Goal: Task Accomplishment & Management: Manage account settings

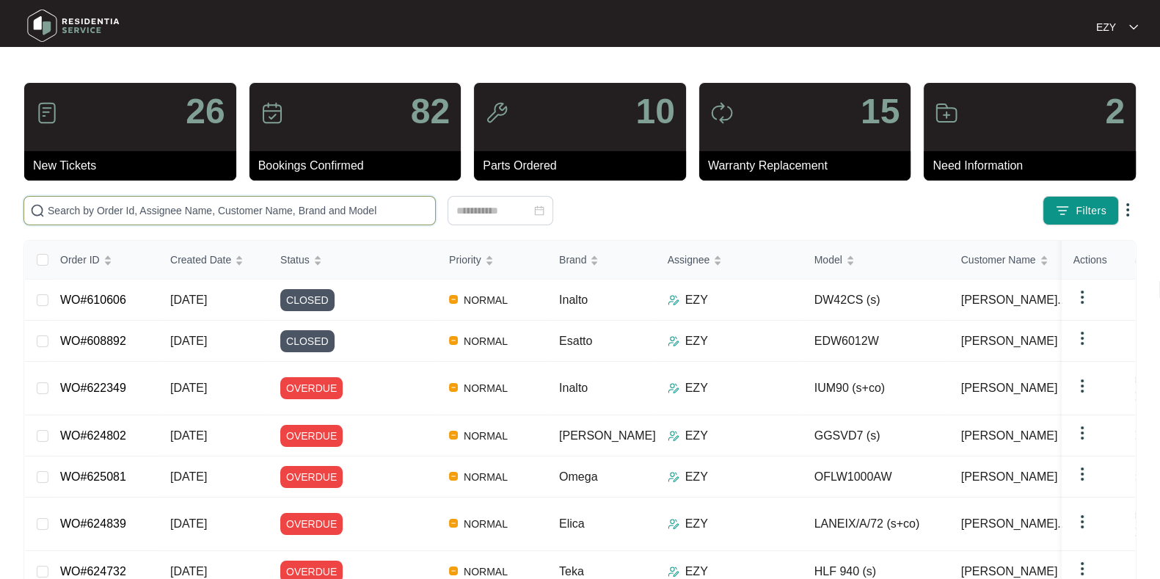
click at [244, 214] on input "text" at bounding box center [239, 211] width 382 height 16
paste input "622626"
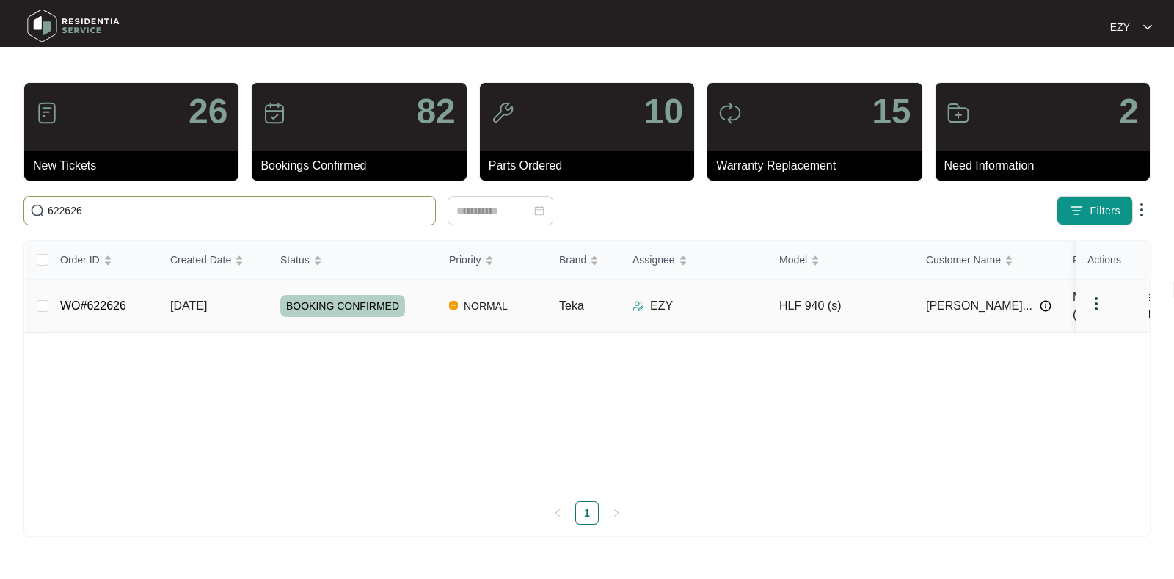
type input "622626"
click at [413, 310] on div "BOOKING CONFIRMED" at bounding box center [358, 306] width 157 height 22
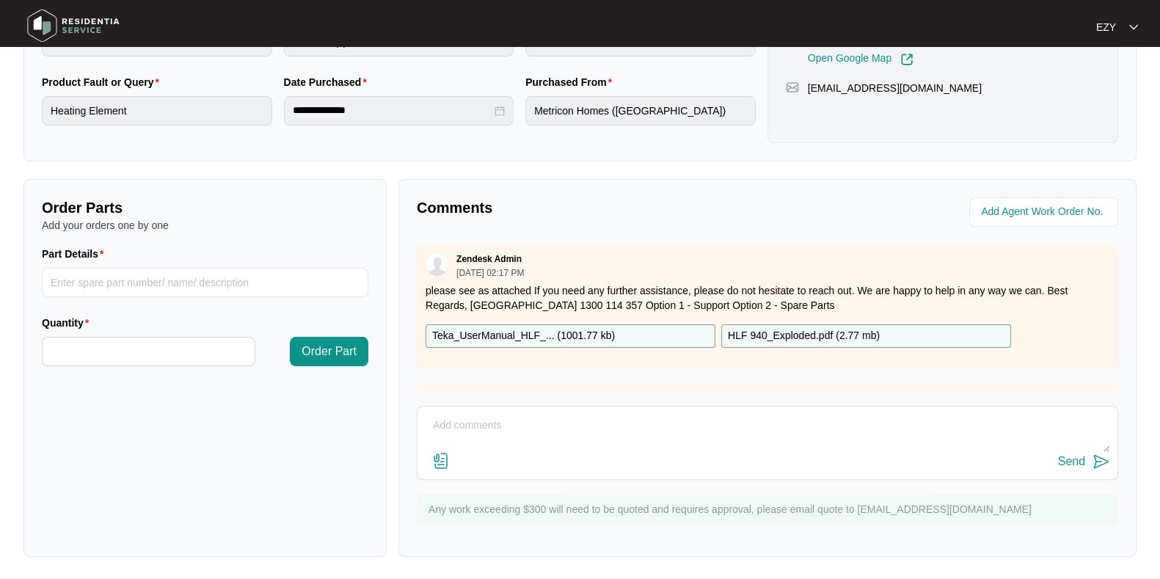
scroll to position [150, 0]
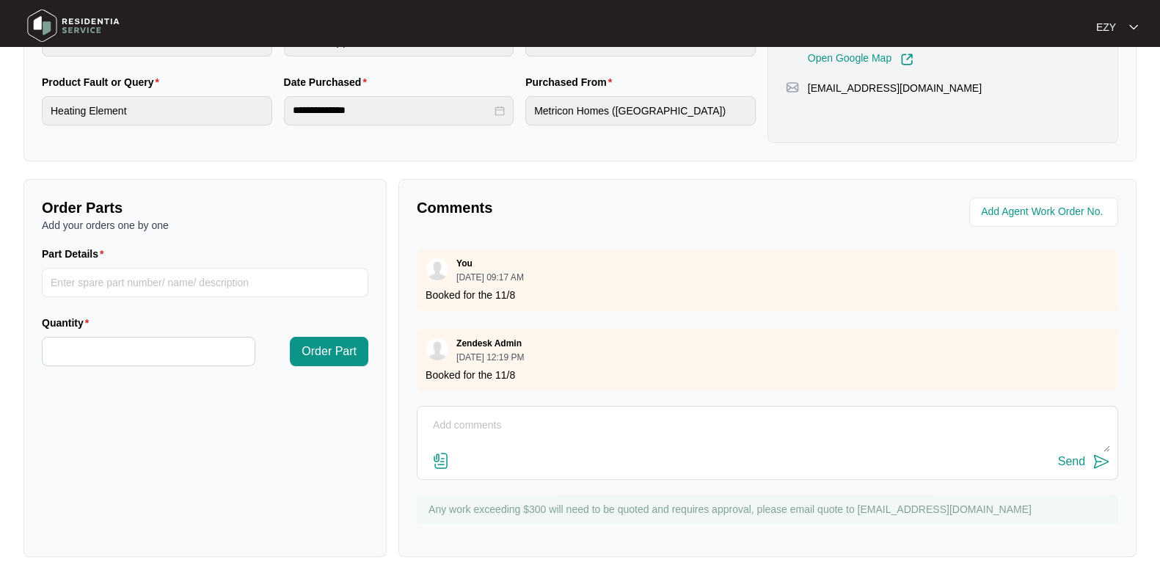
click at [488, 453] on div "Send" at bounding box center [767, 462] width 685 height 20
click at [483, 430] on textarea at bounding box center [767, 433] width 685 height 38
click at [534, 419] on textarea "Hi team, technician atteneed this job -" at bounding box center [767, 433] width 685 height 38
click at [663, 422] on textarea "Hi team, technician attended this job -" at bounding box center [767, 433] width 685 height 38
paste textarea "Checked and confirmed fault. Removed oven to check installation and ventilation…"
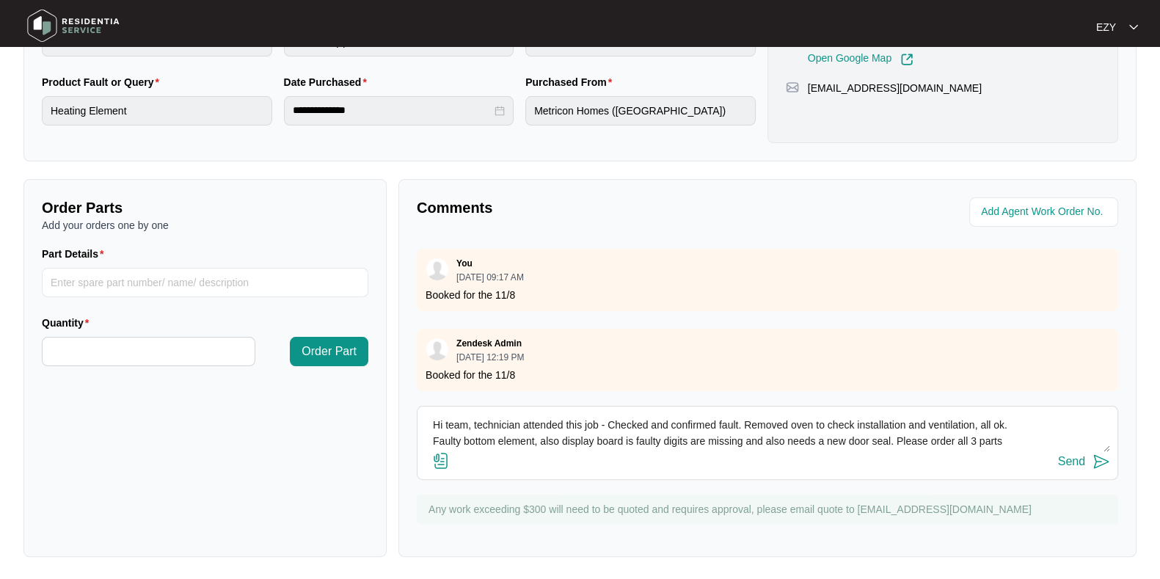
scroll to position [10, 0]
click at [898, 429] on textarea "Hi team, technician attended this job - Checked and confirmed fault. Removed ov…" at bounding box center [767, 433] width 685 height 38
drag, startPoint x: 898, startPoint y: 429, endPoint x: 1013, endPoint y: 438, distance: 114.8
click at [1013, 438] on textarea "Hi team, technician attended this job - Checked and confirmed fault. Removed ov…" at bounding box center [767, 433] width 685 height 38
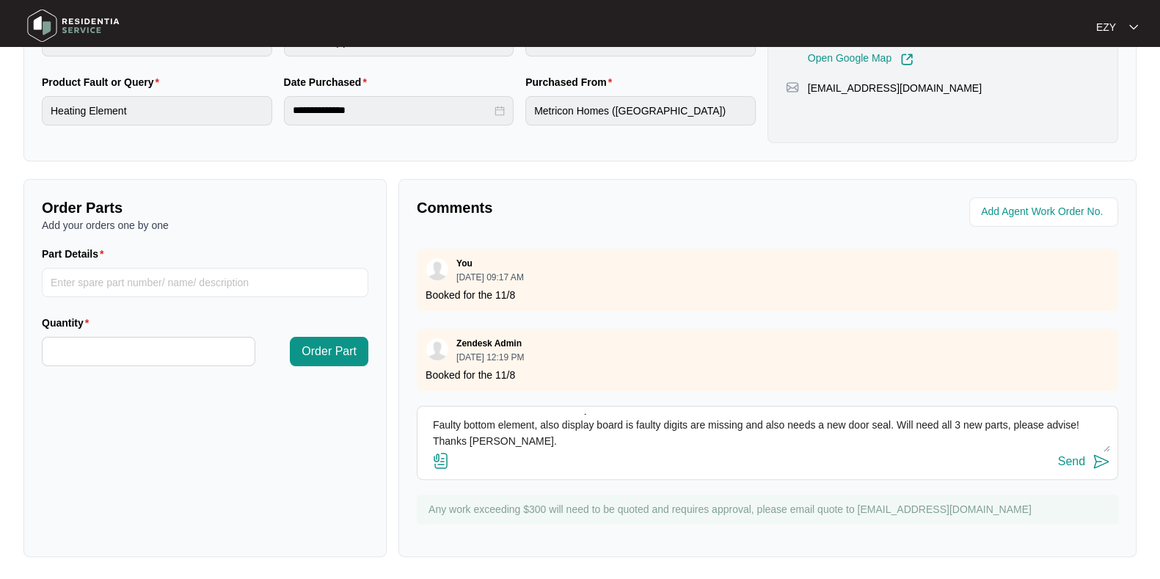
type textarea "Hi team, technician attended this job - Checked and confirmed fault. Removed ov…"
click at [1073, 465] on div "Send" at bounding box center [1071, 461] width 27 height 13
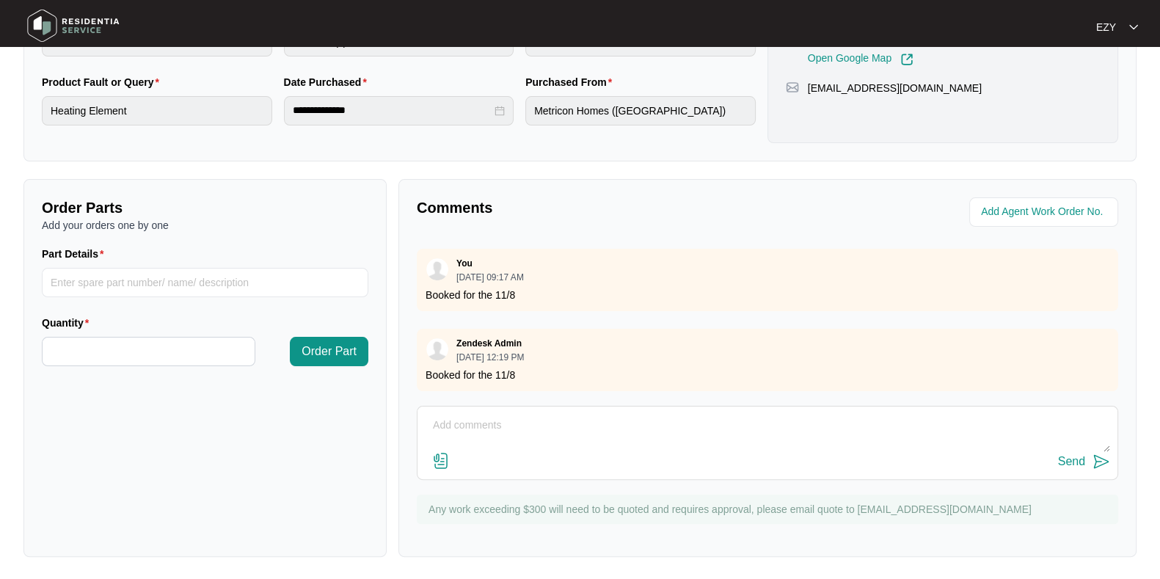
scroll to position [0, 0]
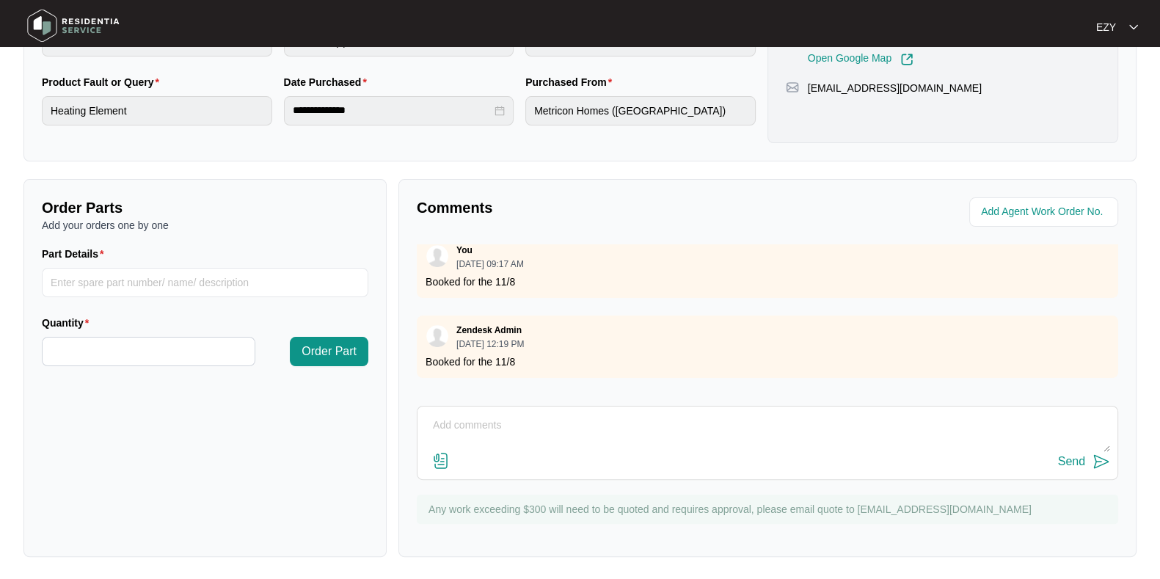
click at [499, 440] on textarea at bounding box center [767, 433] width 685 height 38
paste textarea "622567"
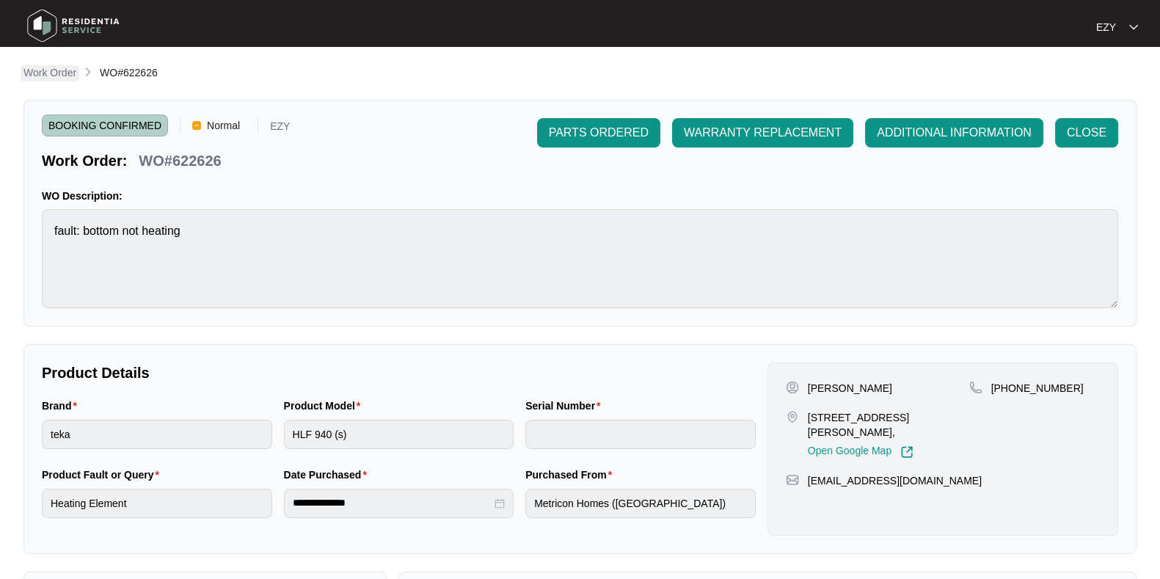
type textarea "622567"
click at [54, 74] on p "Work Order" at bounding box center [49, 72] width 53 height 15
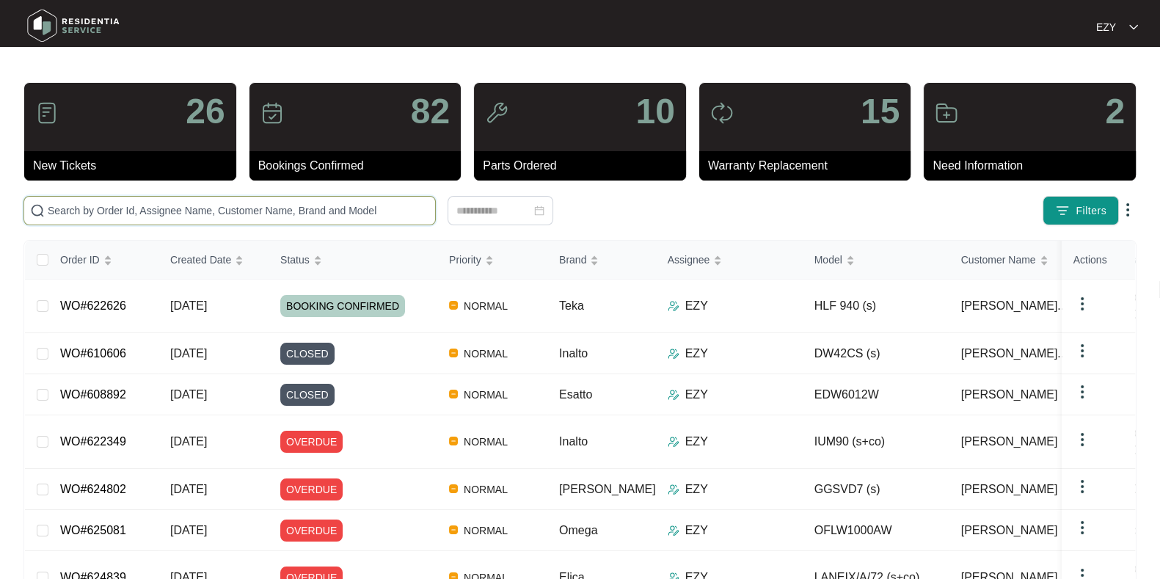
click at [271, 215] on input "text" at bounding box center [239, 211] width 382 height 16
paste input "622567"
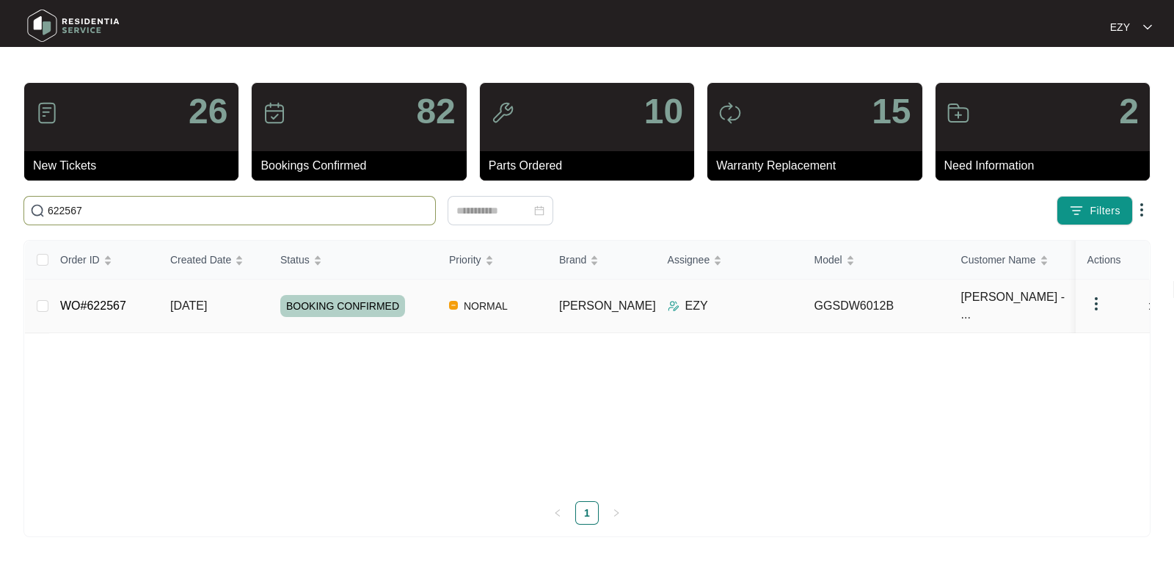
type input "622567"
click at [256, 300] on td "[DATE]" at bounding box center [214, 307] width 110 height 54
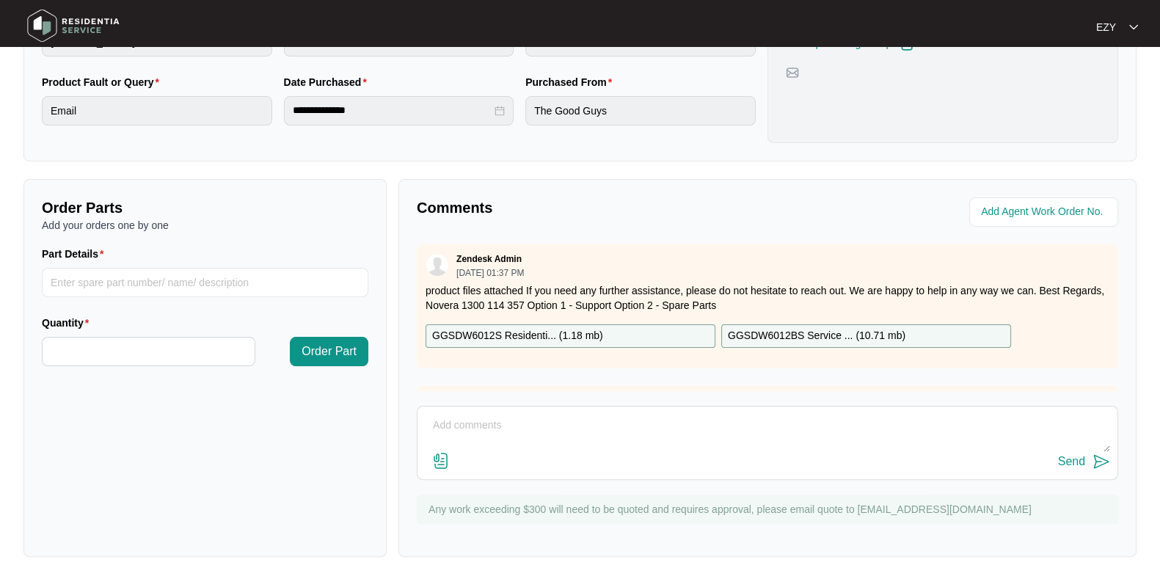
scroll to position [150, 0]
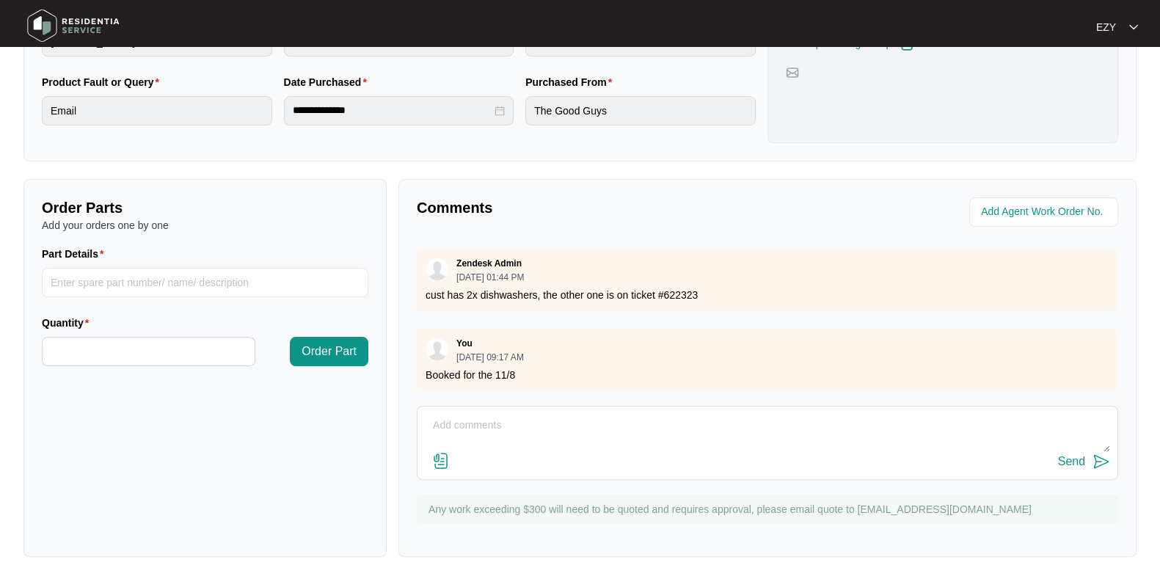
click at [506, 416] on textarea at bounding box center [767, 433] width 685 height 38
paste textarea "622567"
click at [685, 288] on p "cust has 2x dishwashers, the other one is on ticket #622323" at bounding box center [768, 295] width 684 height 15
copy p "622323"
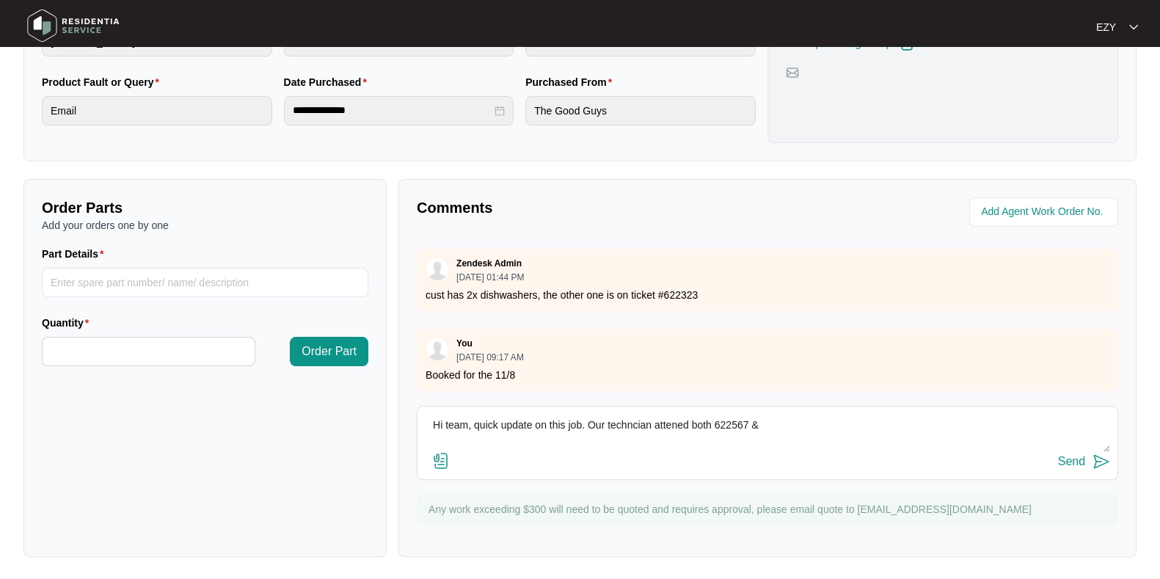
click at [788, 423] on textarea "Hi team, quick update on this job. Our techncian attened both 622567 &" at bounding box center [767, 433] width 685 height 38
paste textarea "622323"
click at [633, 426] on textarea "Hi team, quick update on this job. Our techncian attened both 622567 & 622323 b…" at bounding box center [767, 433] width 685 height 38
click at [680, 419] on textarea "Hi team, quick update on this job. Our technician attened both 622567 & 622323 …" at bounding box center [767, 433] width 685 height 38
click at [949, 426] on textarea "Hi team, quick update on this job. Our technician attended both 622567 & 622323…" at bounding box center [767, 433] width 685 height 38
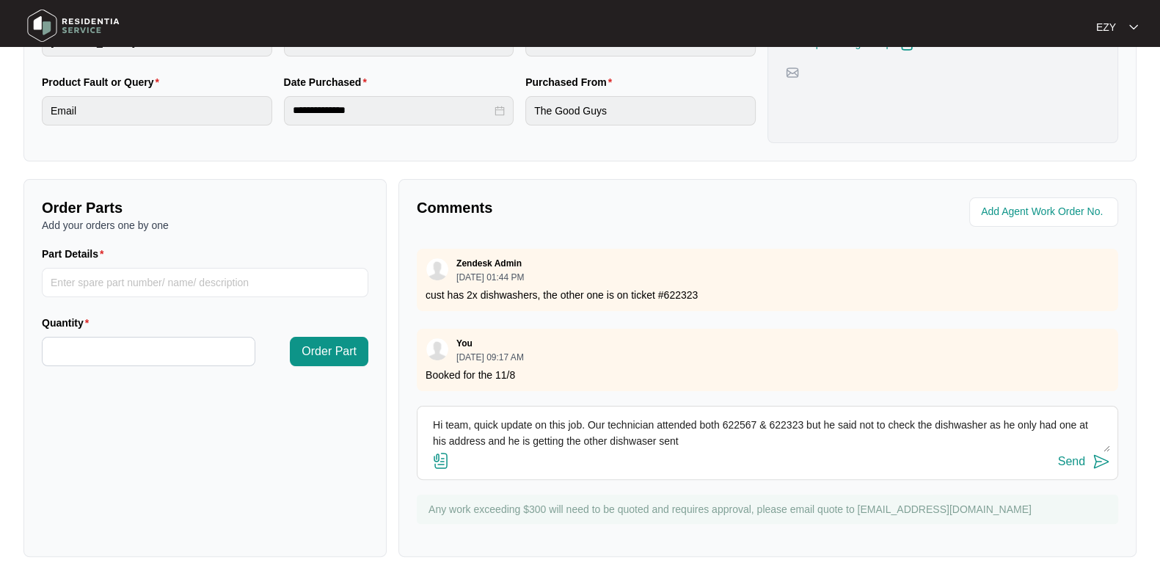
drag, startPoint x: 482, startPoint y: 441, endPoint x: 429, endPoint y: 437, distance: 53.8
click at [429, 437] on textarea "Hi team, quick update on this job. Our technician attended both 622567 & 622323…" at bounding box center [767, 433] width 685 height 38
click at [640, 434] on textarea "Hi team, quick update on this job. Our technician attended both 622567 & 622323…" at bounding box center [767, 433] width 685 height 38
click at [694, 447] on textarea "Hi team, quick update on this job. Our technician attended both 622567 & 622323…" at bounding box center [767, 433] width 685 height 38
click at [719, 445] on textarea "Hi team, quick update on this job. Our technician attended both 622567 & 622323…" at bounding box center [767, 433] width 685 height 38
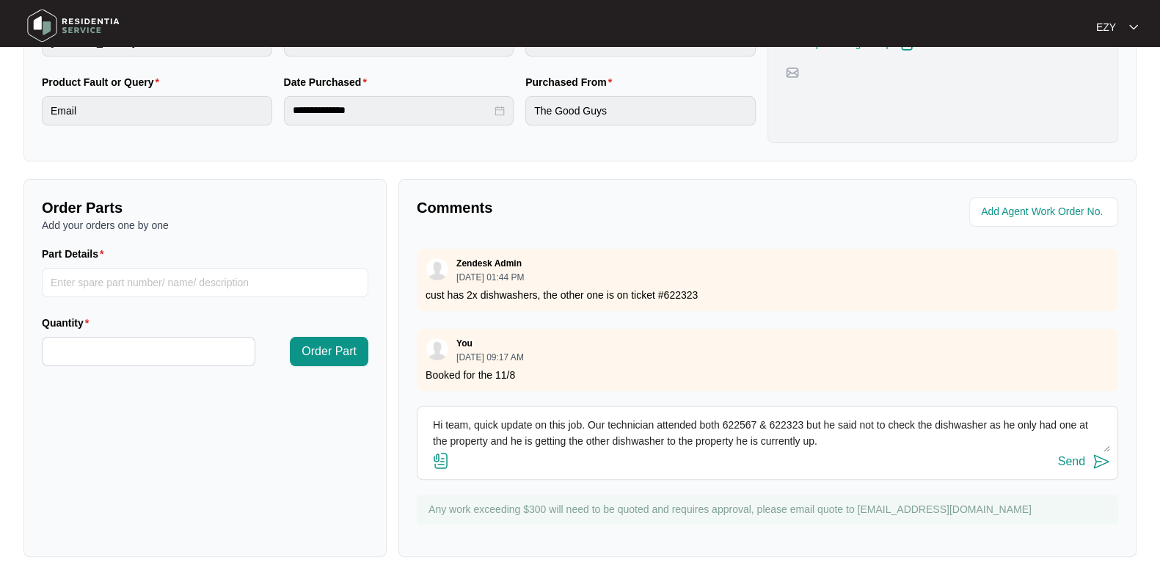
click at [836, 443] on textarea "Hi team, quick update on this job. Our technician attended both 622567 & 622323…" at bounding box center [767, 433] width 685 height 38
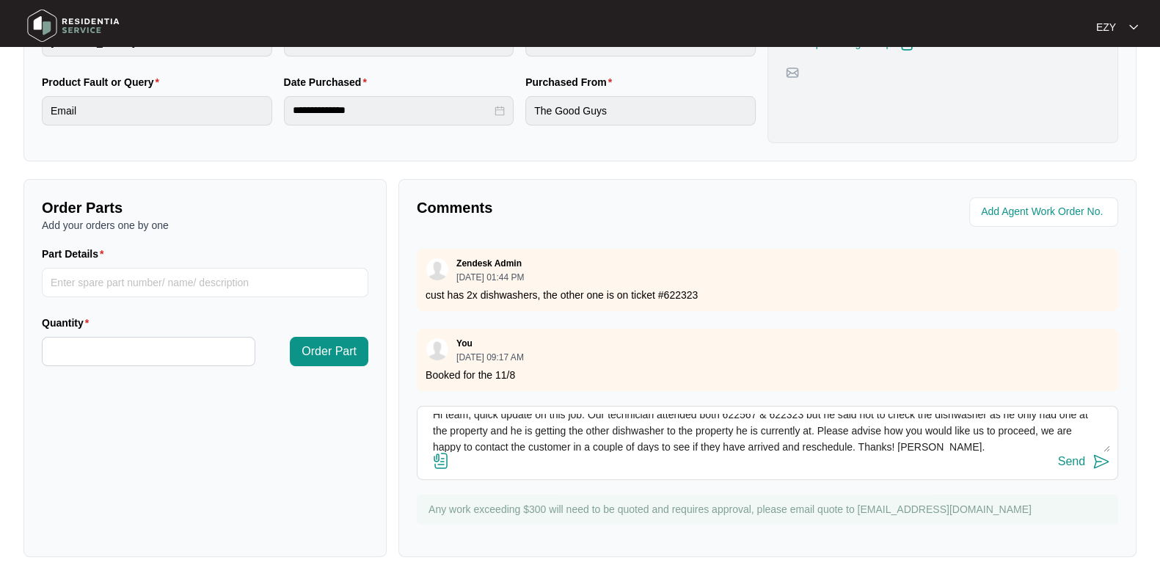
scroll to position [0, 0]
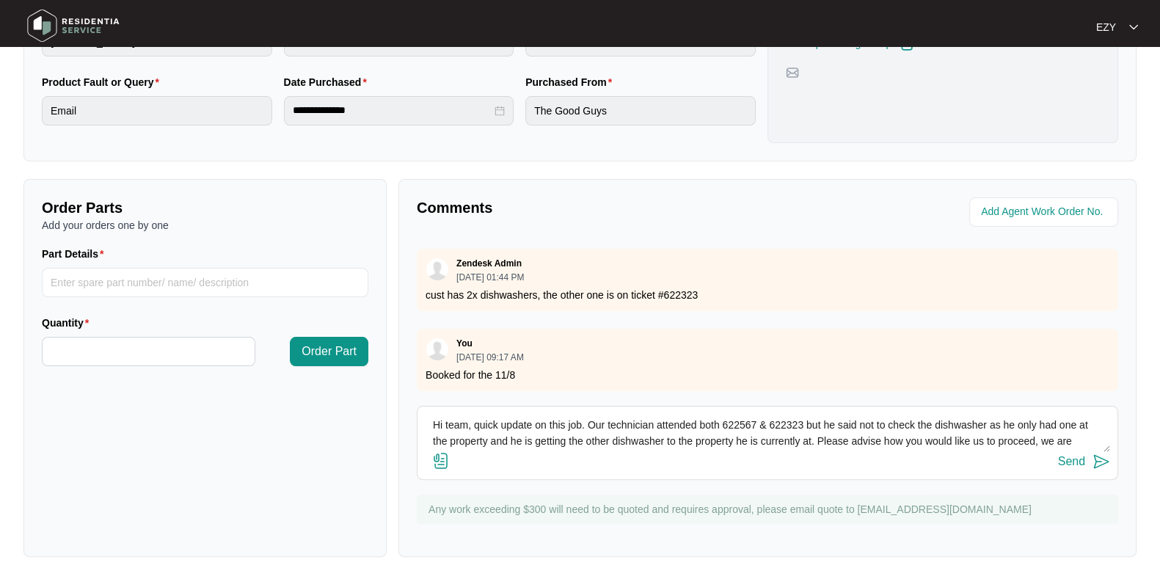
type textarea "Hi team, quick update on this job. Our technician attended both 622567 & 622323…"
click at [1065, 463] on div "Send" at bounding box center [1071, 461] width 27 height 13
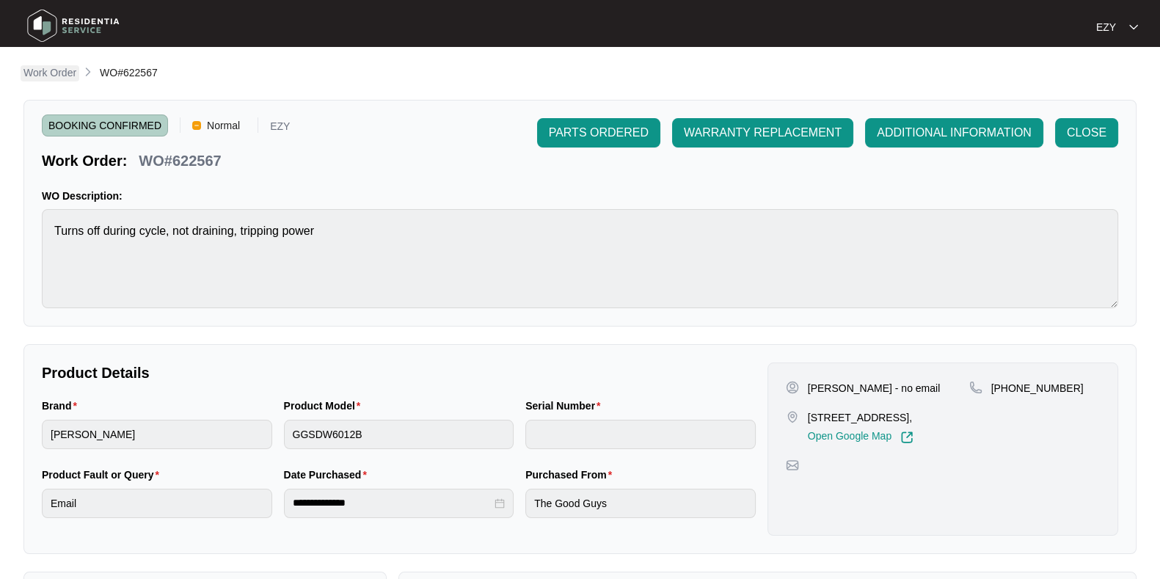
click at [70, 68] on p "Work Order" at bounding box center [49, 72] width 53 height 15
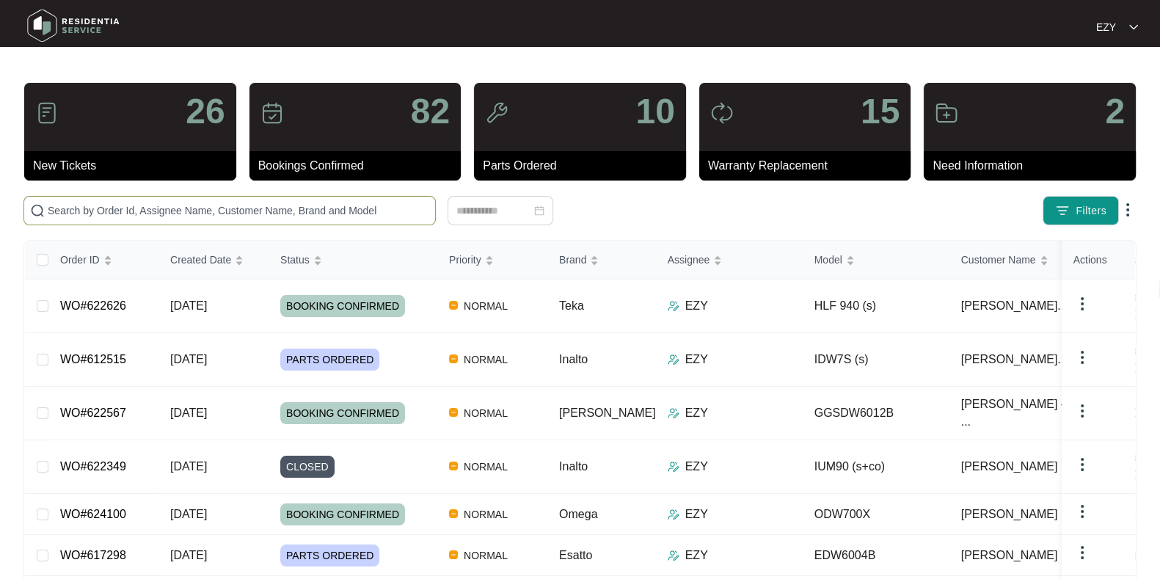
click at [295, 211] on input "text" at bounding box center [239, 211] width 382 height 16
paste input "624100"
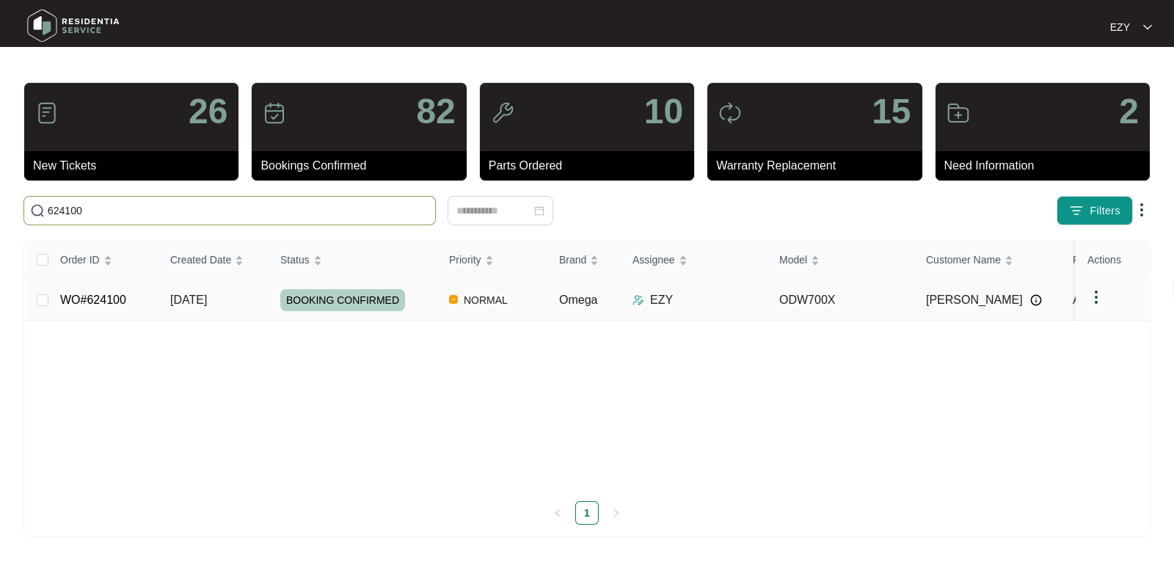
type input "624100"
click at [241, 302] on td "[DATE]" at bounding box center [214, 300] width 110 height 41
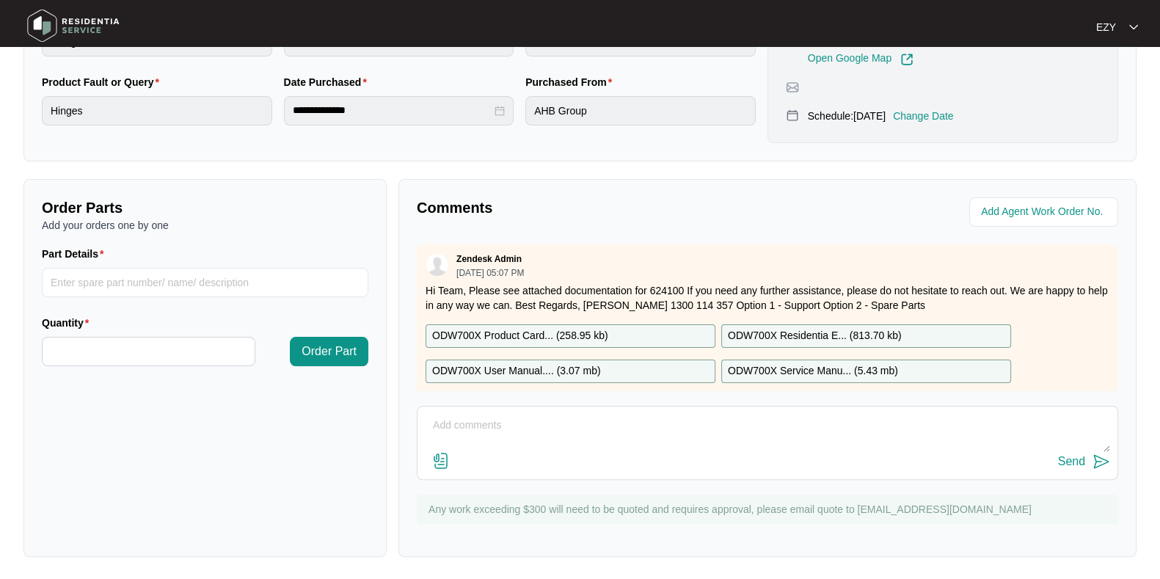
scroll to position [26, 0]
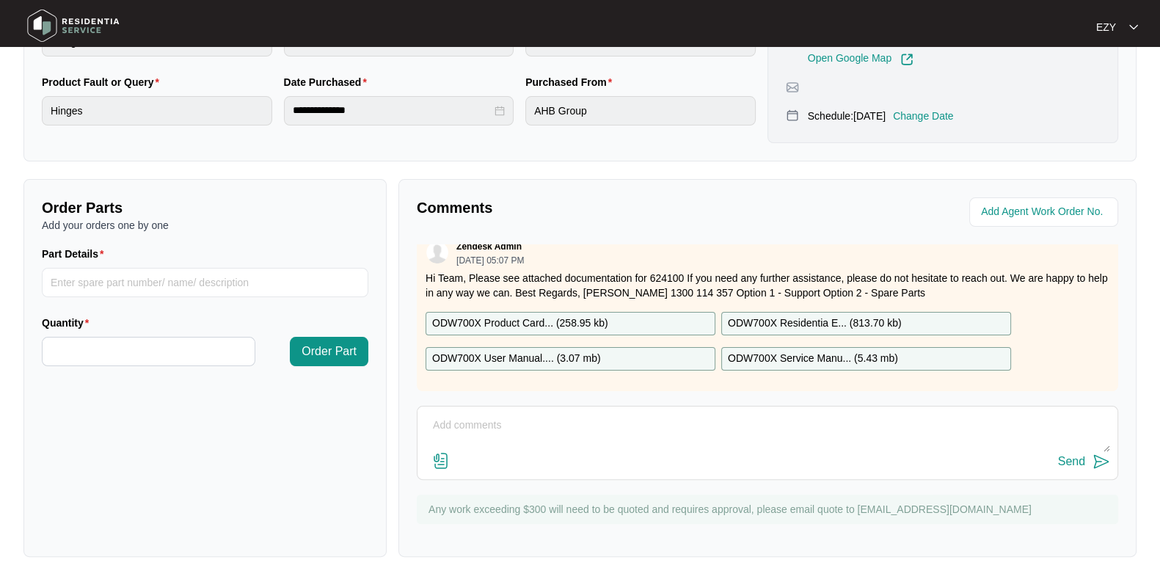
click at [528, 443] on textarea at bounding box center [767, 433] width 685 height 38
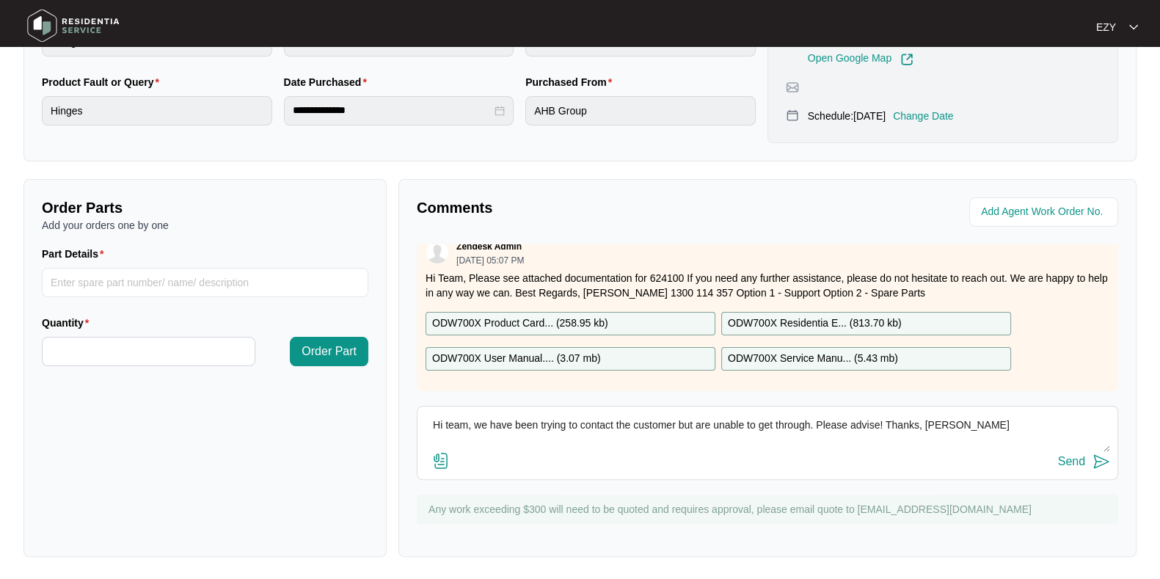
type textarea "Hi team, we have been trying to contact the customer but are unable to get thro…"
click at [1078, 456] on div "Send" at bounding box center [1071, 461] width 27 height 13
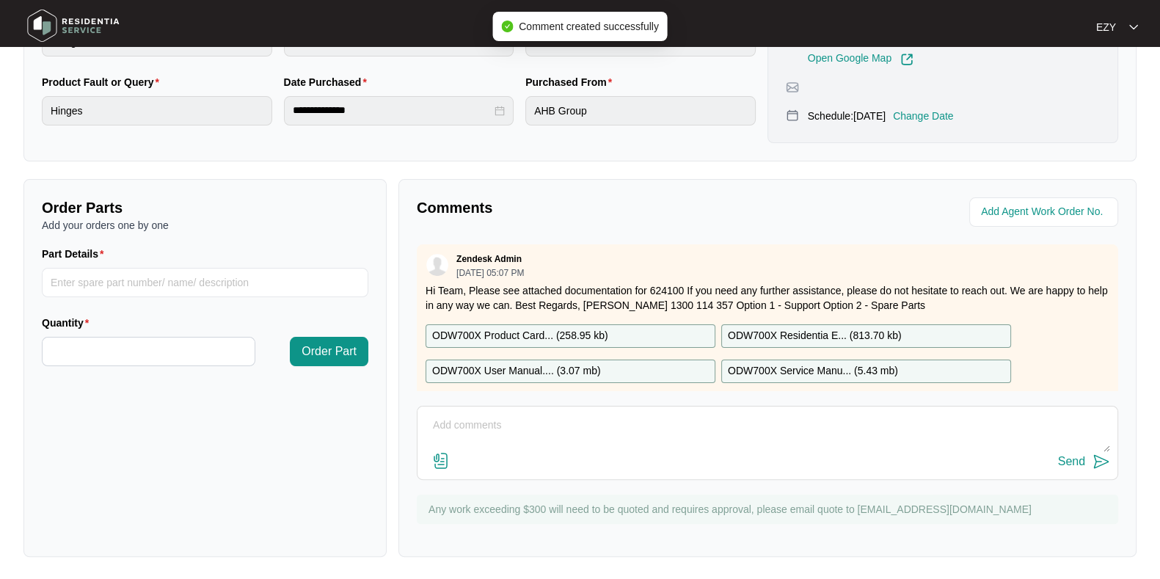
scroll to position [0, 0]
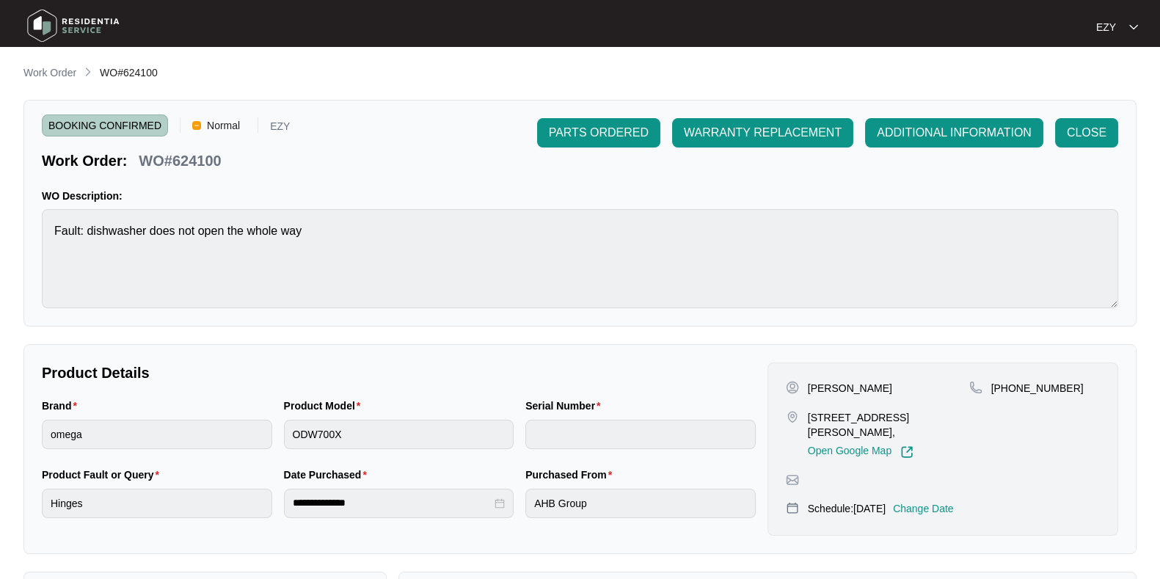
click at [47, 65] on li "Work Order" at bounding box center [49, 74] width 53 height 18
click at [51, 70] on p "Work Order" at bounding box center [49, 72] width 53 height 15
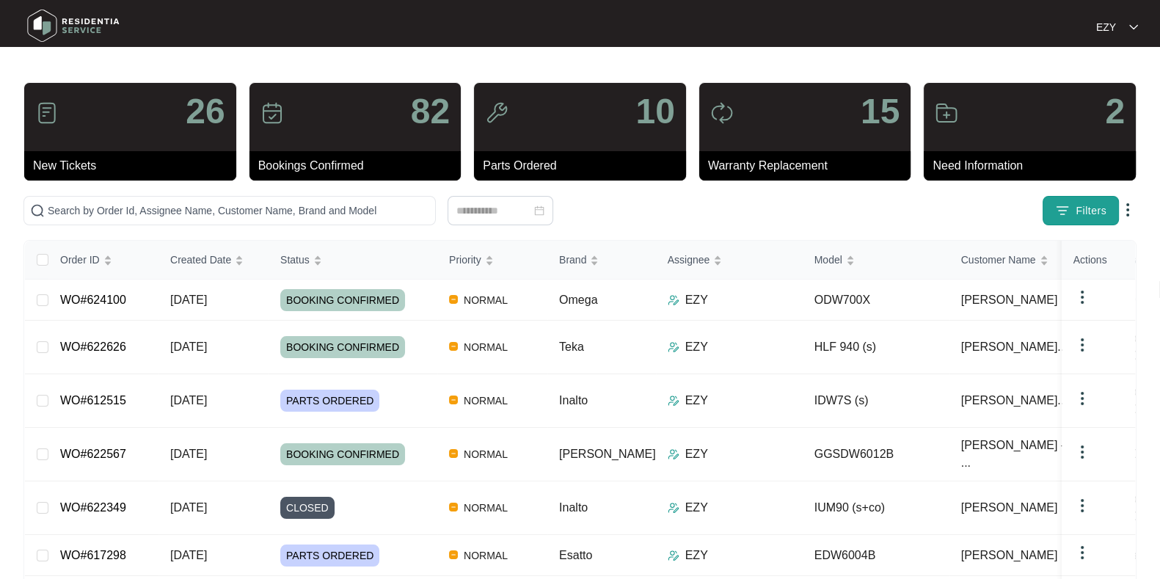
click at [1104, 213] on span "Filters" at bounding box center [1091, 210] width 31 height 15
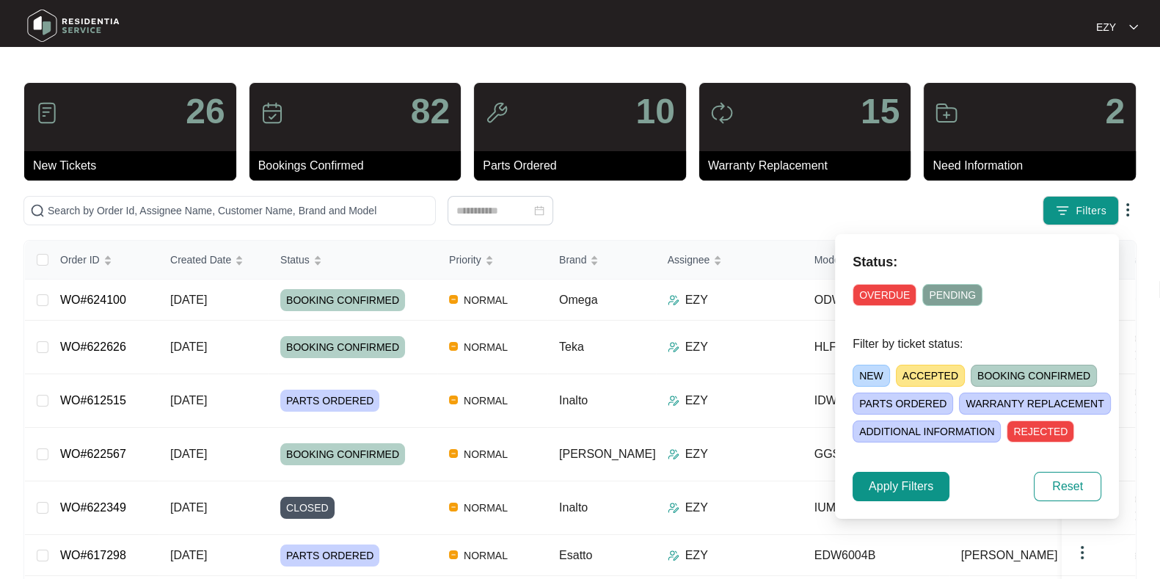
click at [944, 373] on span "ACCEPTED" at bounding box center [930, 376] width 69 height 22
click at [912, 482] on span "Apply Filters" at bounding box center [901, 487] width 65 height 18
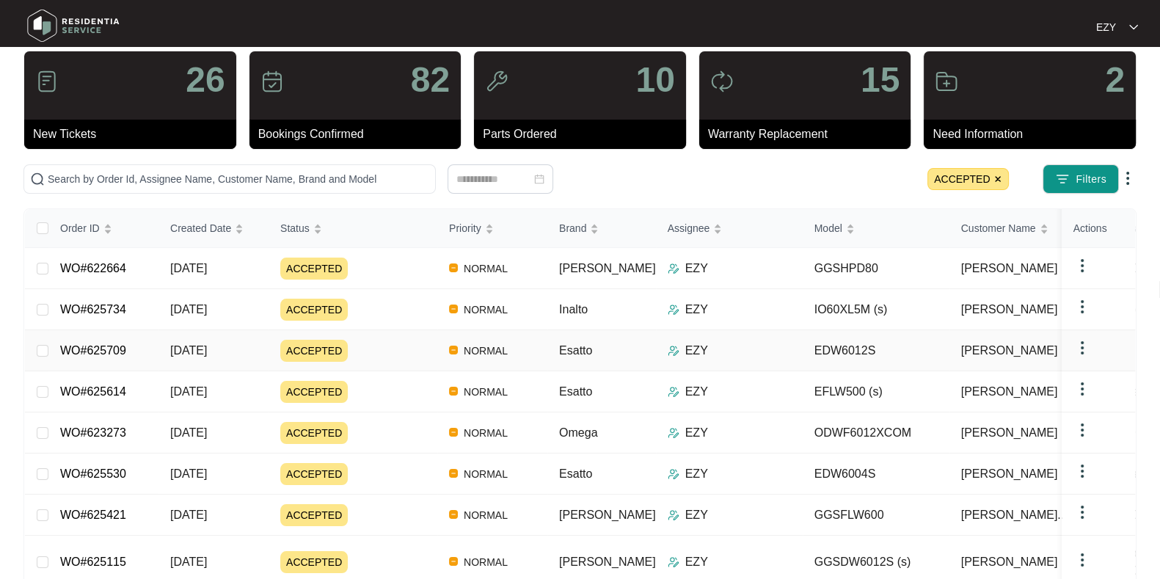
scroll to position [29, 0]
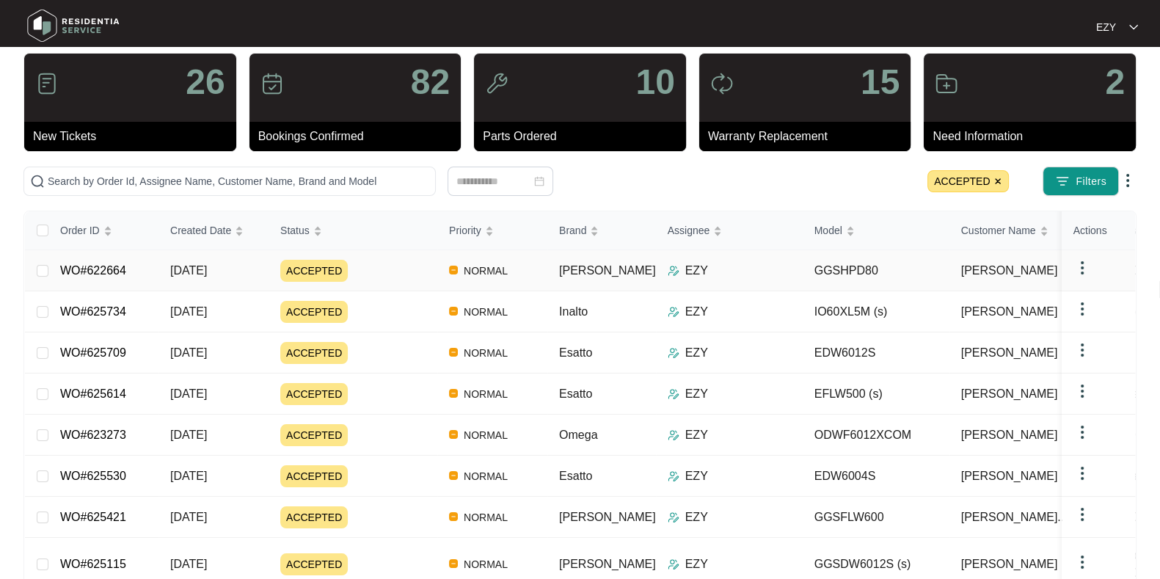
click at [400, 269] on div "ACCEPTED" at bounding box center [358, 271] width 157 height 22
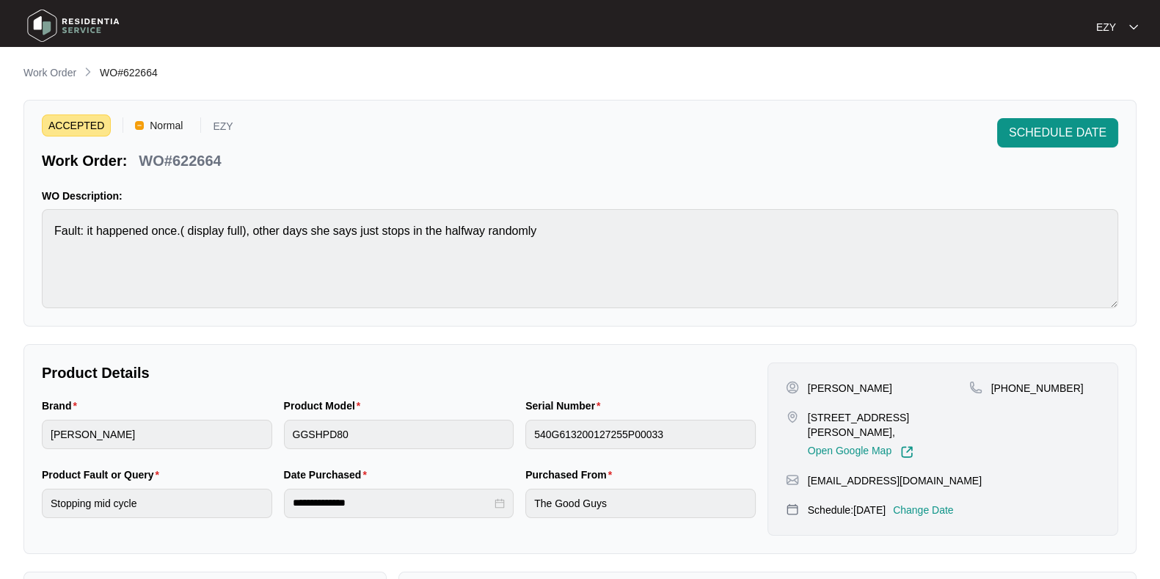
click at [181, 166] on p "WO#622664" at bounding box center [180, 160] width 82 height 21
copy p "622664"
click at [1050, 130] on span "SCHEDULE DATE" at bounding box center [1058, 133] width 98 height 18
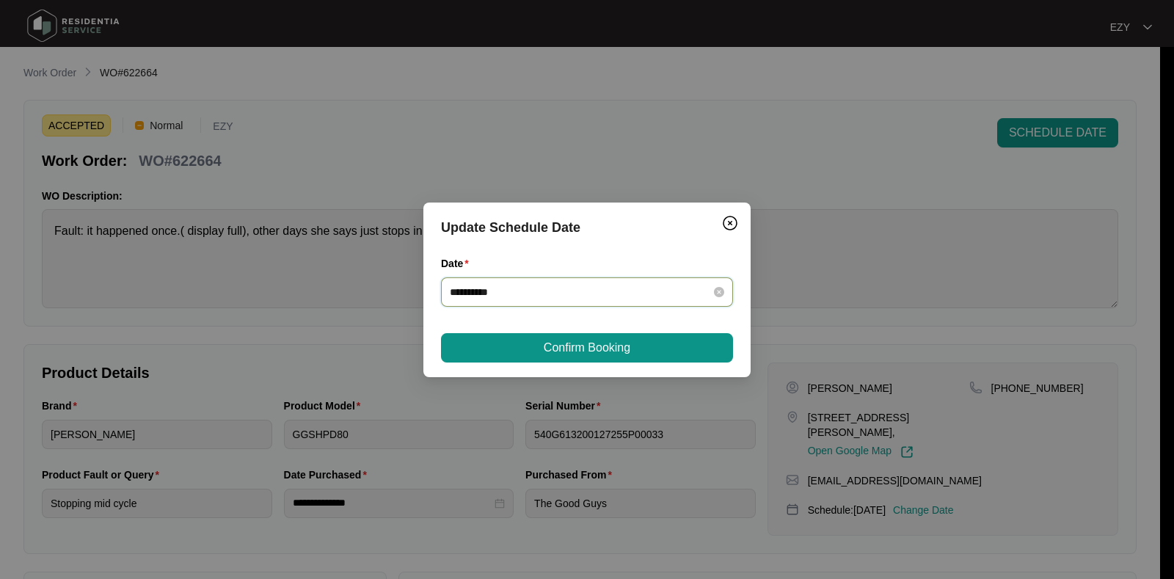
click at [598, 291] on input "**********" at bounding box center [578, 292] width 257 height 16
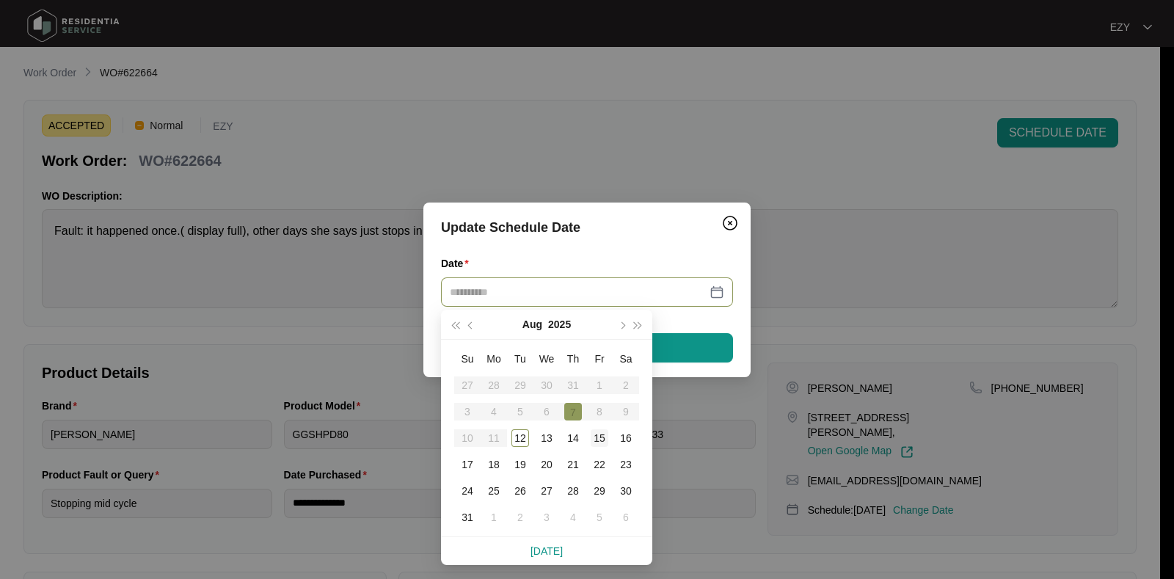
type input "**********"
click at [597, 442] on div "15" at bounding box center [600, 438] width 18 height 18
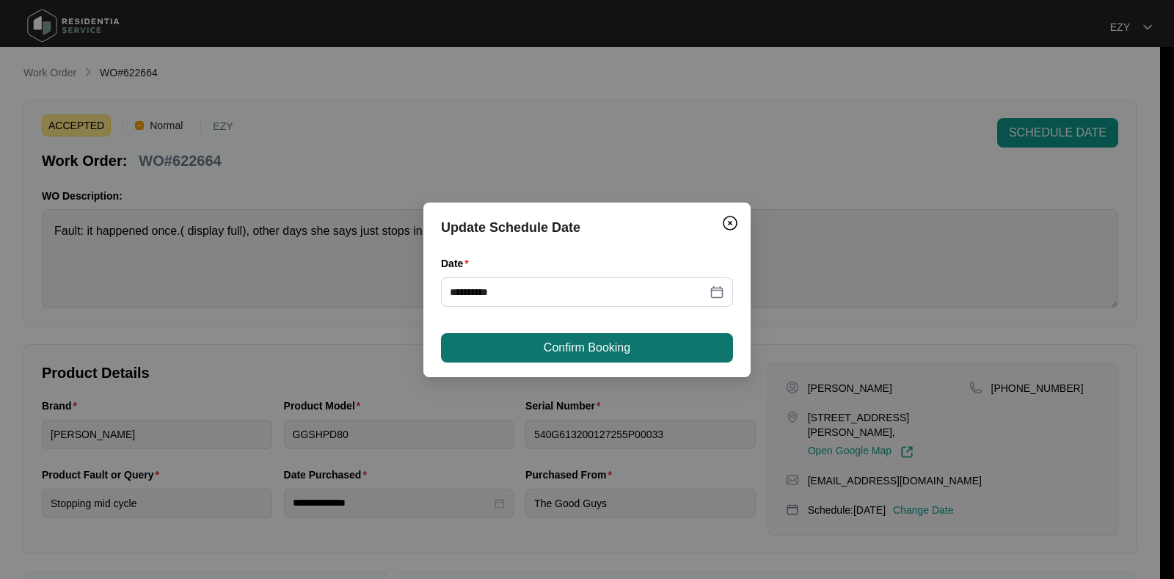
click at [606, 354] on span "Confirm Booking" at bounding box center [587, 348] width 87 height 18
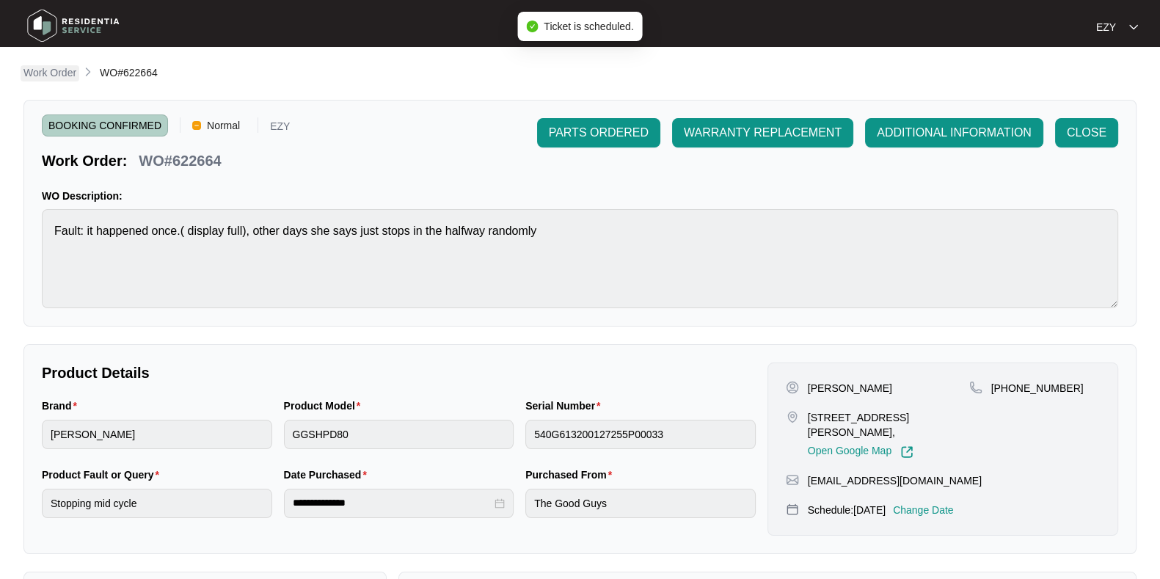
click at [50, 73] on p "Work Order" at bounding box center [49, 72] width 53 height 15
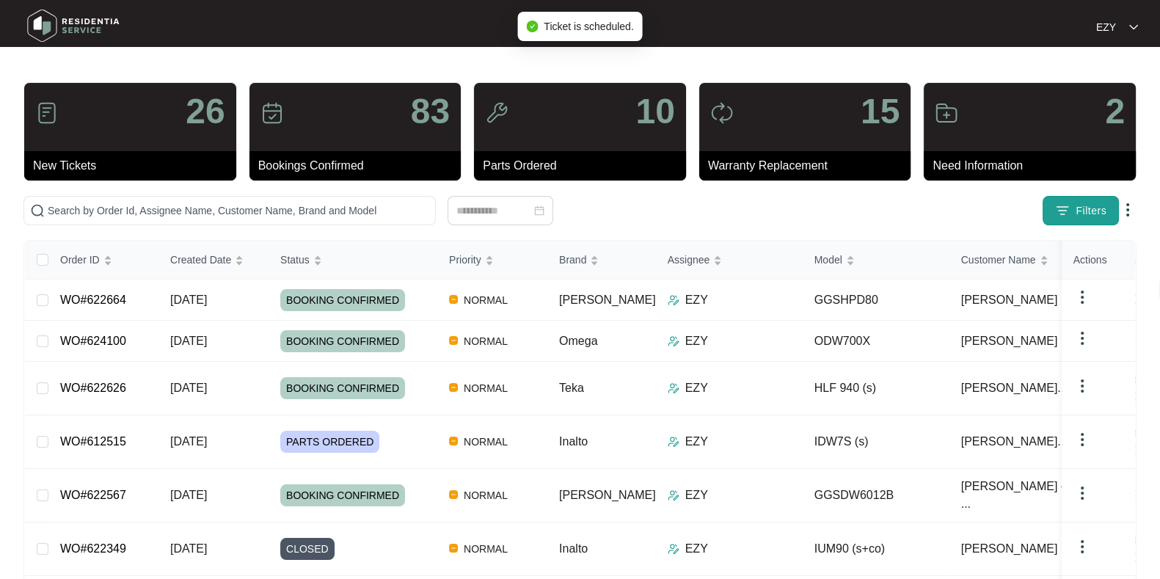
click at [1093, 203] on span "Filters" at bounding box center [1091, 210] width 31 height 15
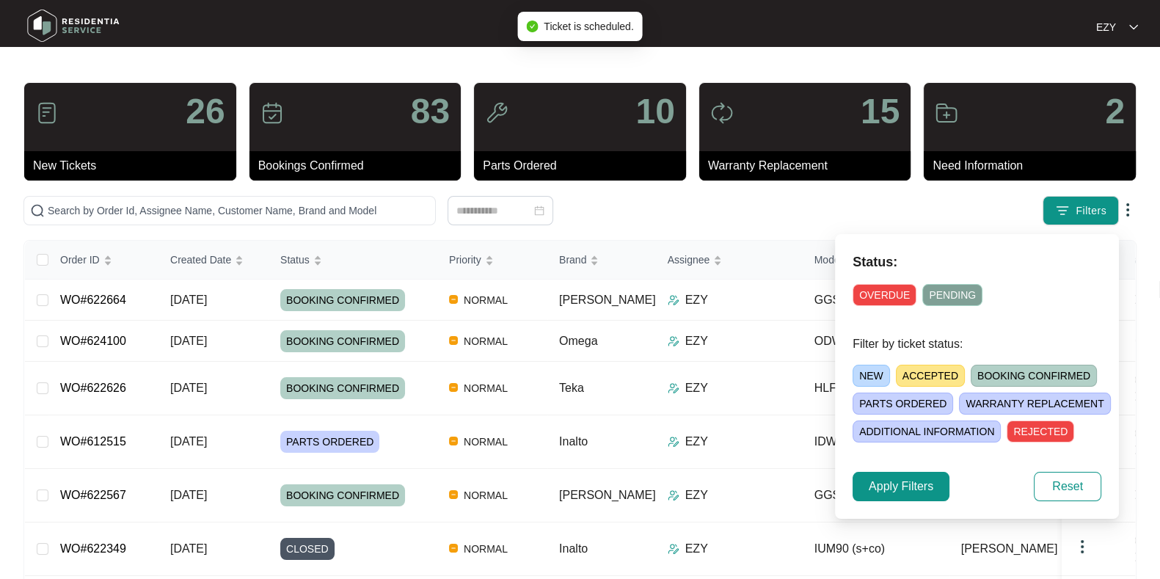
click at [912, 369] on span "ACCEPTED" at bounding box center [930, 376] width 69 height 22
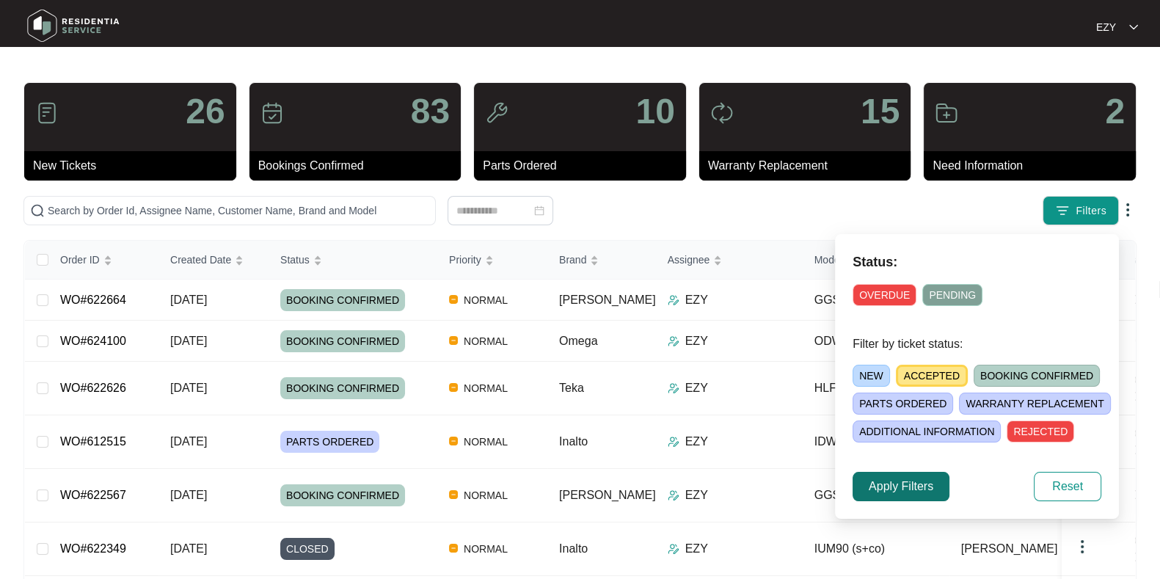
click at [895, 481] on span "Apply Filters" at bounding box center [901, 487] width 65 height 18
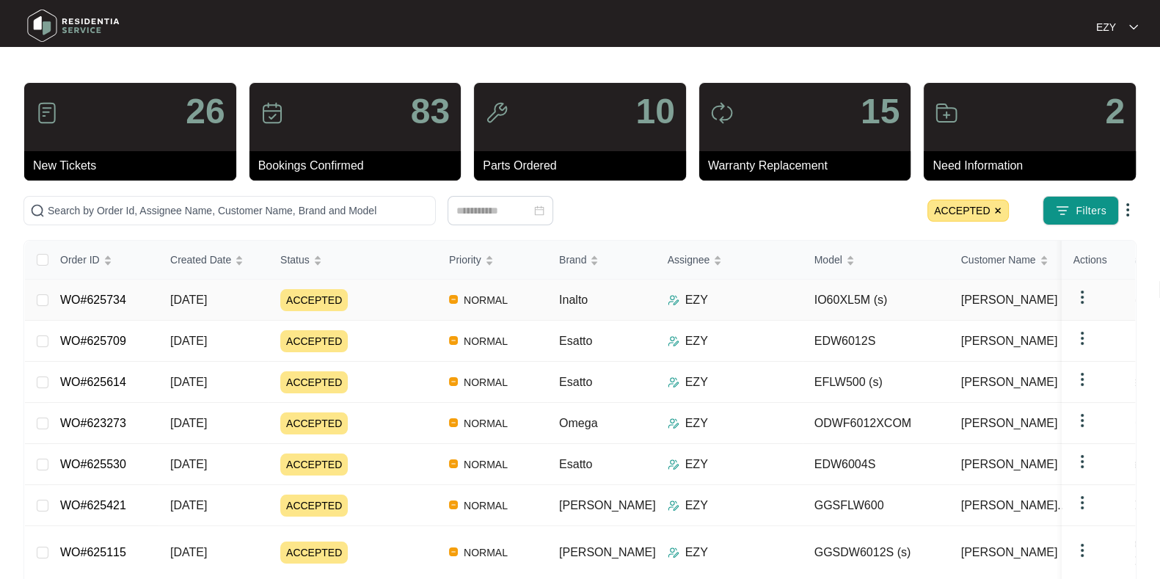
click at [363, 302] on div "ACCEPTED" at bounding box center [358, 300] width 157 height 22
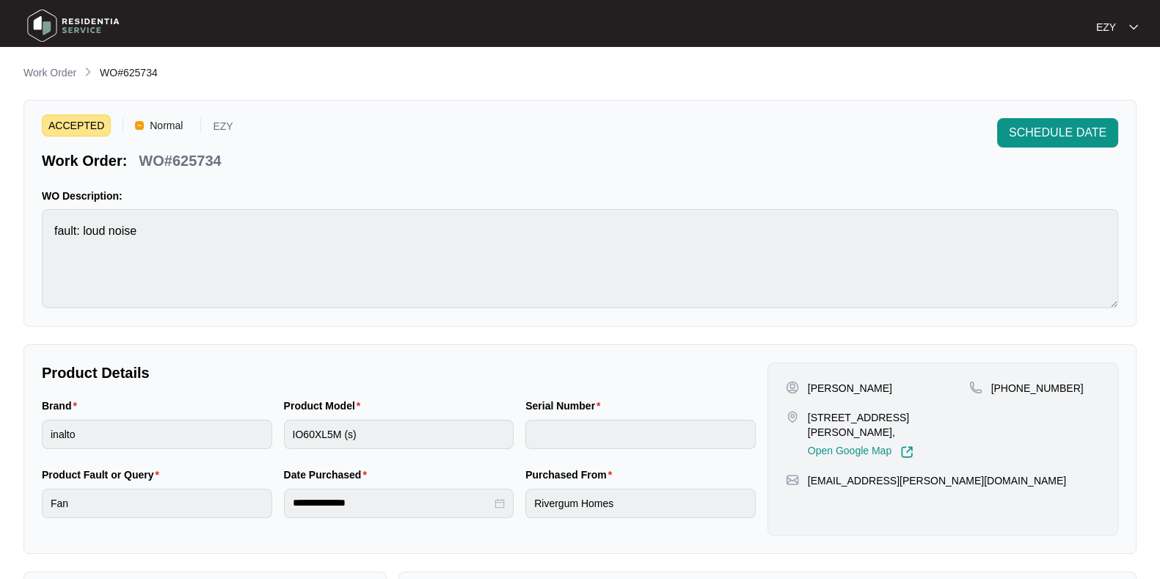
click at [198, 164] on p "WO#625734" at bounding box center [180, 160] width 82 height 21
copy p "625734"
click at [1033, 125] on span "SCHEDULE DATE" at bounding box center [1058, 133] width 98 height 18
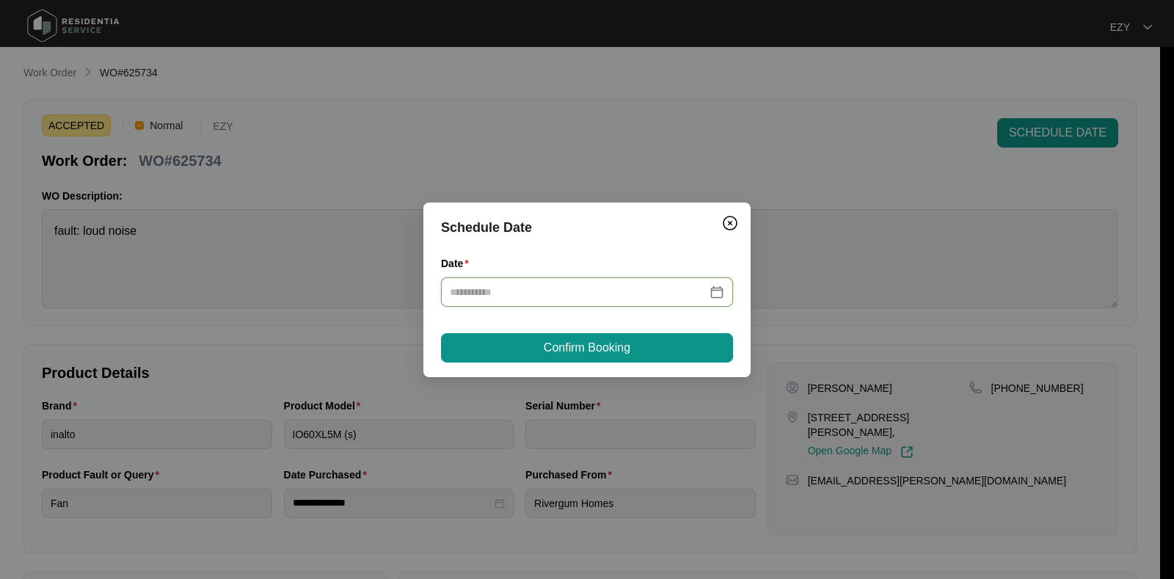
click at [617, 296] on input "Date" at bounding box center [578, 292] width 257 height 16
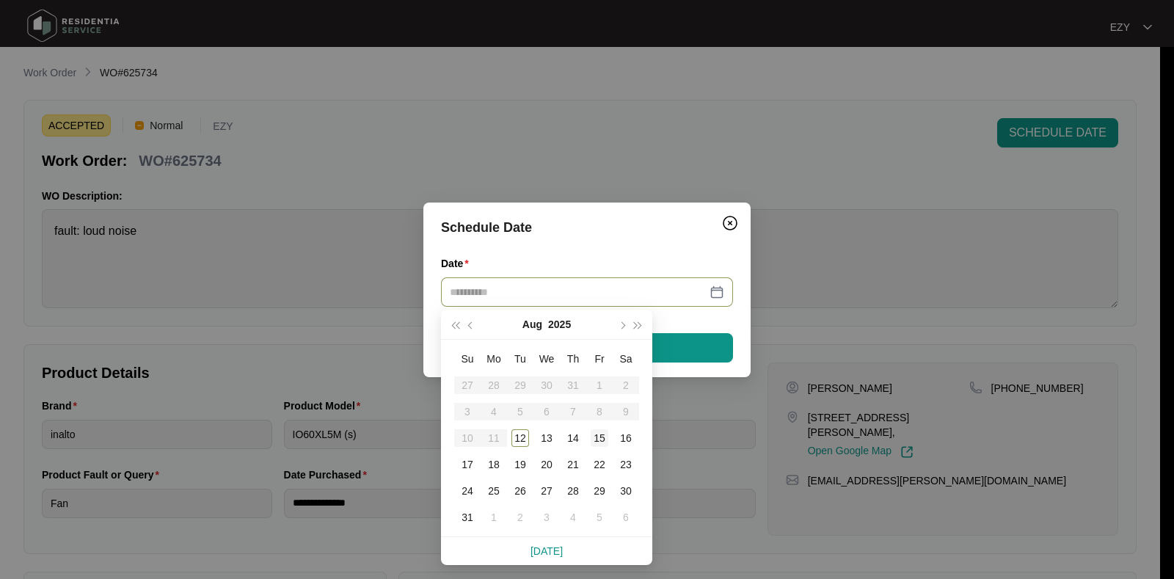
type input "**********"
click at [600, 440] on div "15" at bounding box center [600, 438] width 18 height 18
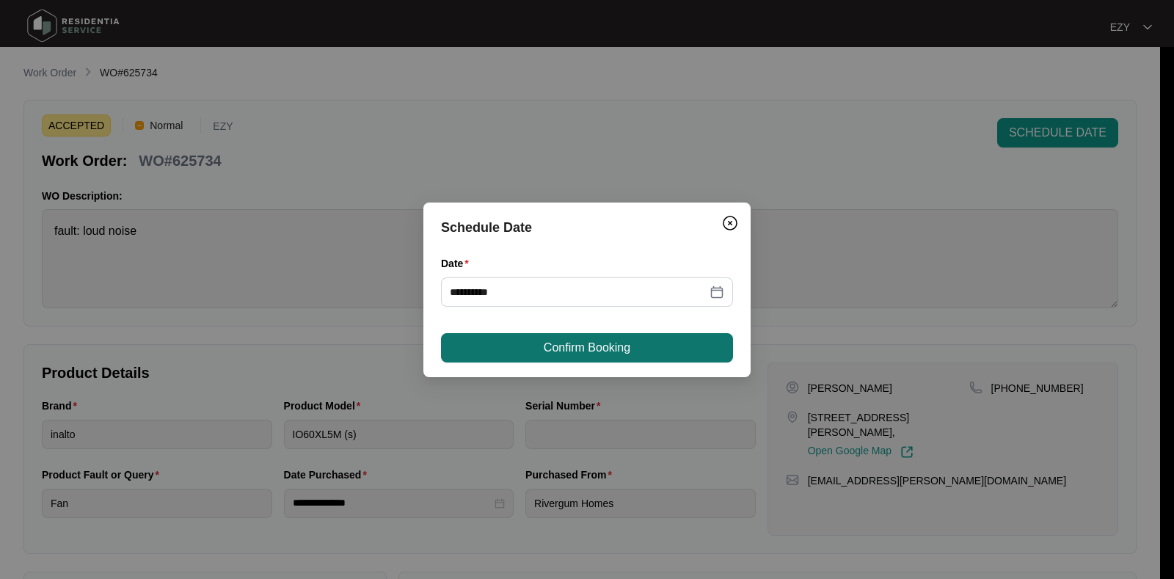
click at [630, 346] on span "Confirm Booking" at bounding box center [587, 348] width 87 height 18
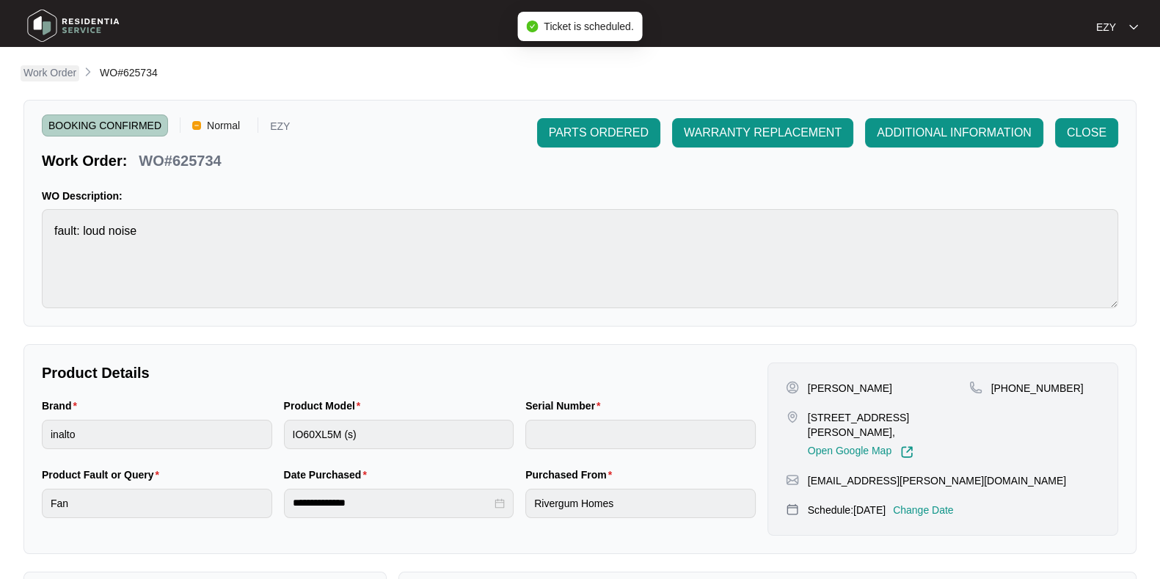
click at [61, 73] on p "Work Order" at bounding box center [49, 72] width 53 height 15
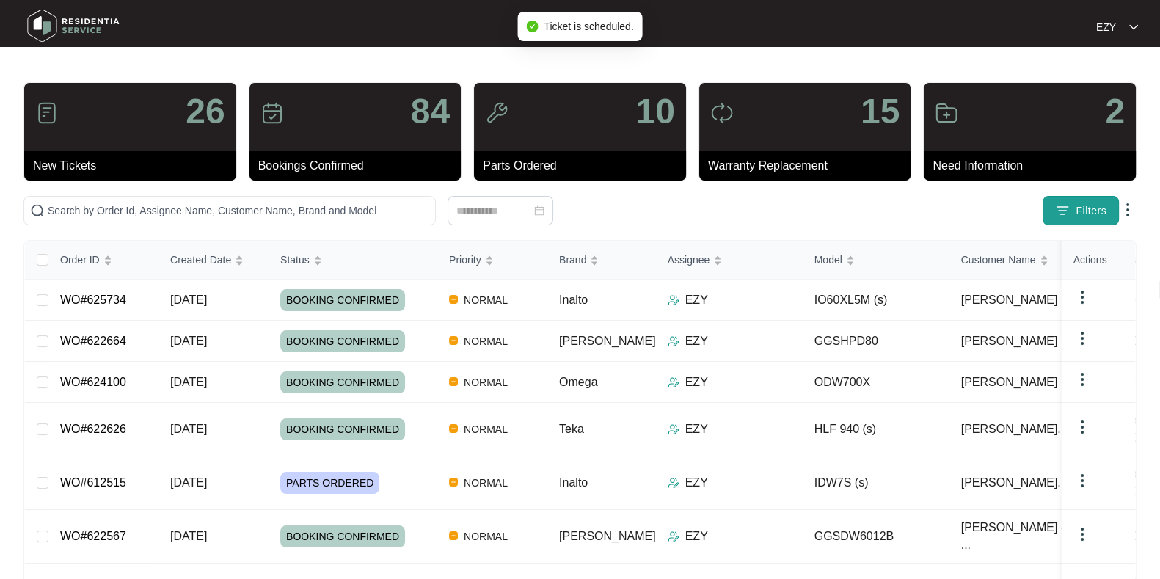
click at [1060, 222] on button "Filters" at bounding box center [1081, 210] width 76 height 29
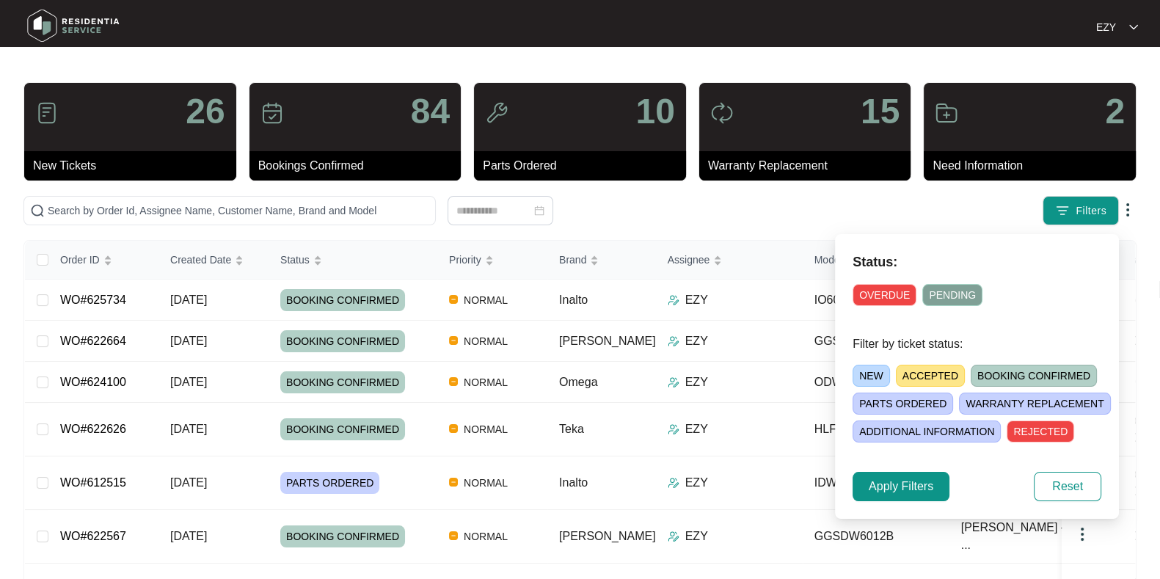
click at [920, 374] on span "ACCEPTED" at bounding box center [930, 376] width 69 height 22
click at [918, 484] on span "Apply Filters" at bounding box center [901, 487] width 65 height 18
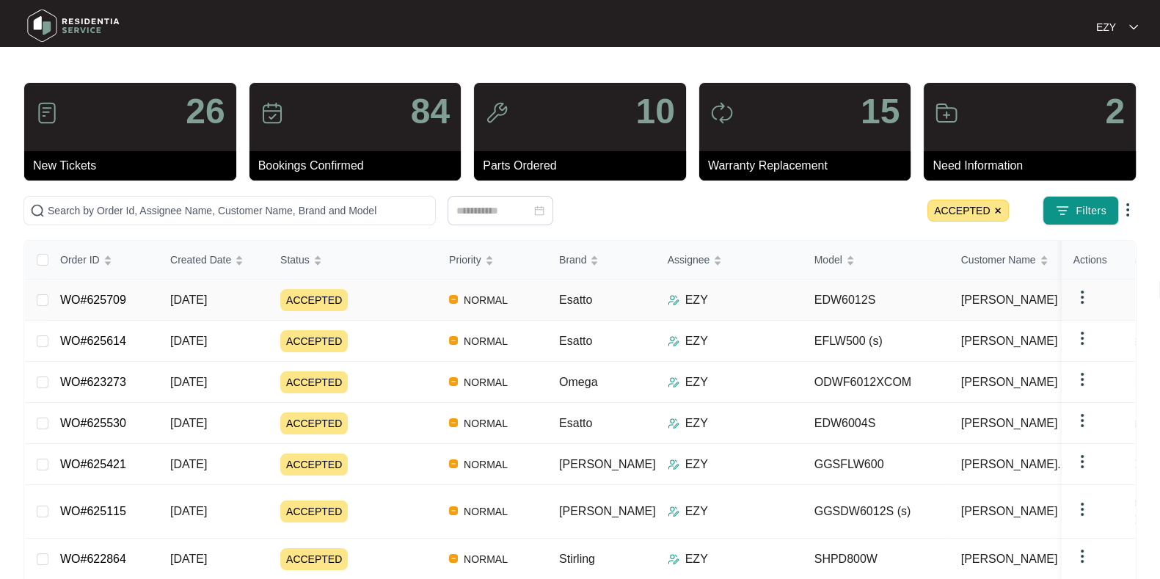
click at [379, 303] on div "ACCEPTED" at bounding box center [358, 300] width 157 height 22
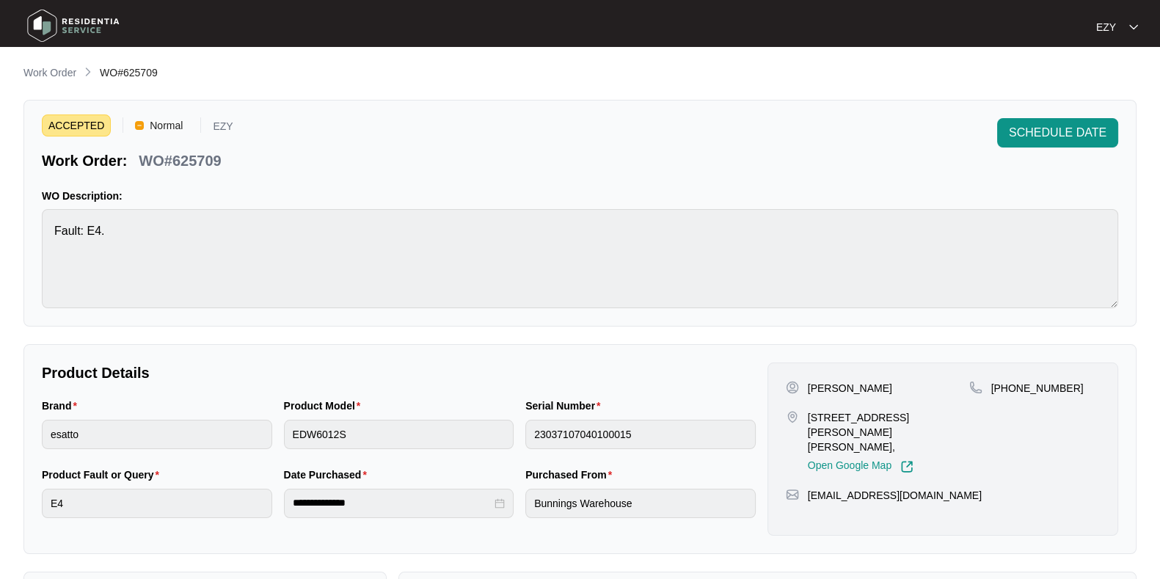
click at [208, 159] on p "WO#625709" at bounding box center [180, 160] width 82 height 21
copy p "625709"
click at [1019, 141] on span "SCHEDULE DATE" at bounding box center [1058, 133] width 98 height 18
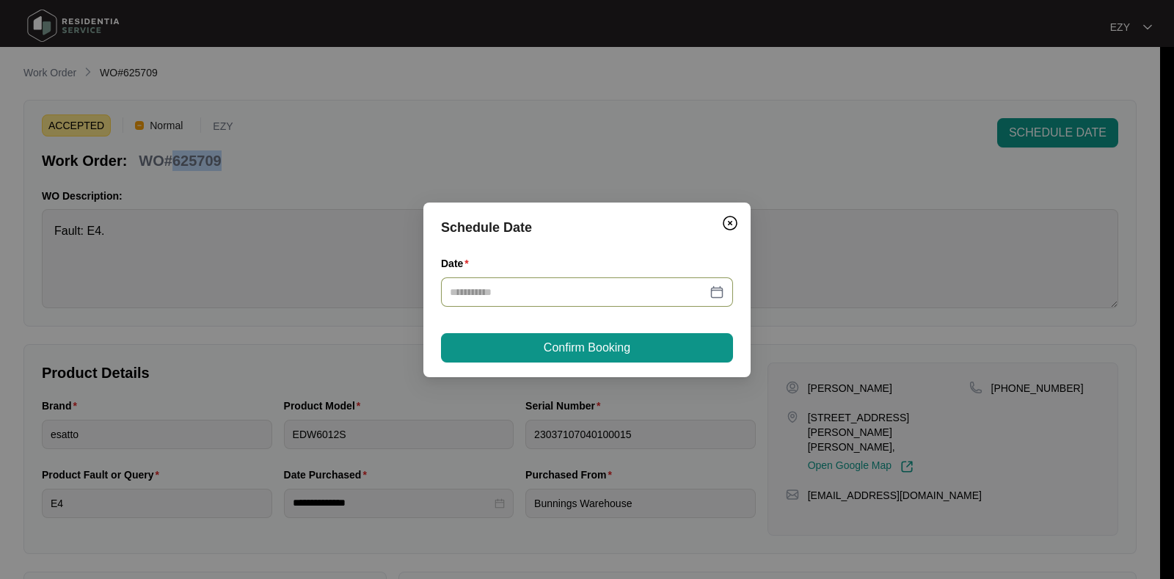
click at [649, 299] on div at bounding box center [587, 291] width 292 height 29
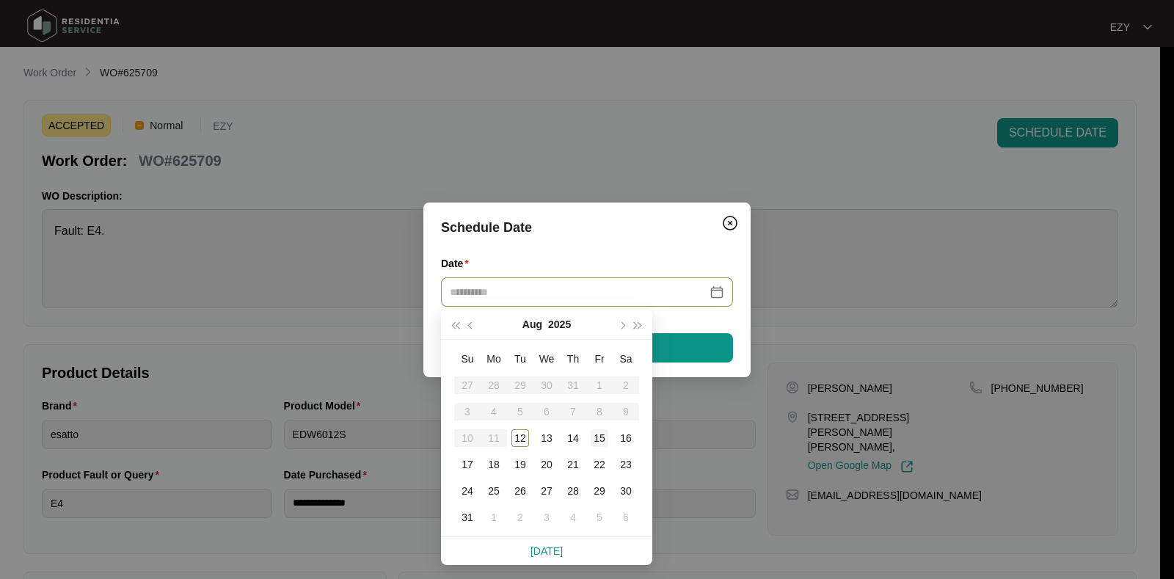
type input "**********"
click at [601, 434] on div "15" at bounding box center [600, 438] width 18 height 18
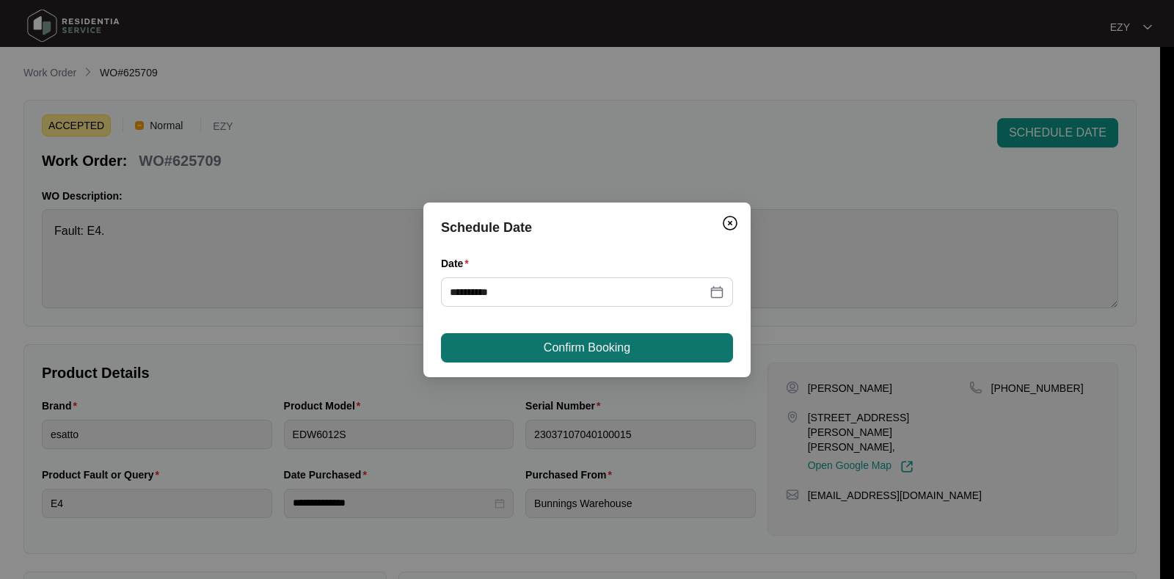
click at [624, 354] on span "Confirm Booking" at bounding box center [587, 348] width 87 height 18
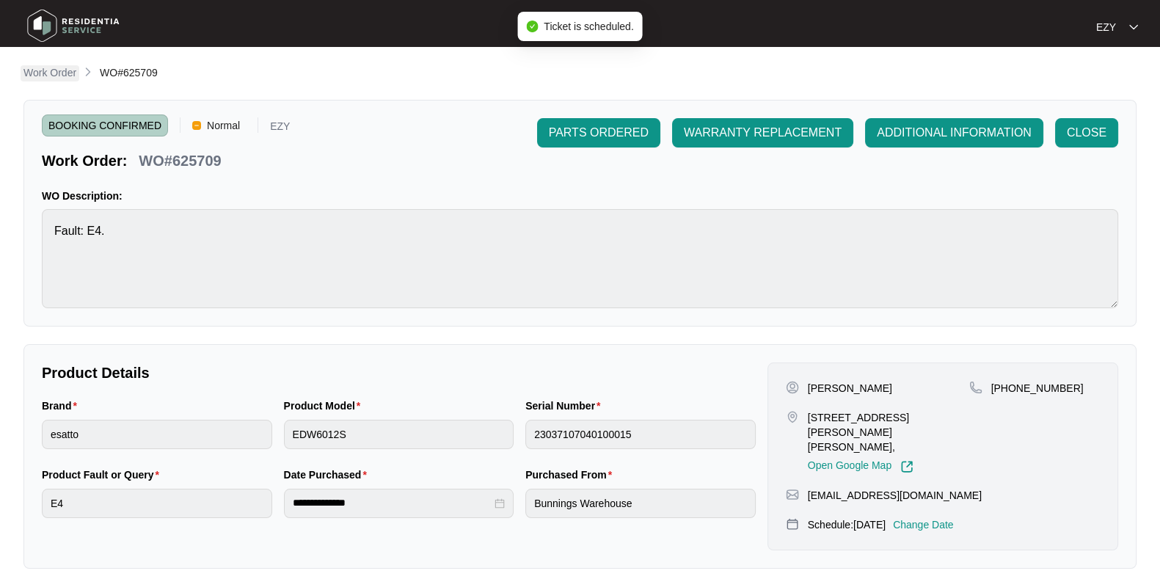
click at [66, 67] on p "Work Order" at bounding box center [49, 72] width 53 height 15
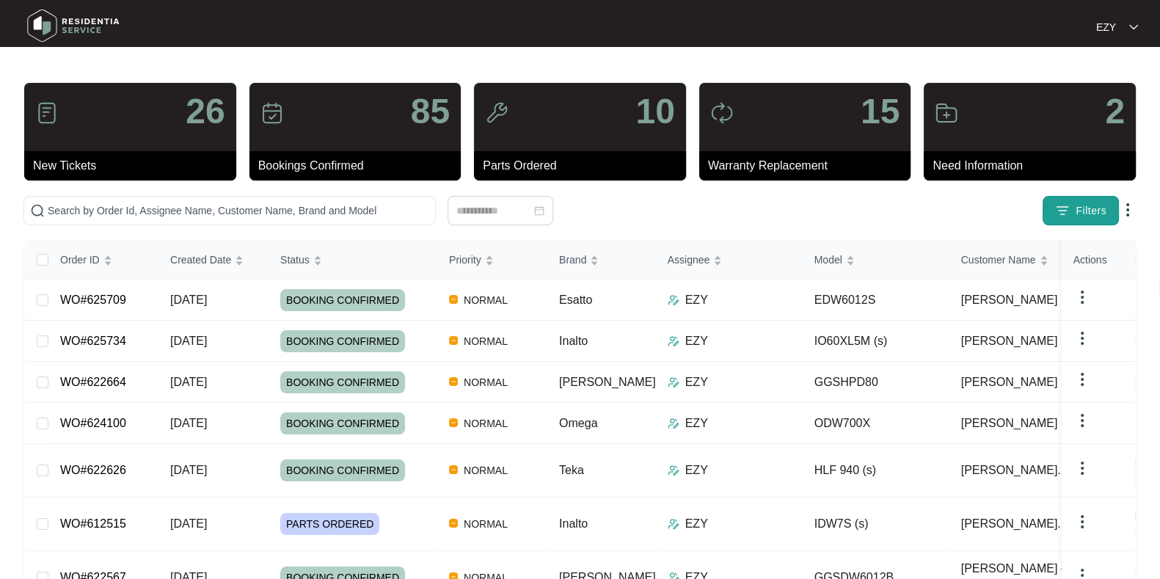
click at [1049, 220] on button "Filters" at bounding box center [1081, 210] width 76 height 29
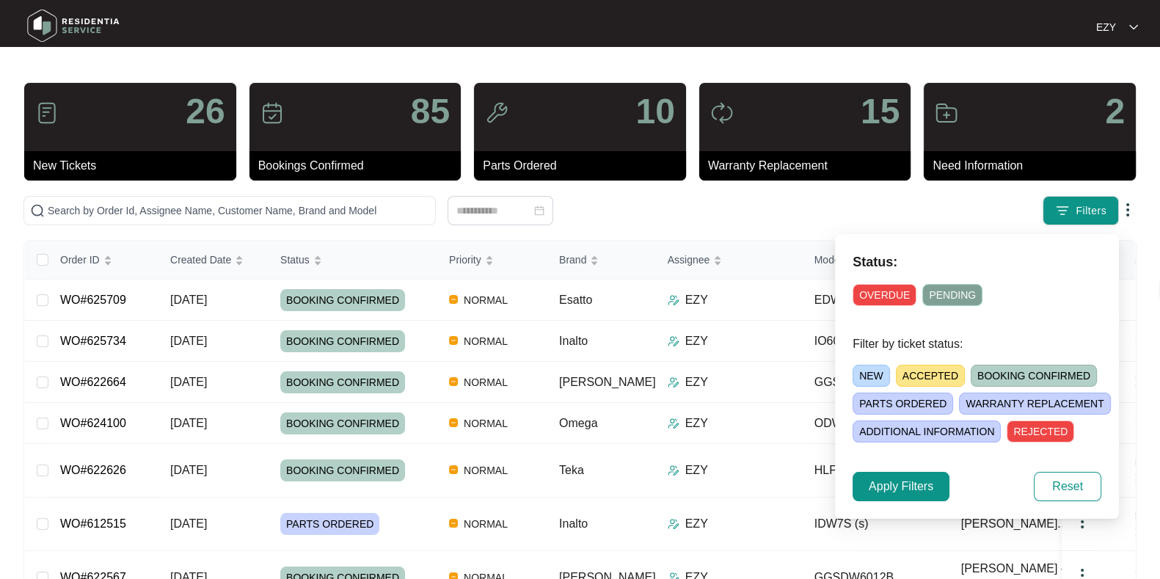
click at [928, 376] on span "ACCEPTED" at bounding box center [930, 376] width 69 height 22
click at [895, 486] on span "Apply Filters" at bounding box center [901, 487] width 65 height 18
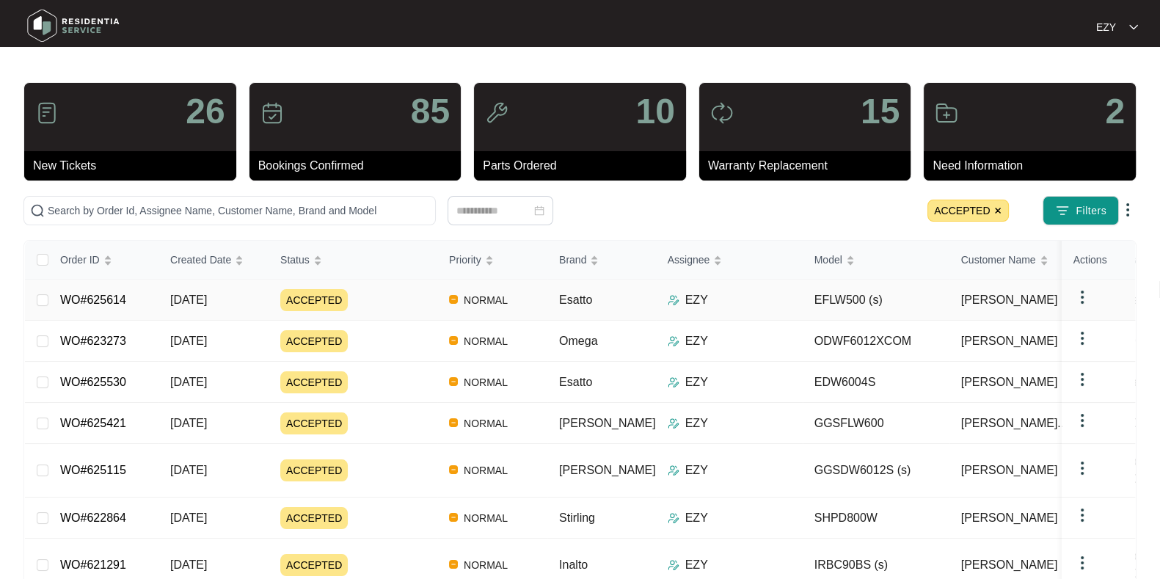
click at [382, 299] on div "ACCEPTED" at bounding box center [358, 300] width 157 height 22
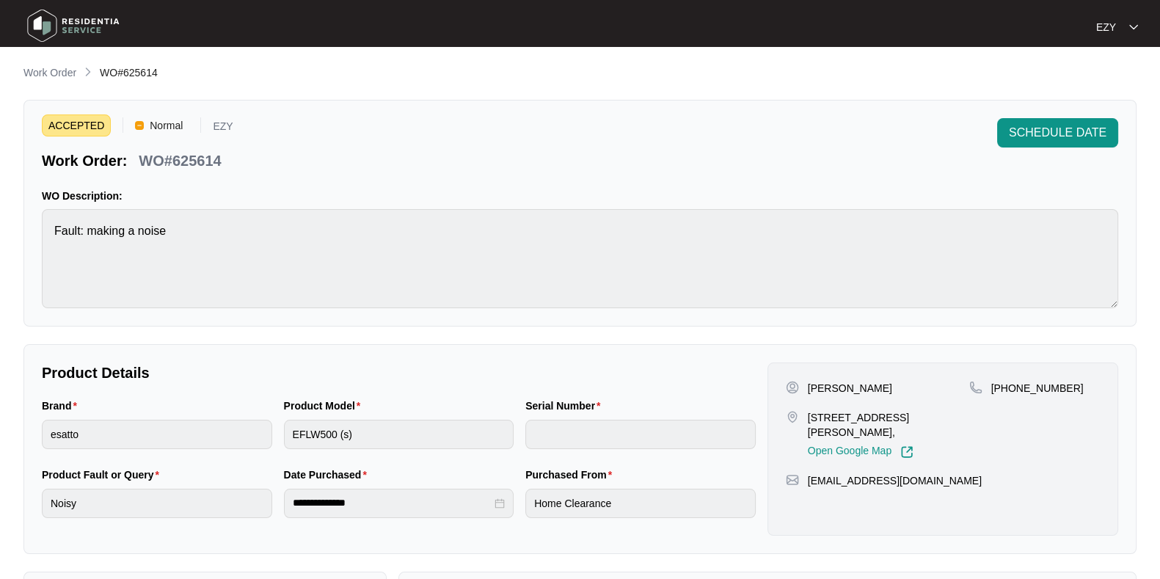
click at [209, 143] on div "ACCEPTED Normal EZY Work Order: WO#625614" at bounding box center [138, 144] width 192 height 53
copy p "625614"
click at [1065, 126] on span "SCHEDULE DATE" at bounding box center [1058, 133] width 98 height 18
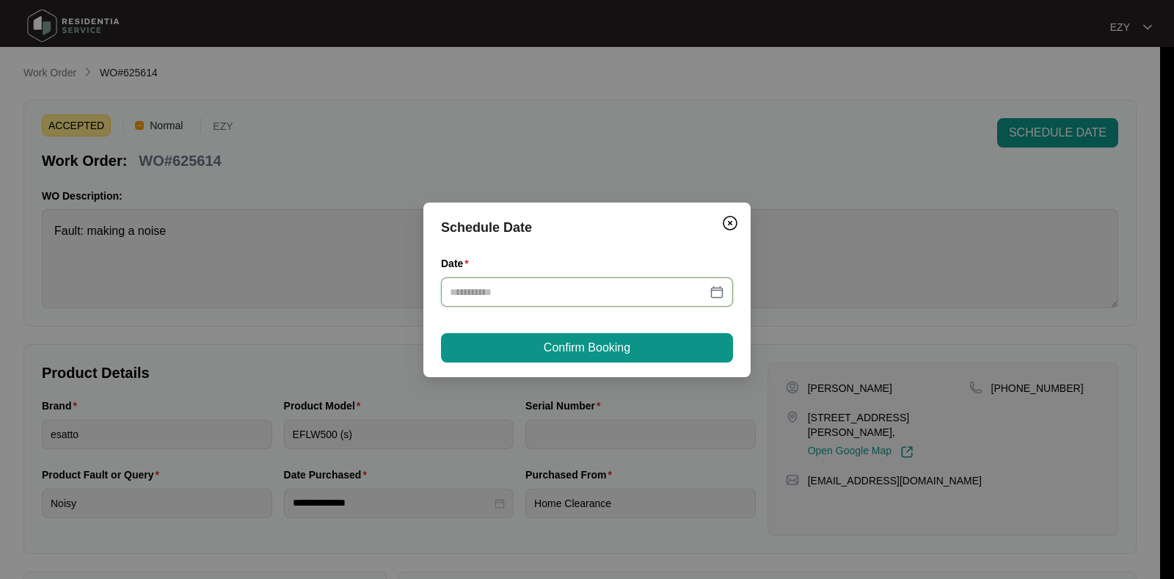
click at [576, 297] on input "Date" at bounding box center [578, 292] width 257 height 16
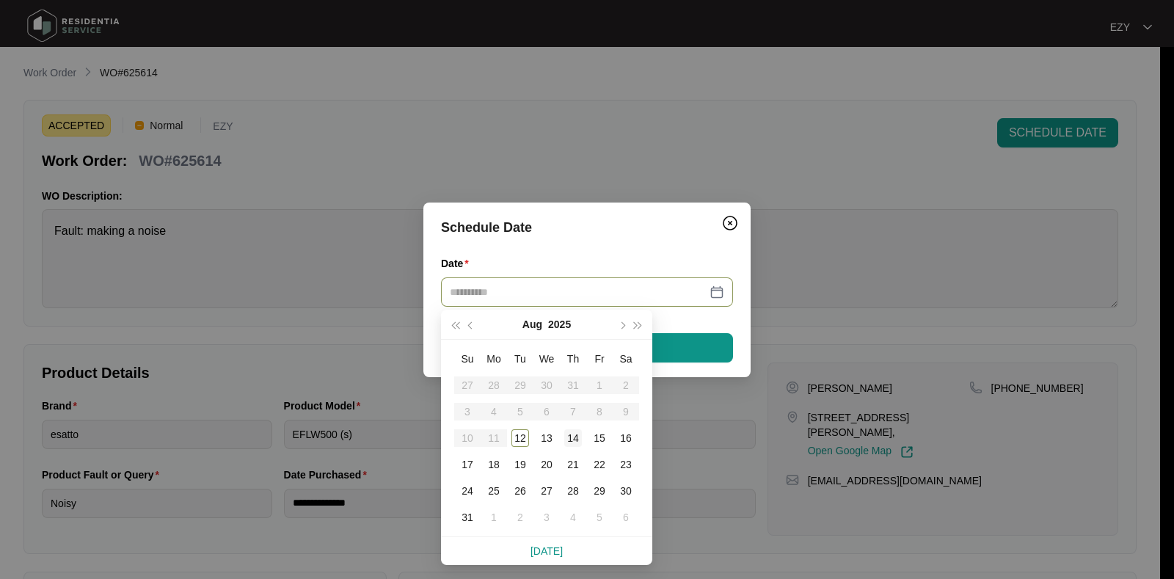
click at [573, 434] on div "14" at bounding box center [573, 438] width 18 height 18
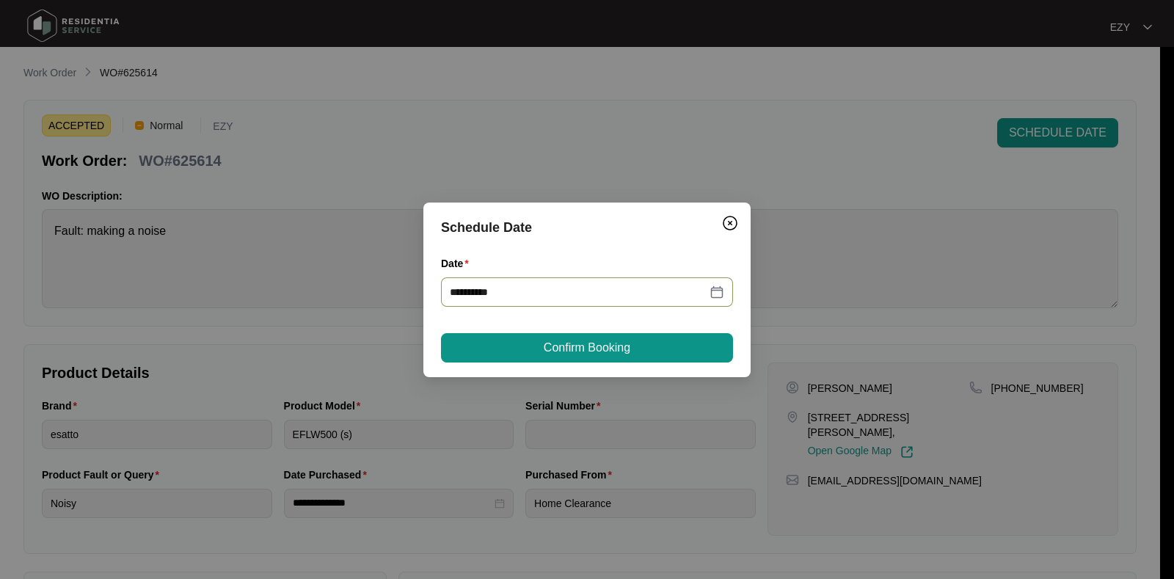
type input "**********"
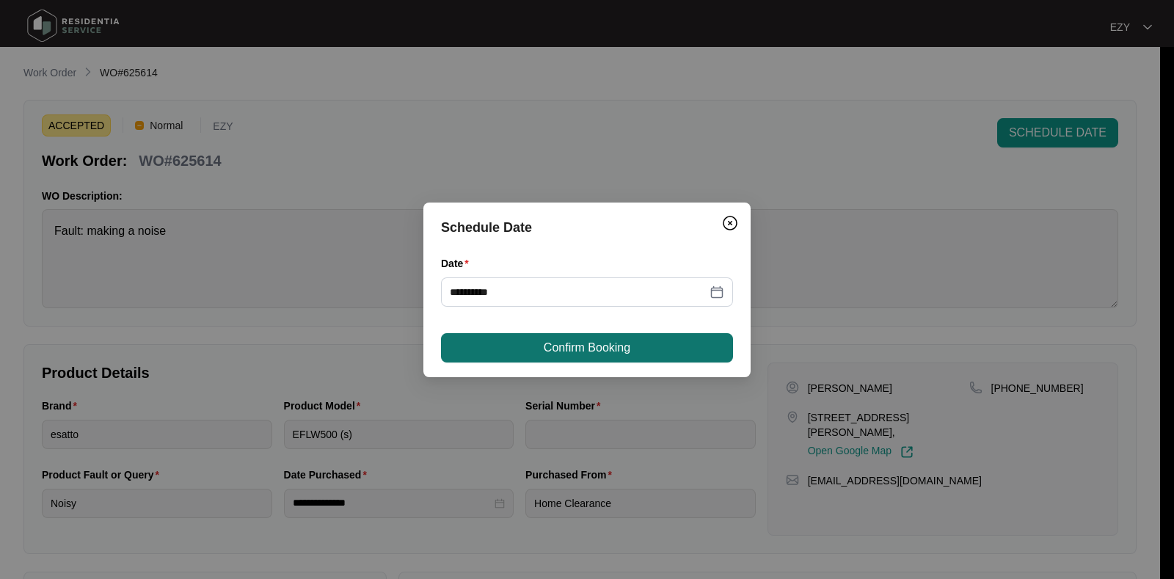
click at [575, 347] on span "Confirm Booking" at bounding box center [587, 348] width 87 height 18
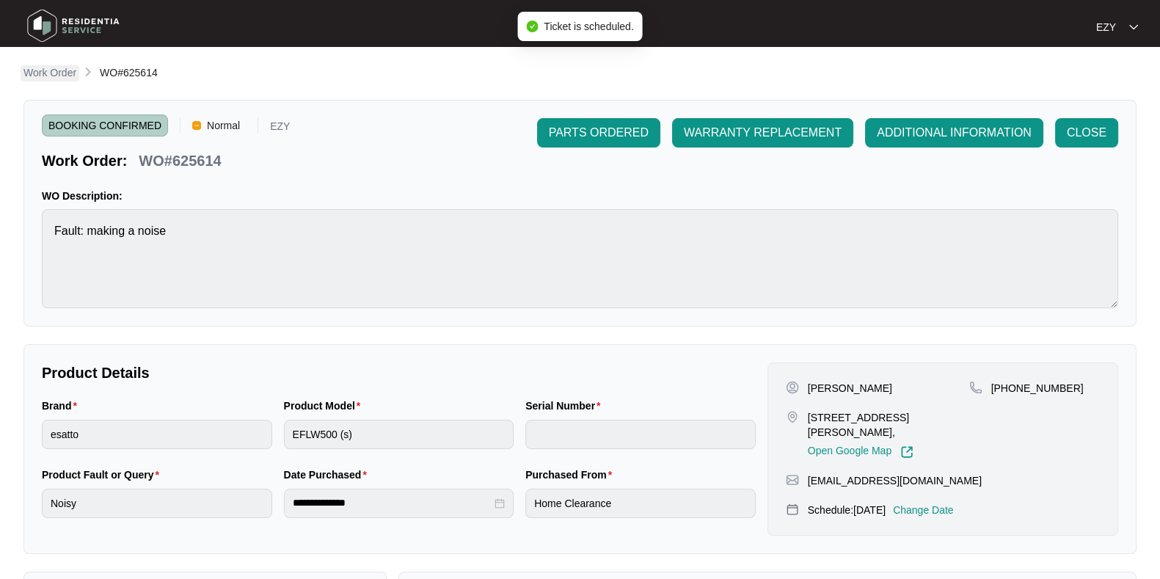
click at [56, 70] on p "Work Order" at bounding box center [49, 72] width 53 height 15
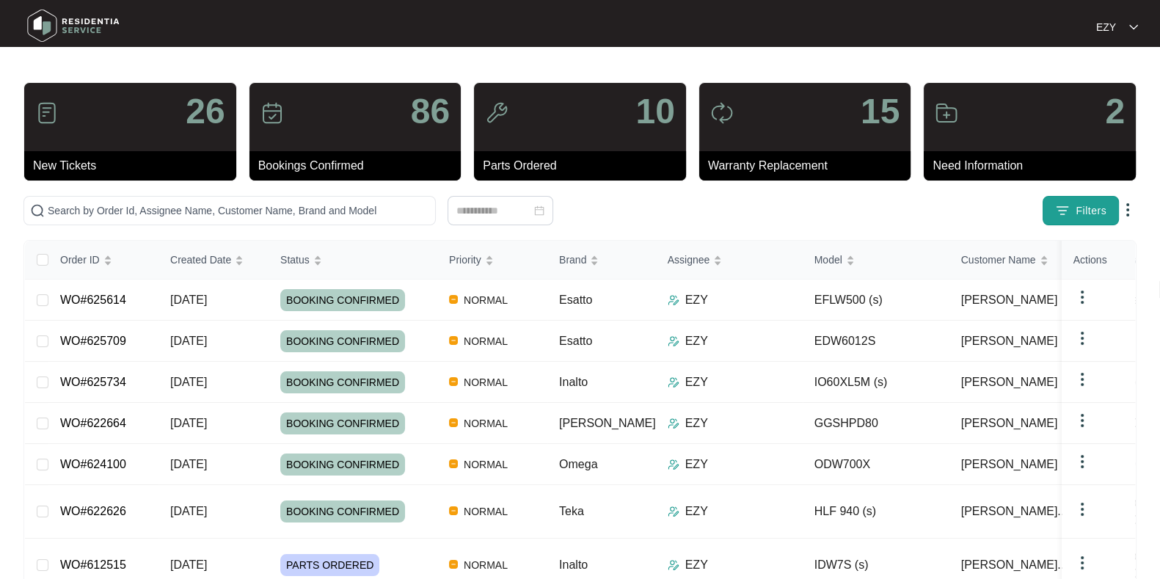
click at [1074, 200] on button "Filters" at bounding box center [1081, 210] width 76 height 29
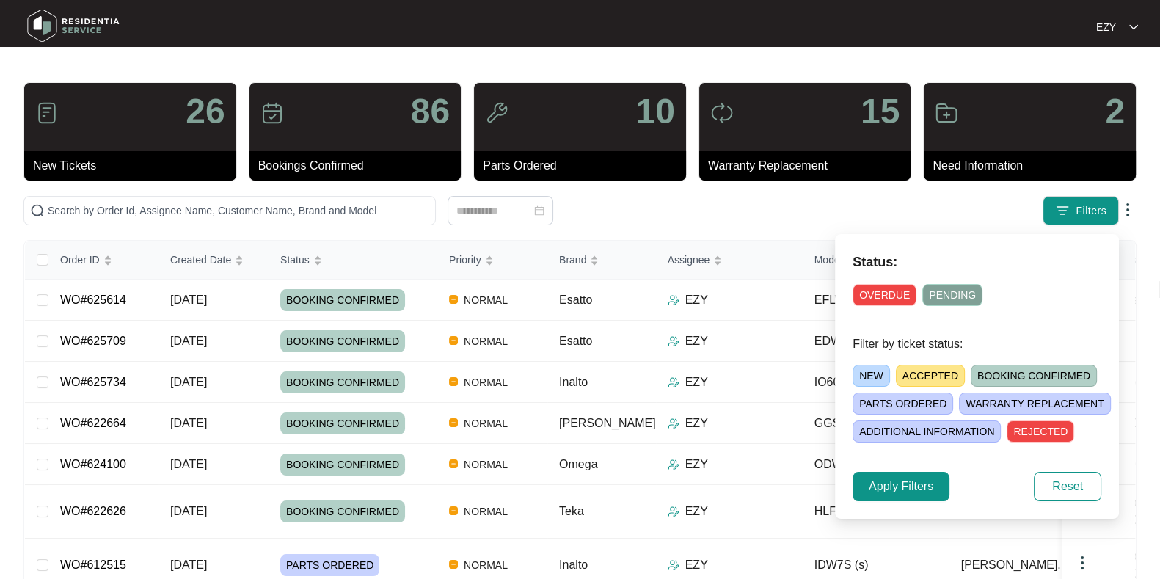
click at [944, 371] on span "ACCEPTED" at bounding box center [930, 376] width 69 height 22
click at [887, 482] on span "Apply Filters" at bounding box center [901, 487] width 65 height 18
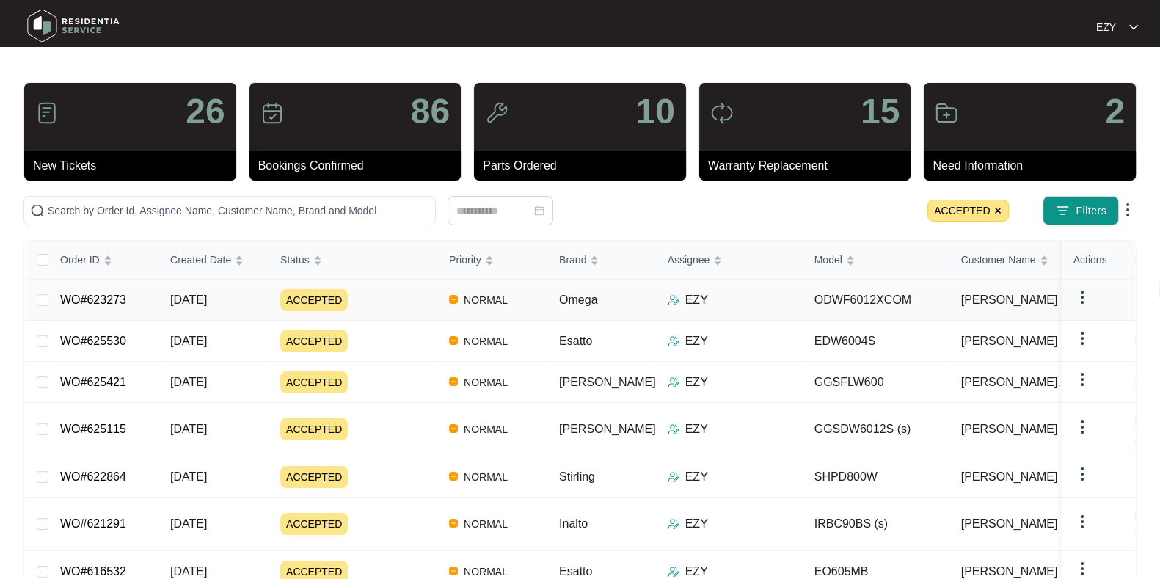
click at [374, 294] on div "ACCEPTED" at bounding box center [358, 300] width 157 height 22
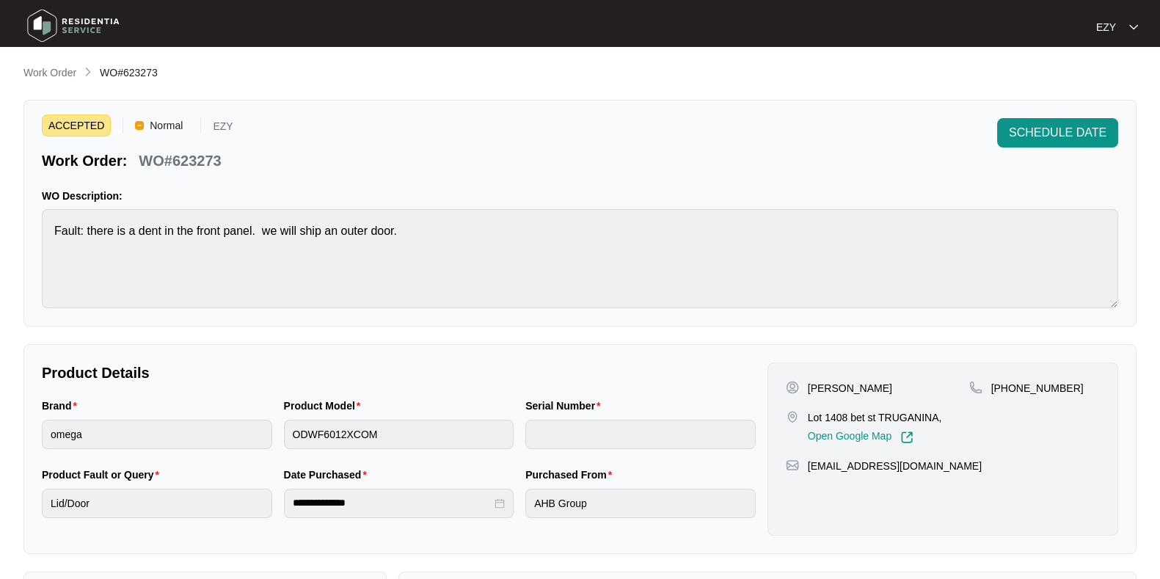
click at [193, 161] on p "WO#623273" at bounding box center [180, 160] width 82 height 21
copy p "623273"
click at [59, 71] on p "Work Order" at bounding box center [49, 72] width 53 height 15
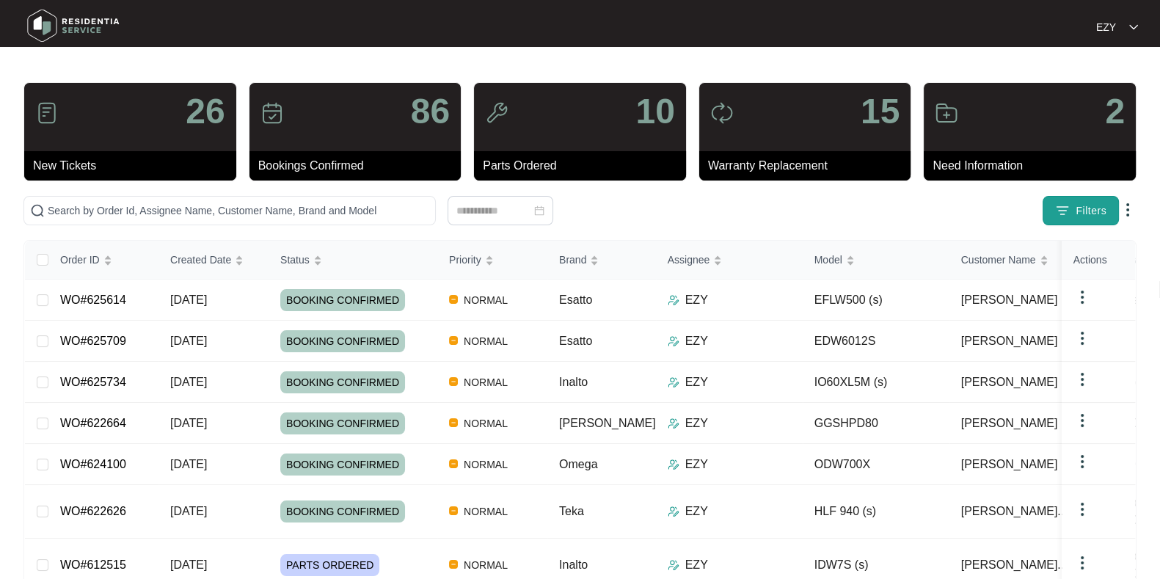
click at [1077, 205] on span "Filters" at bounding box center [1091, 210] width 31 height 15
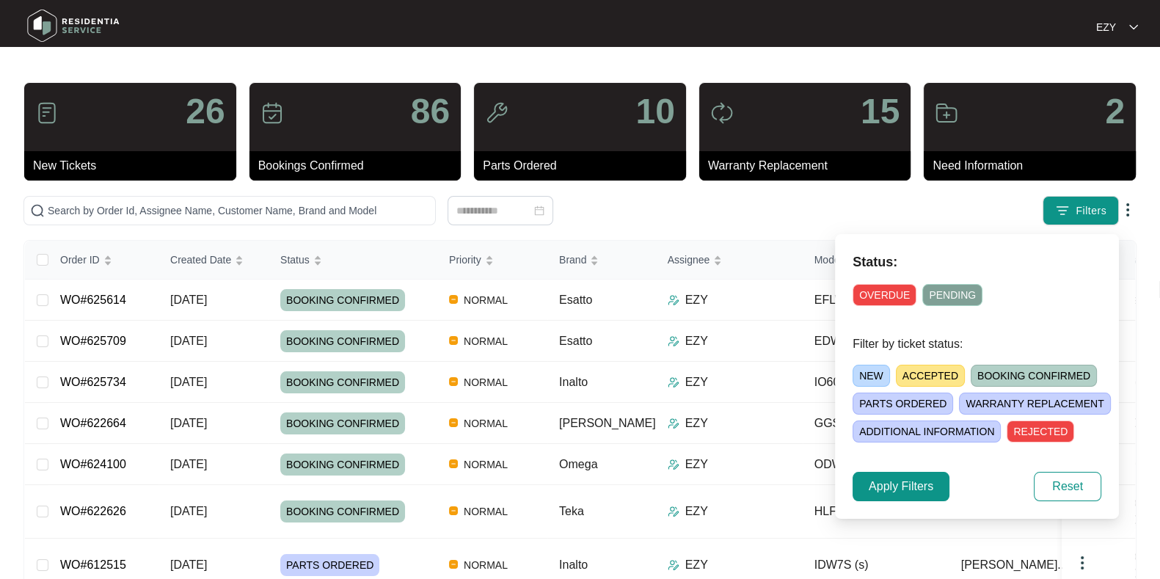
click at [931, 382] on span "ACCEPTED" at bounding box center [930, 376] width 69 height 22
click at [909, 482] on span "Apply Filters" at bounding box center [901, 487] width 65 height 18
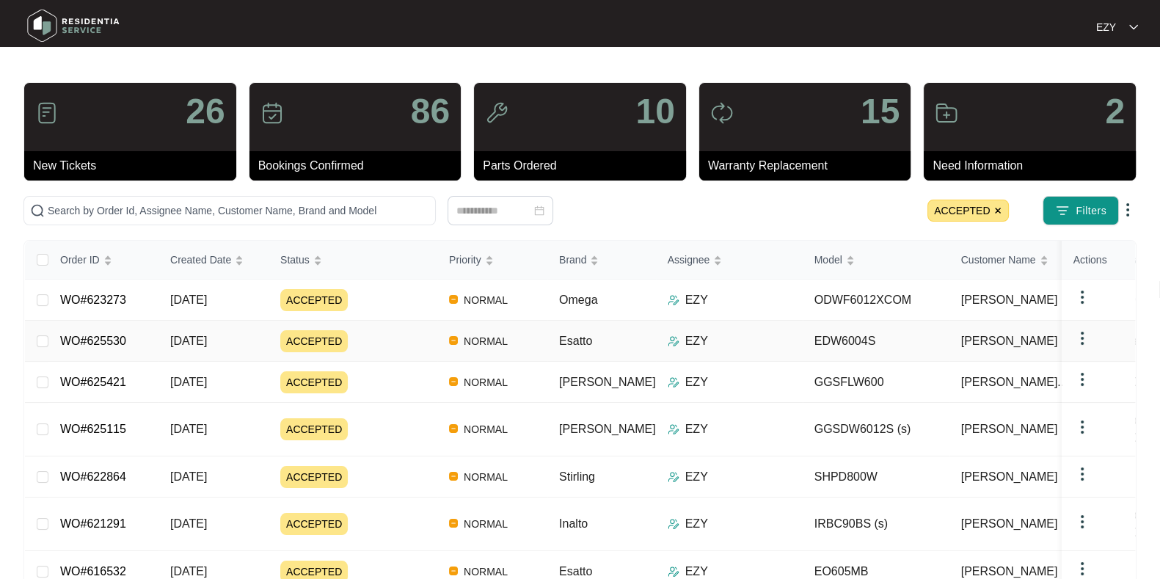
click at [368, 324] on td "ACCEPTED" at bounding box center [353, 341] width 169 height 41
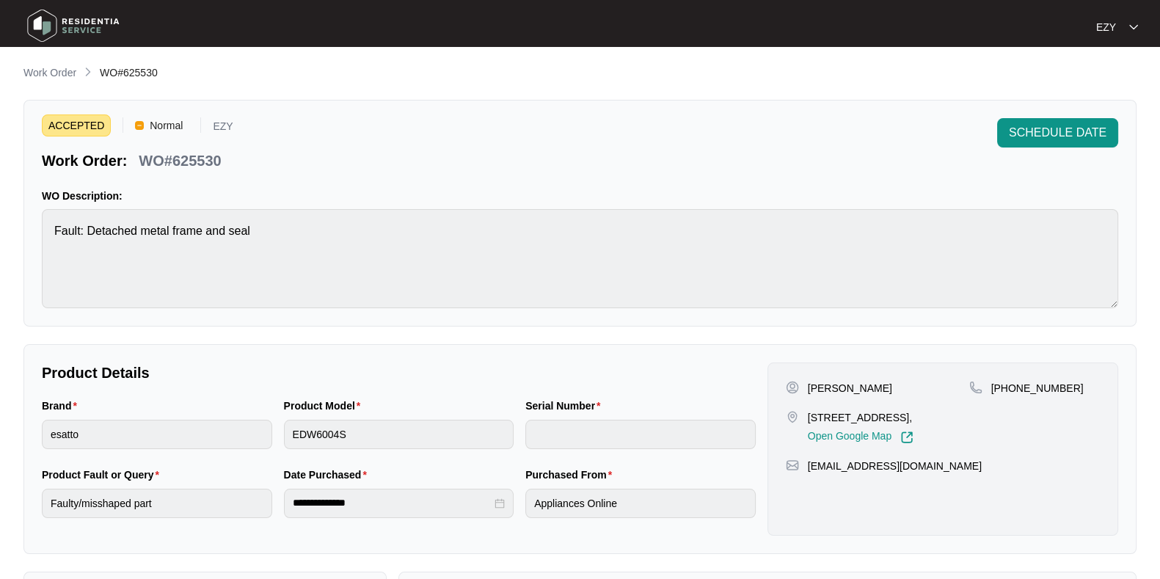
click at [207, 160] on p "WO#625530" at bounding box center [180, 160] width 82 height 21
copy p "625530"
click at [44, 69] on p "Work Order" at bounding box center [49, 72] width 53 height 15
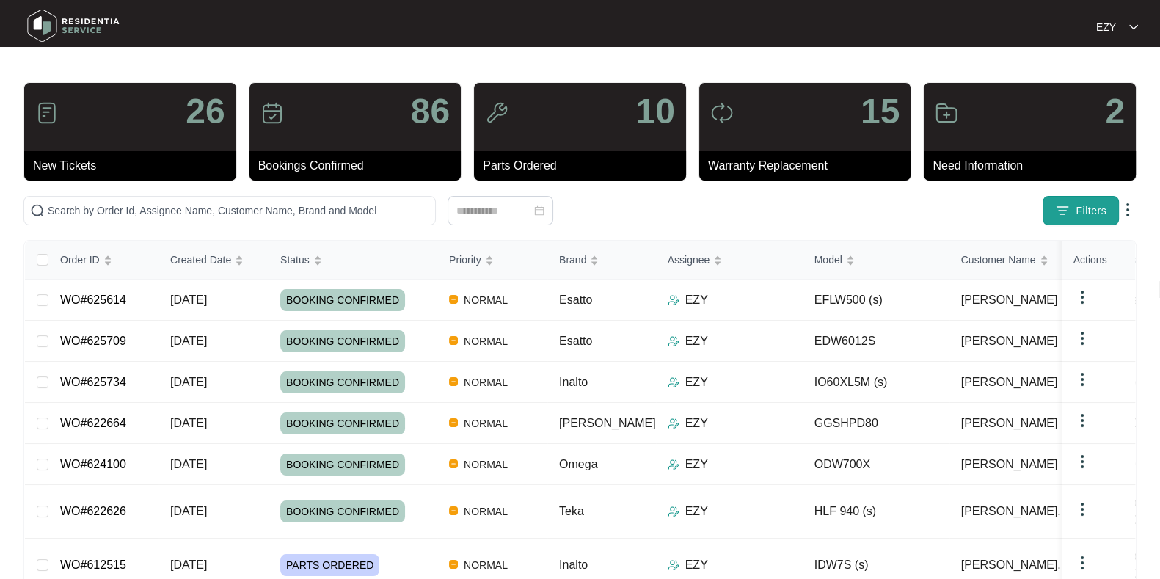
click at [1058, 217] on img "button" at bounding box center [1062, 210] width 15 height 15
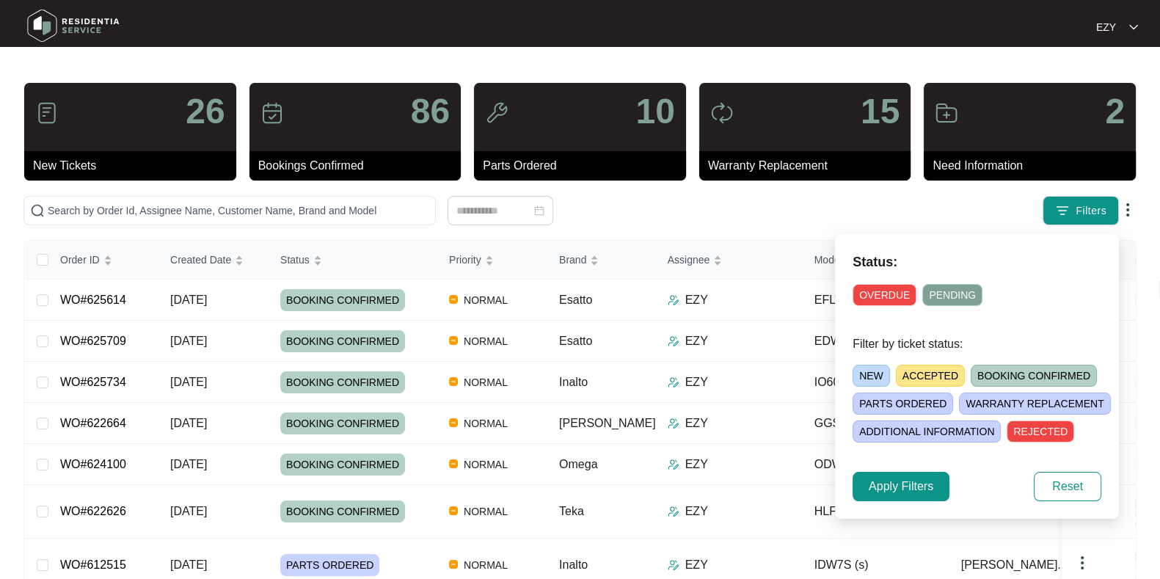
click at [932, 376] on span "ACCEPTED" at bounding box center [930, 376] width 69 height 22
click at [914, 478] on span "Apply Filters" at bounding box center [901, 487] width 65 height 18
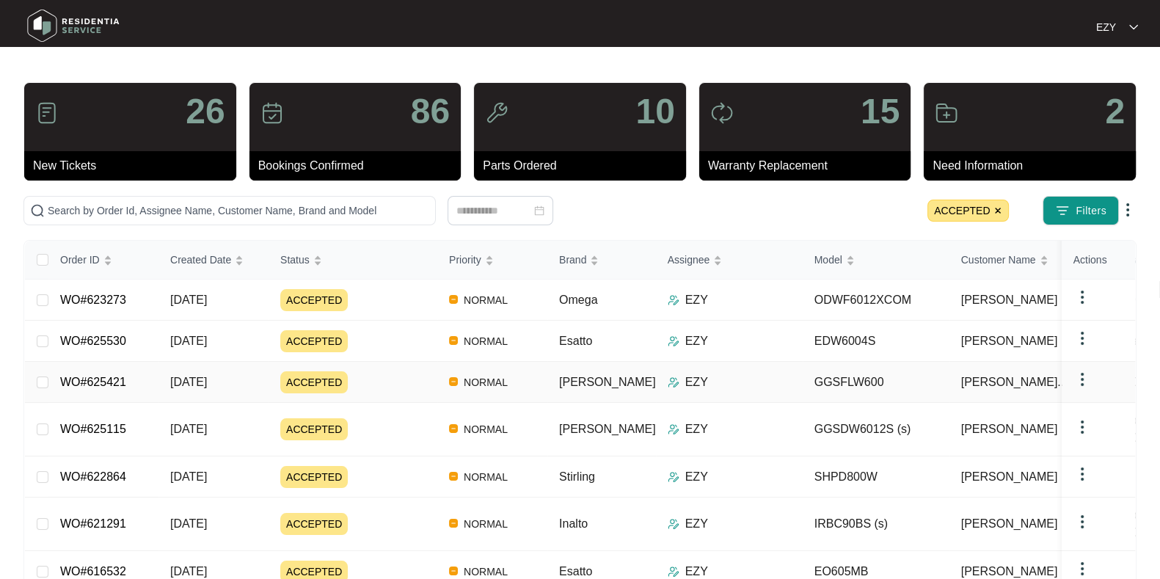
click at [376, 385] on div "ACCEPTED" at bounding box center [358, 382] width 157 height 22
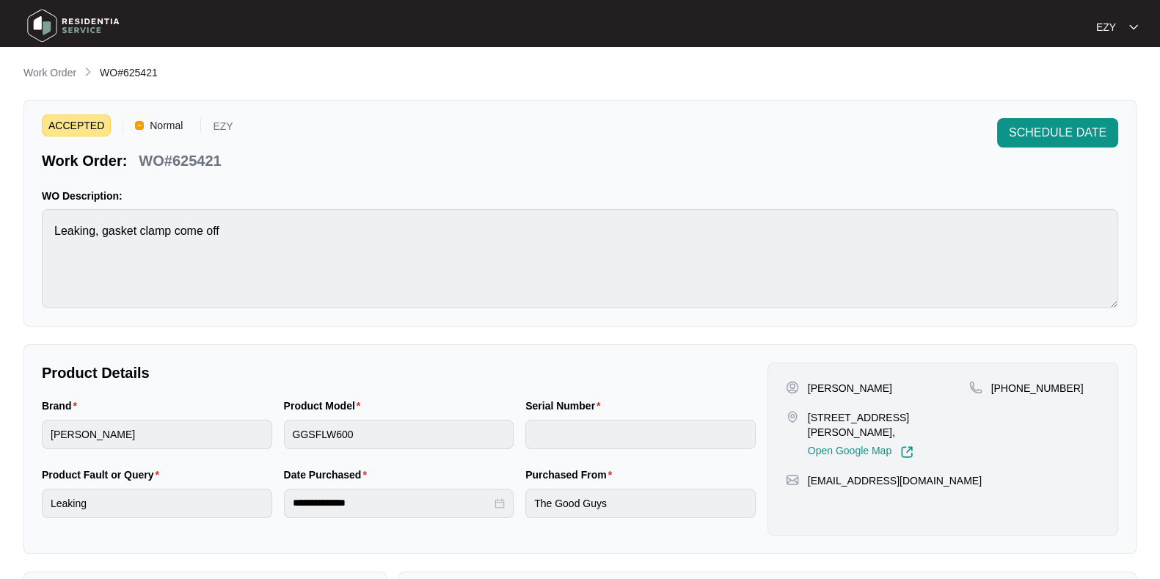
click at [208, 150] on p "WO#625421" at bounding box center [180, 160] width 82 height 21
copy p "625421"
click at [208, 150] on p "WO#625421" at bounding box center [180, 160] width 82 height 21
click at [1071, 134] on span "SCHEDULE DATE" at bounding box center [1058, 133] width 98 height 18
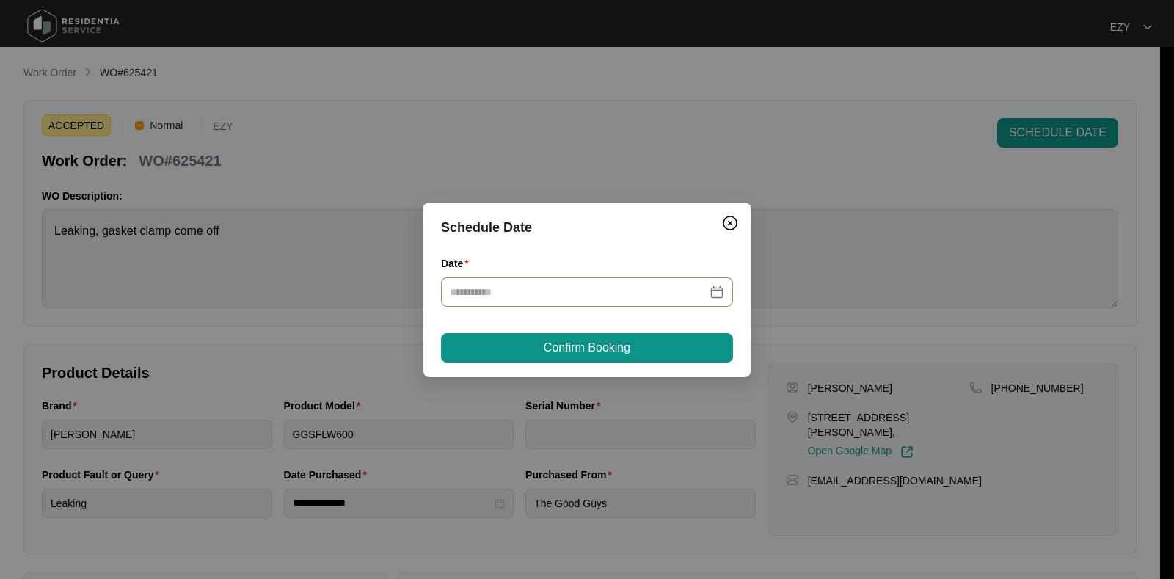
click at [626, 301] on div at bounding box center [587, 291] width 292 height 29
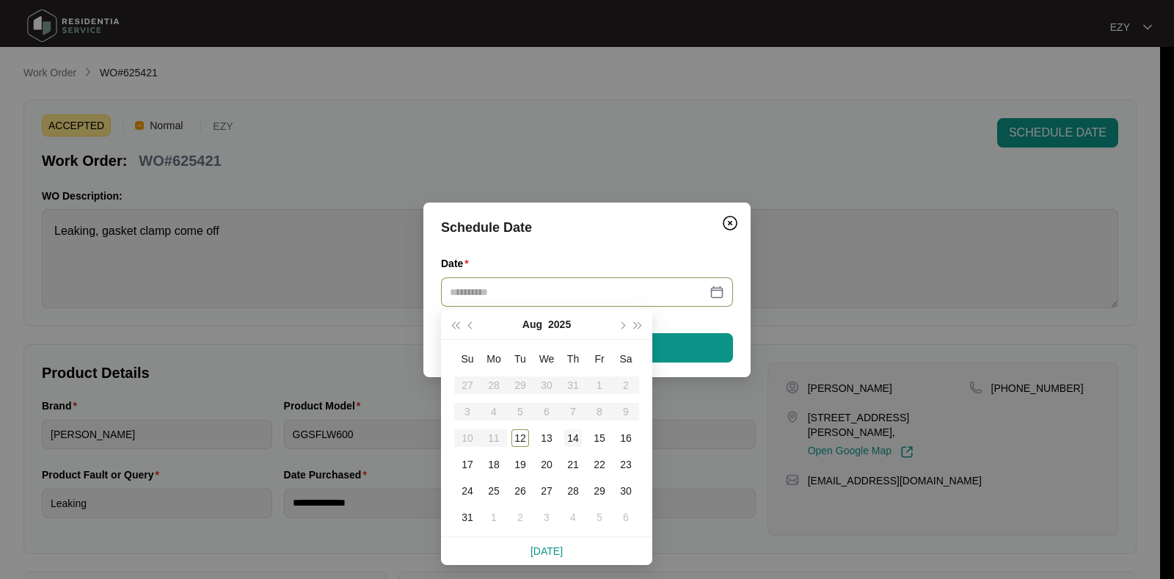
click at [569, 438] on div "14" at bounding box center [573, 438] width 18 height 18
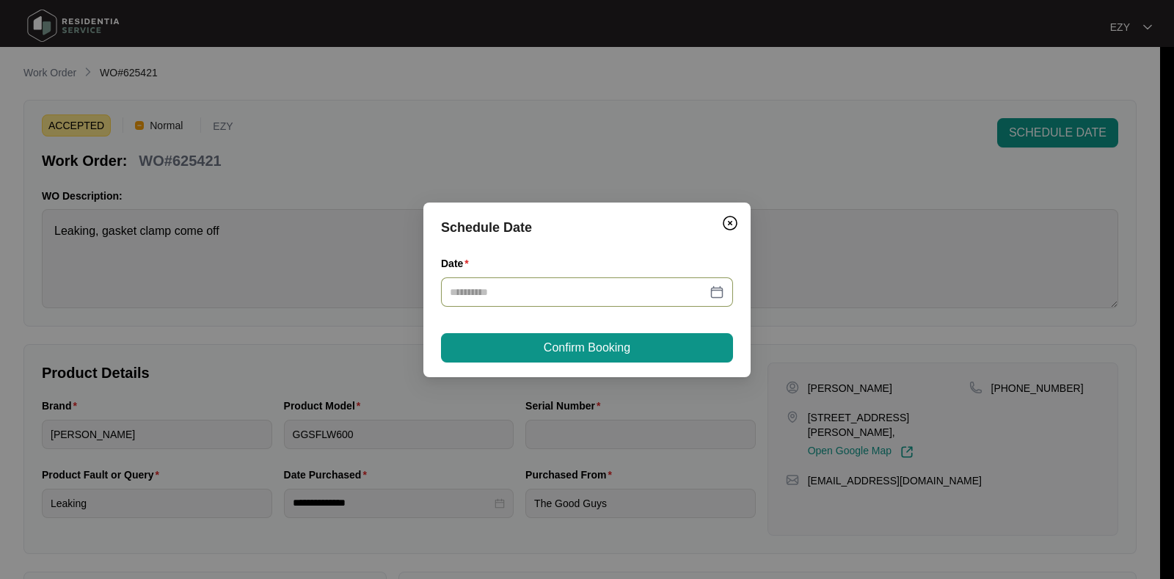
type input "**********"
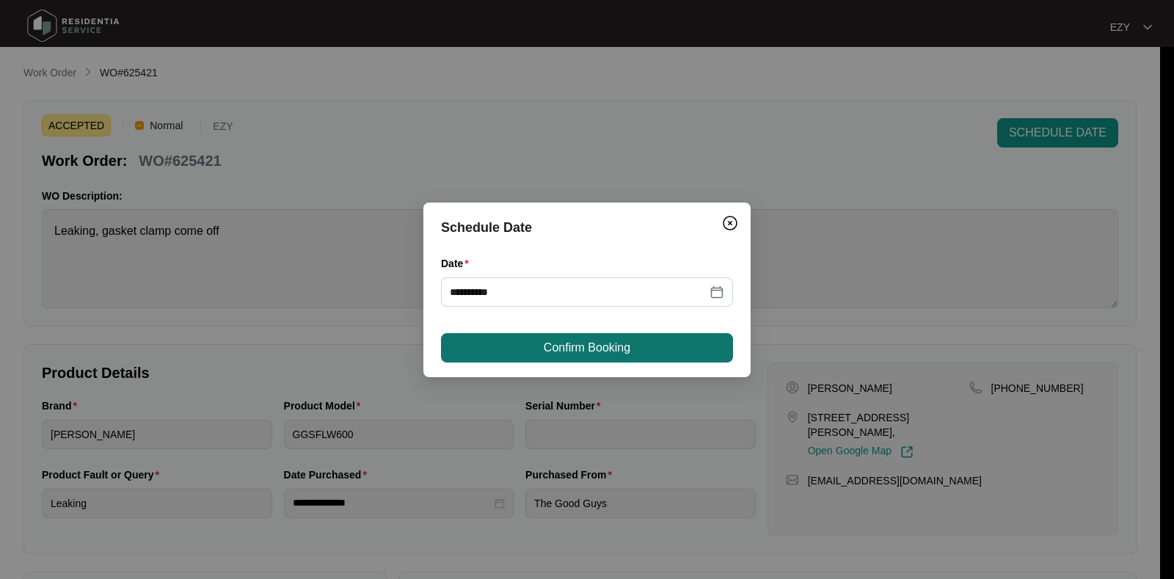
click at [583, 352] on span "Confirm Booking" at bounding box center [587, 348] width 87 height 18
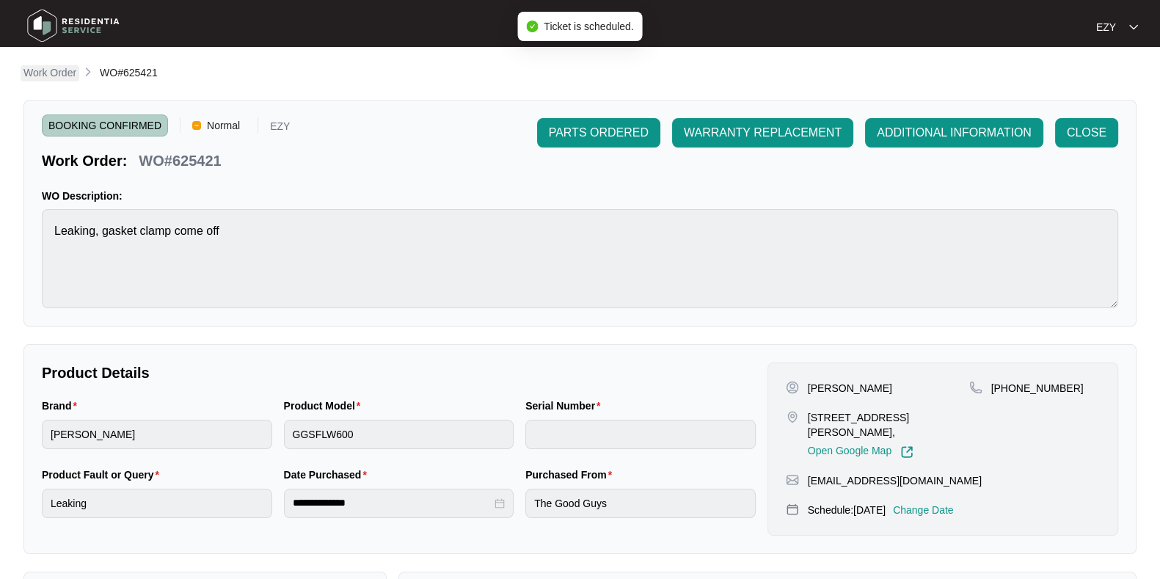
click at [48, 68] on p "Work Order" at bounding box center [49, 72] width 53 height 15
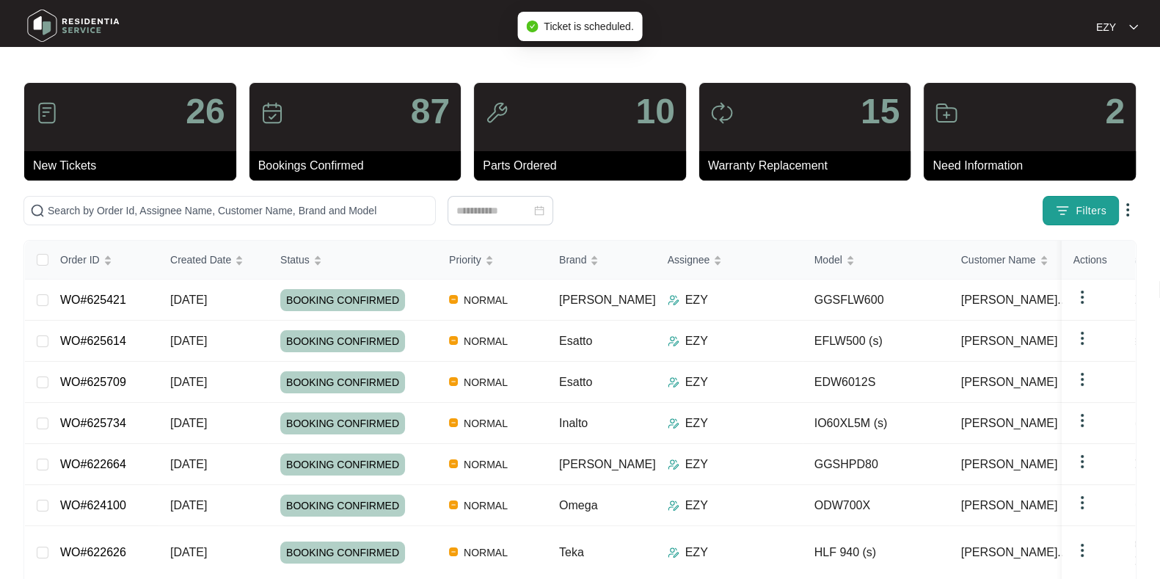
click at [1074, 202] on button "Filters" at bounding box center [1081, 210] width 76 height 29
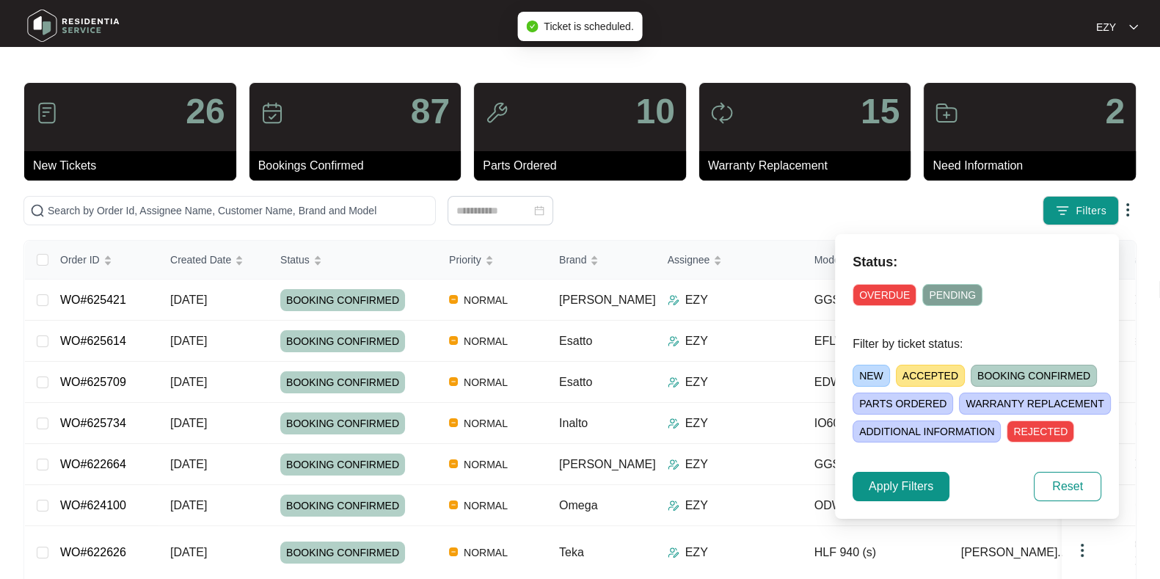
click at [925, 372] on span "ACCEPTED" at bounding box center [930, 376] width 69 height 22
click at [881, 482] on span "Apply Filters" at bounding box center [901, 487] width 65 height 18
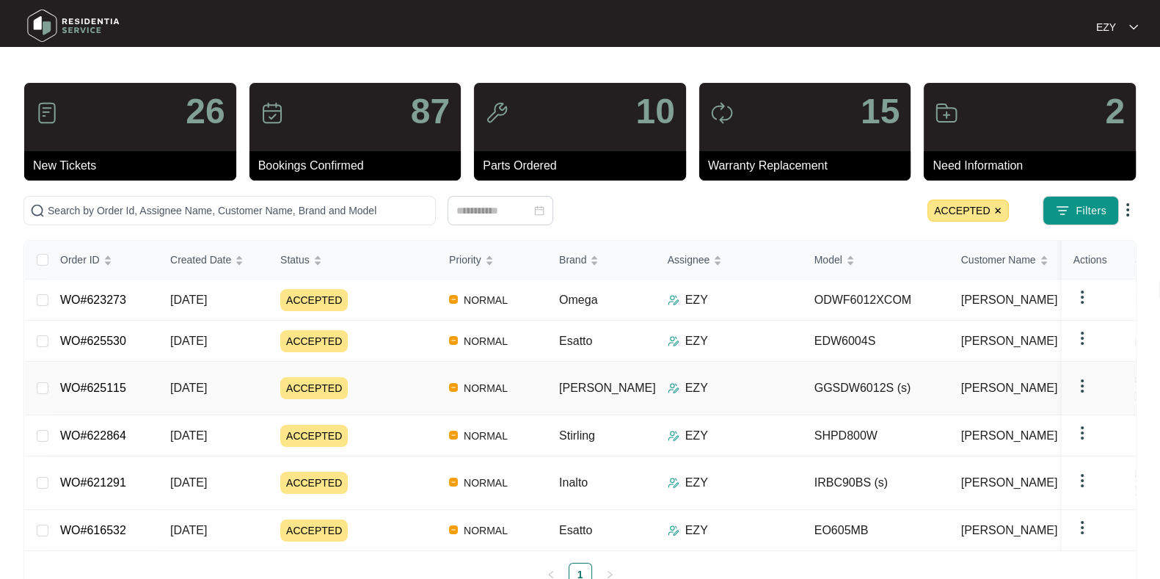
click at [386, 379] on div "ACCEPTED" at bounding box center [358, 388] width 157 height 22
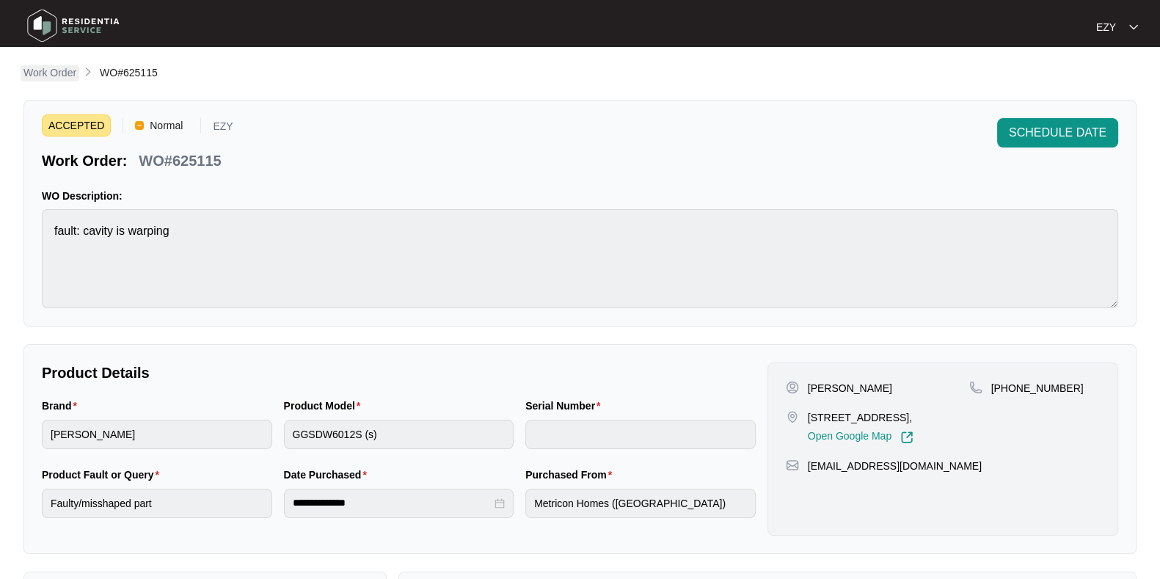
click at [58, 73] on p "Work Order" at bounding box center [49, 72] width 53 height 15
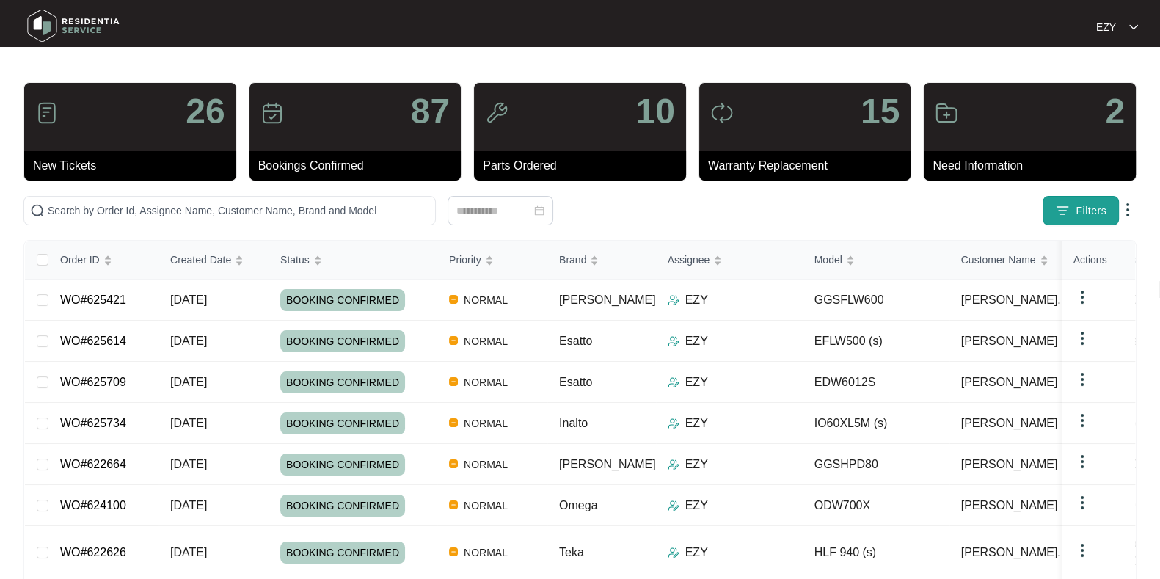
click at [1047, 211] on button "Filters" at bounding box center [1081, 210] width 76 height 29
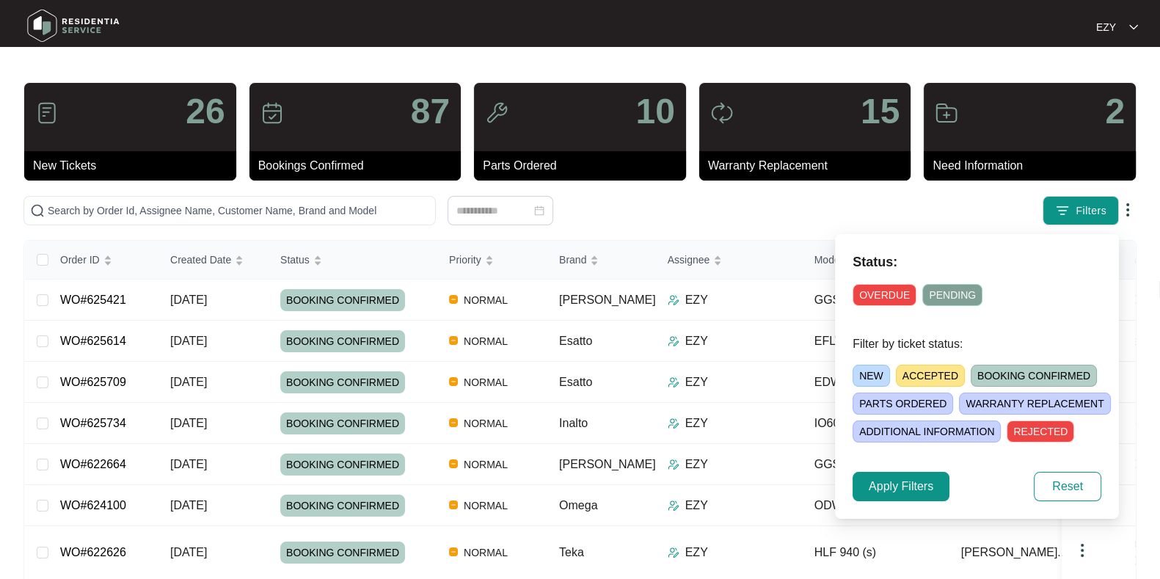
click at [936, 376] on span "ACCEPTED" at bounding box center [930, 376] width 69 height 22
click at [906, 484] on span "Apply Filters" at bounding box center [901, 487] width 65 height 18
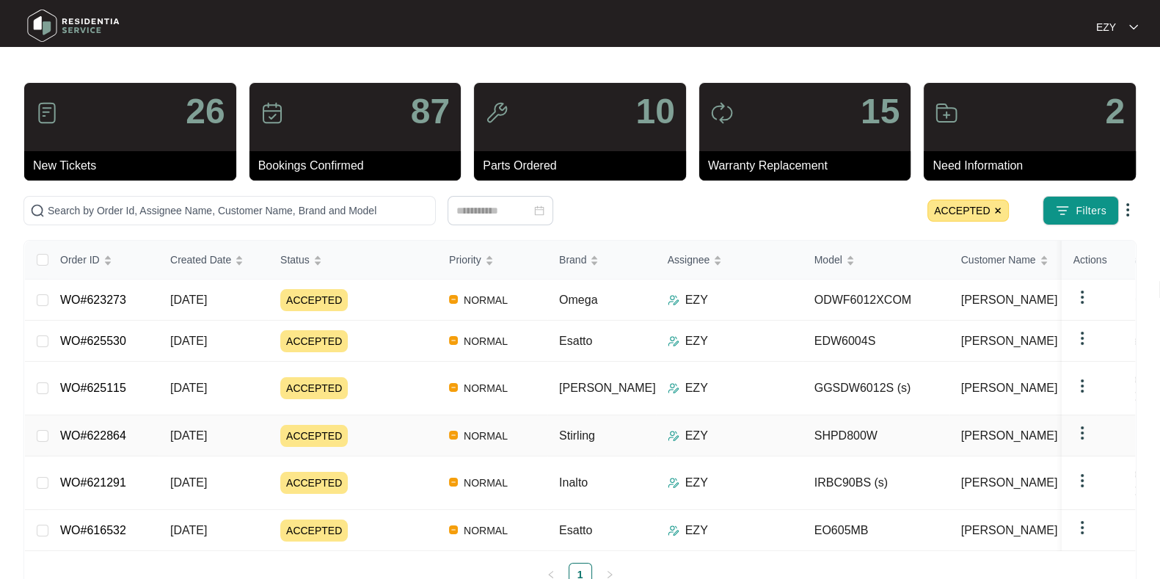
click at [387, 425] on div "ACCEPTED" at bounding box center [358, 436] width 157 height 22
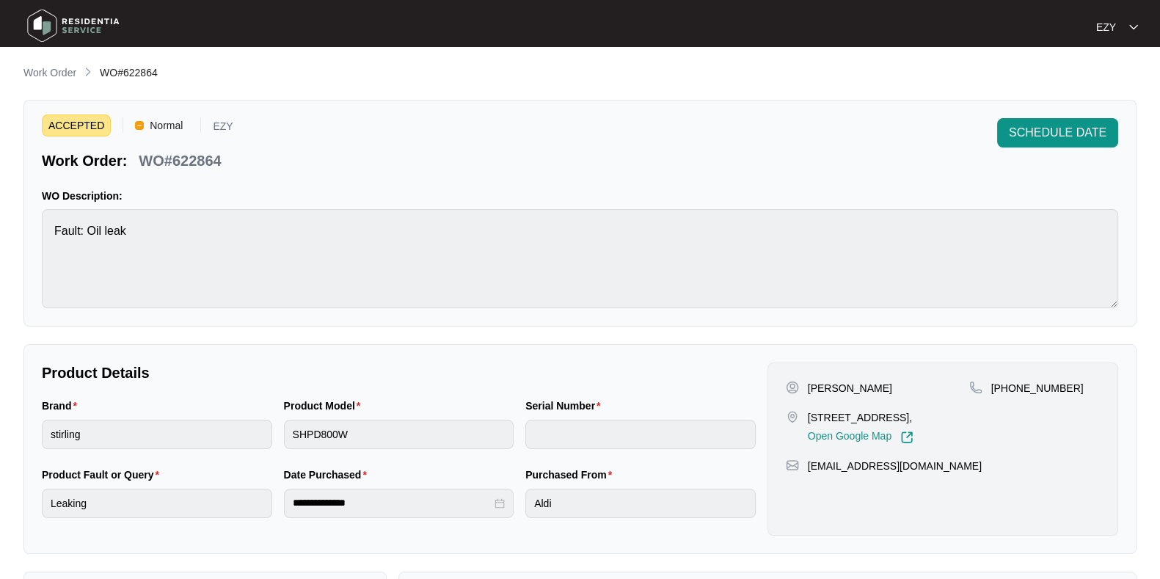
click at [194, 167] on p "WO#622864" at bounding box center [180, 160] width 82 height 21
copy p "622864"
click at [1031, 139] on span "SCHEDULE DATE" at bounding box center [1058, 133] width 98 height 18
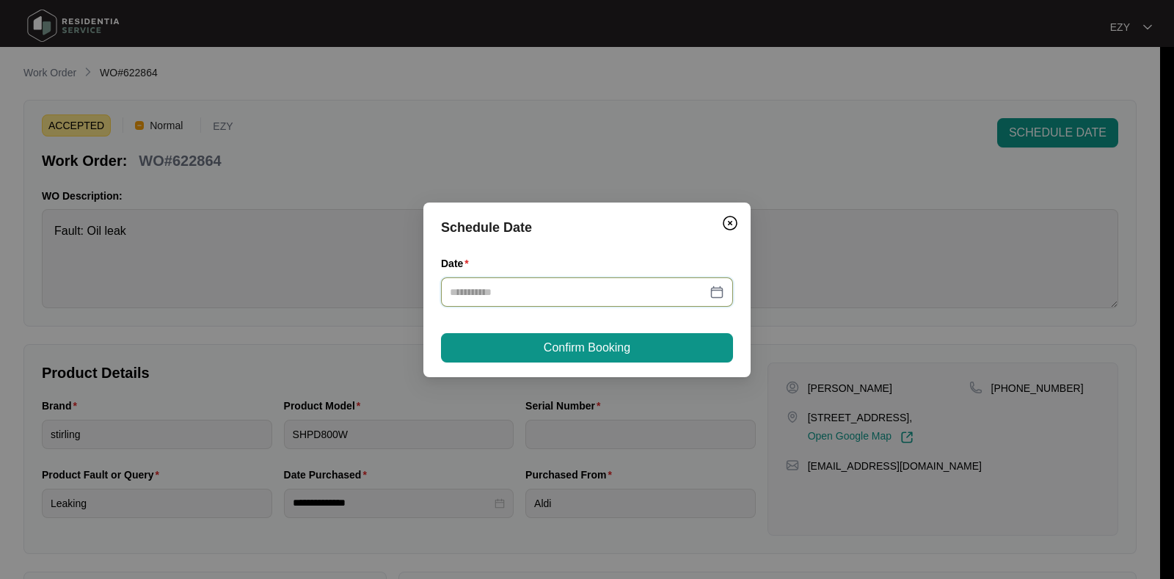
click at [599, 289] on input "Date" at bounding box center [578, 292] width 257 height 16
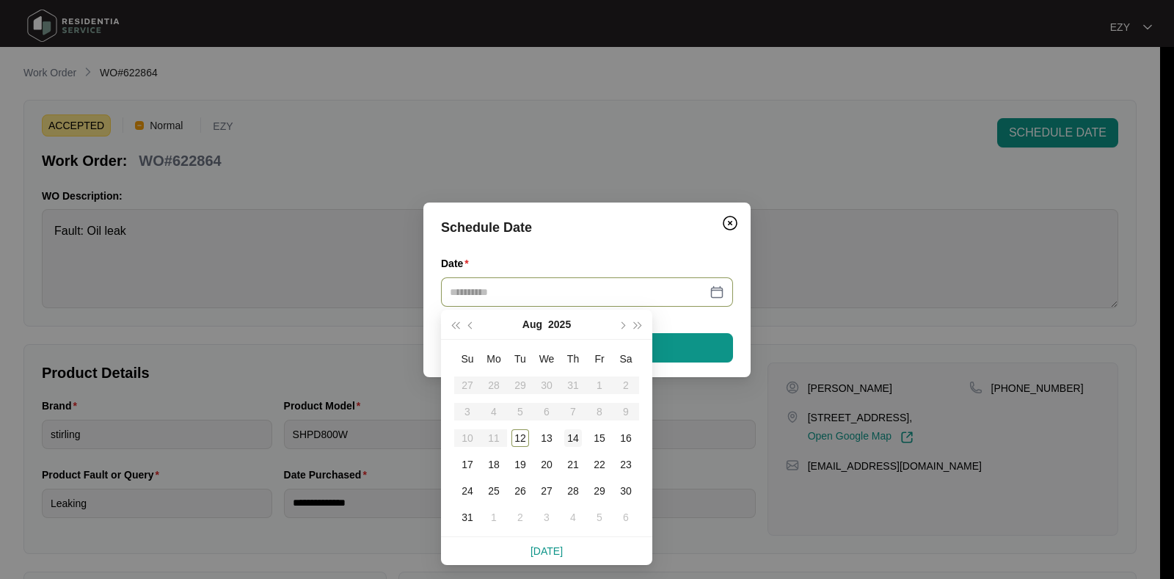
type input "**********"
click at [572, 435] on div "14" at bounding box center [573, 438] width 18 height 18
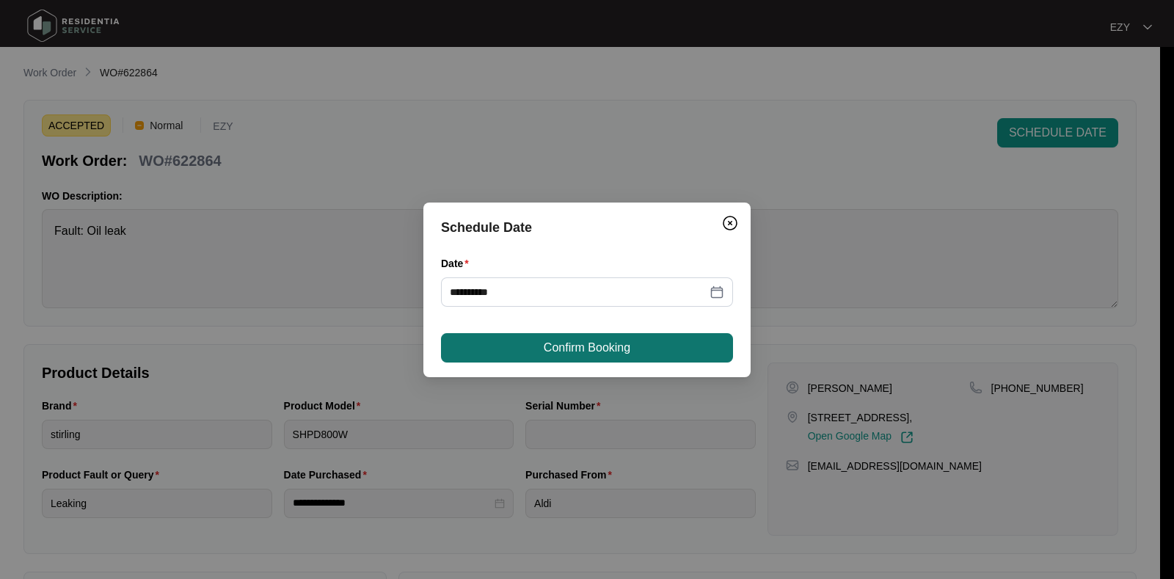
click at [601, 348] on span "Confirm Booking" at bounding box center [587, 348] width 87 height 18
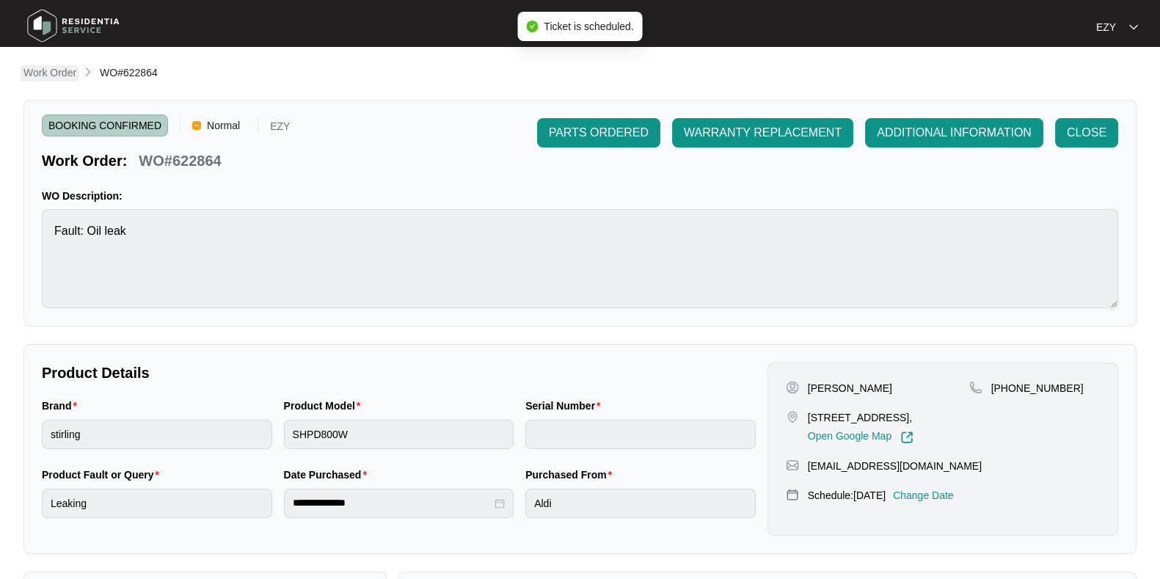
click at [55, 68] on p "Work Order" at bounding box center [49, 72] width 53 height 15
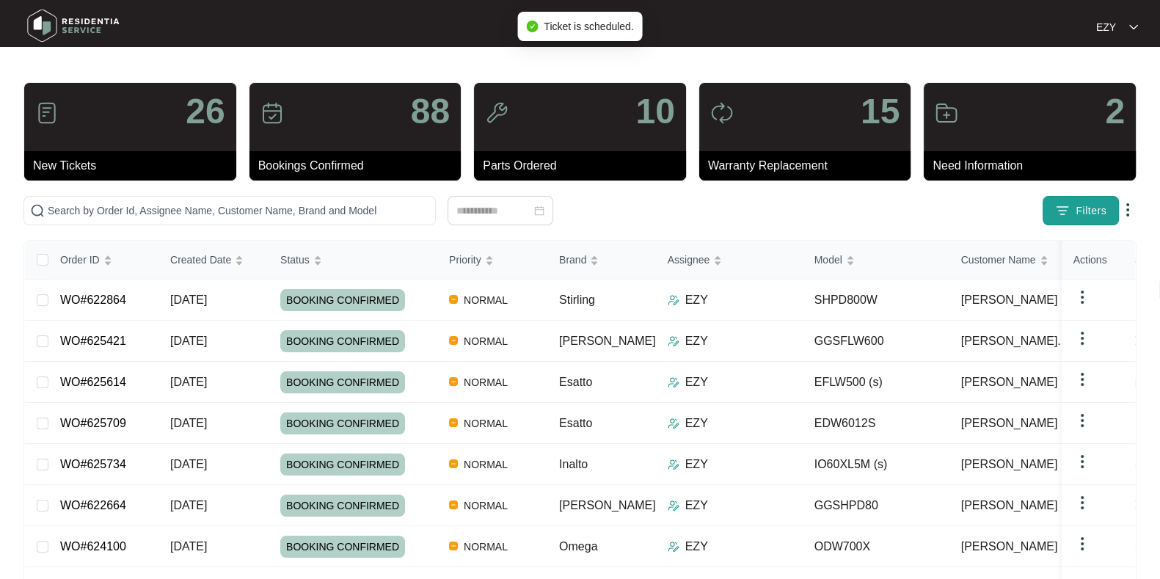
click at [1060, 212] on img "button" at bounding box center [1062, 210] width 15 height 15
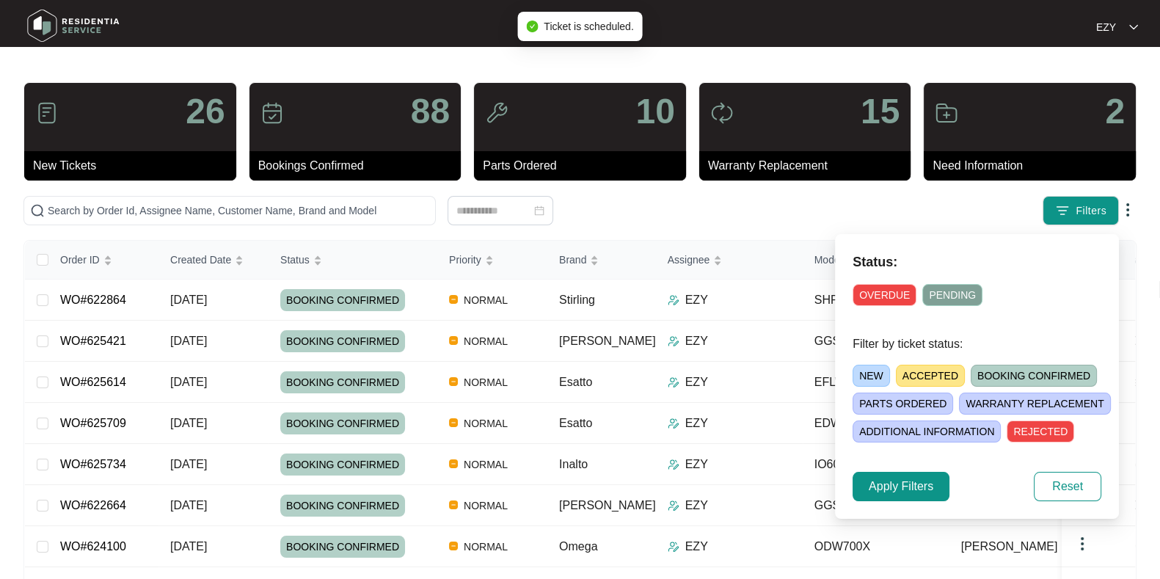
click at [922, 376] on span "ACCEPTED" at bounding box center [930, 376] width 69 height 22
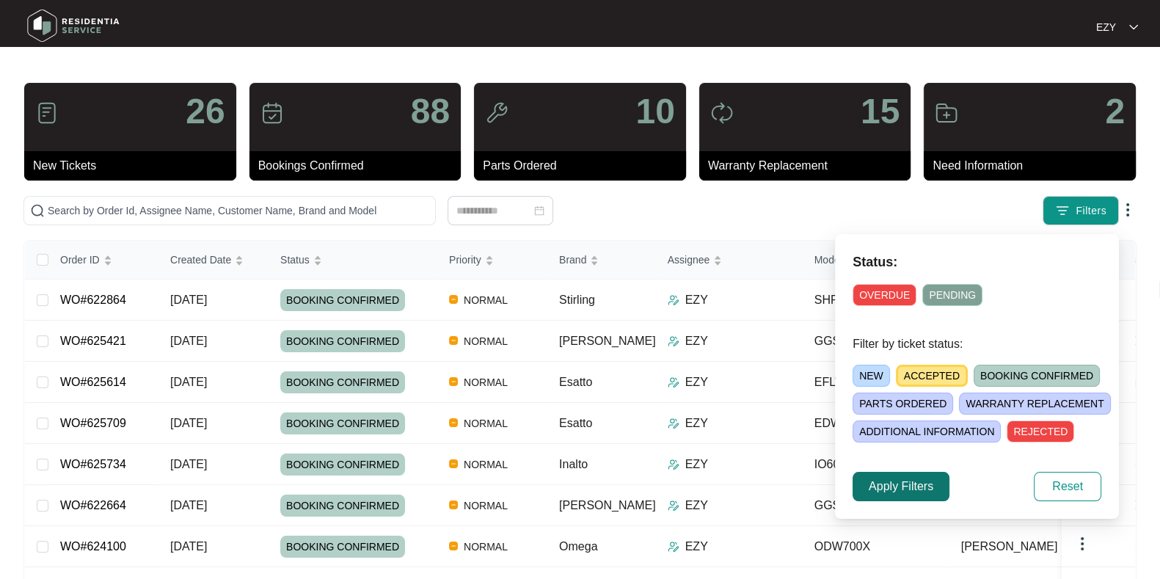
click at [921, 482] on span "Apply Filters" at bounding box center [901, 487] width 65 height 18
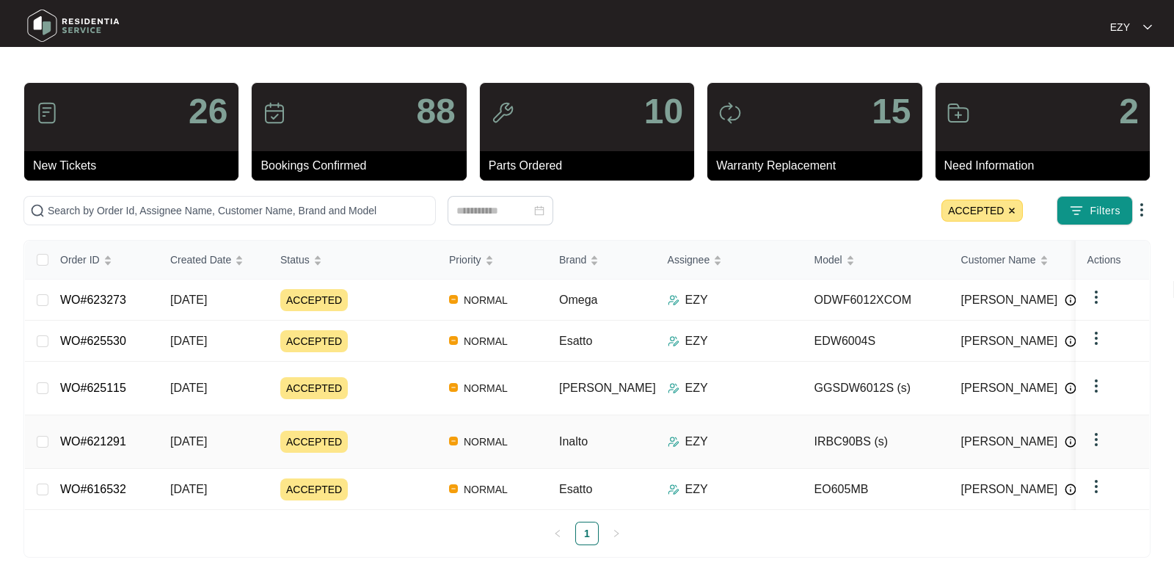
click at [393, 431] on div "ACCEPTED" at bounding box center [358, 442] width 157 height 22
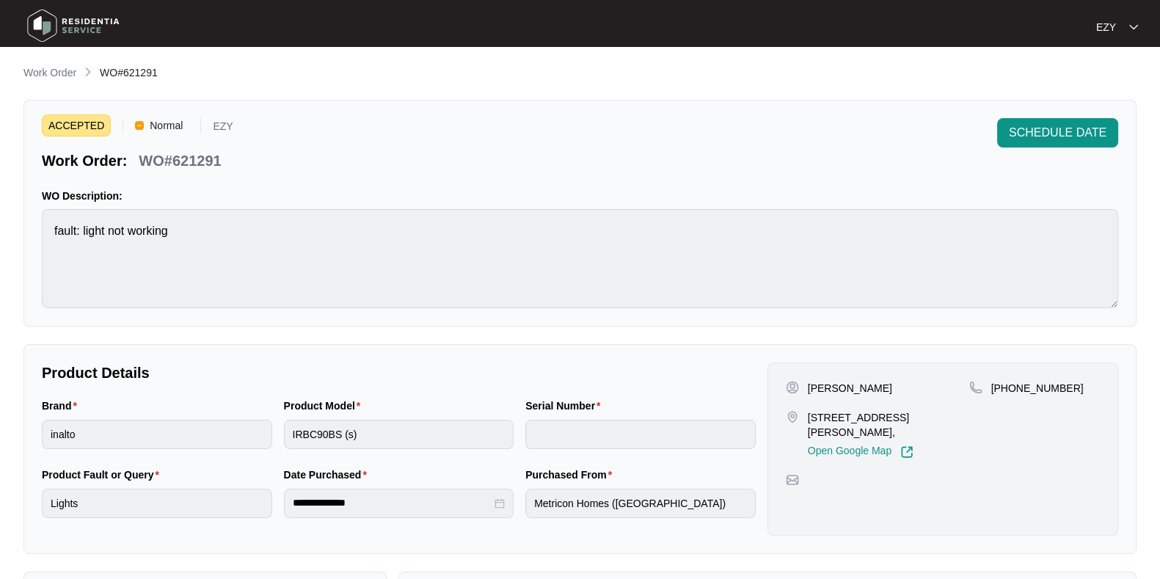
click at [199, 156] on p "WO#621291" at bounding box center [180, 160] width 82 height 21
copy p "621291"
click at [1065, 131] on span "SCHEDULE DATE" at bounding box center [1058, 133] width 98 height 18
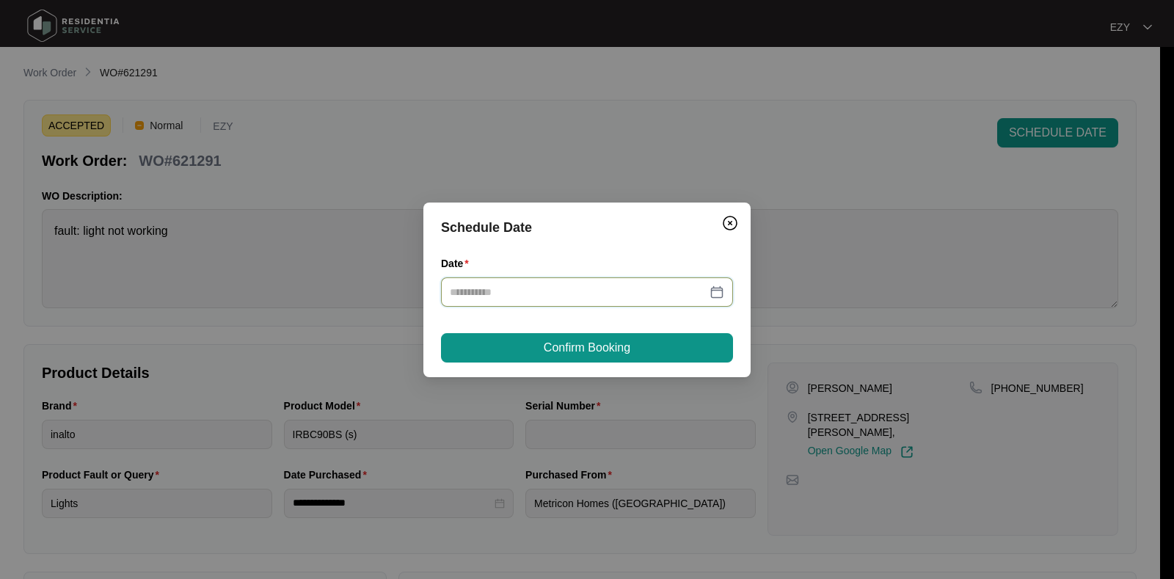
click at [592, 296] on input "Date" at bounding box center [578, 292] width 257 height 16
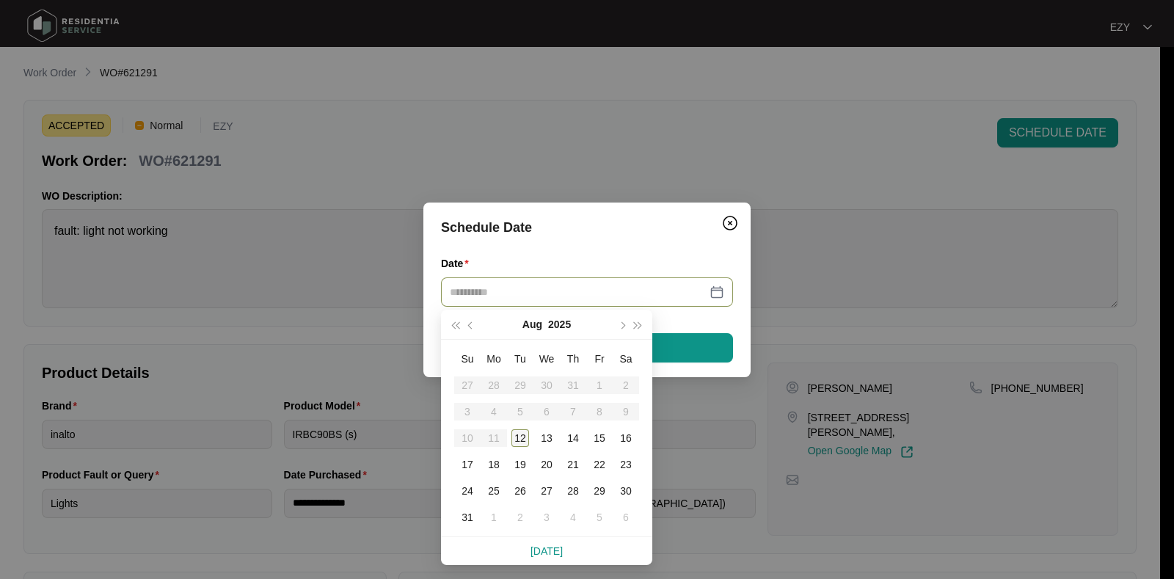
click at [521, 436] on div "12" at bounding box center [521, 438] width 18 height 18
type input "**********"
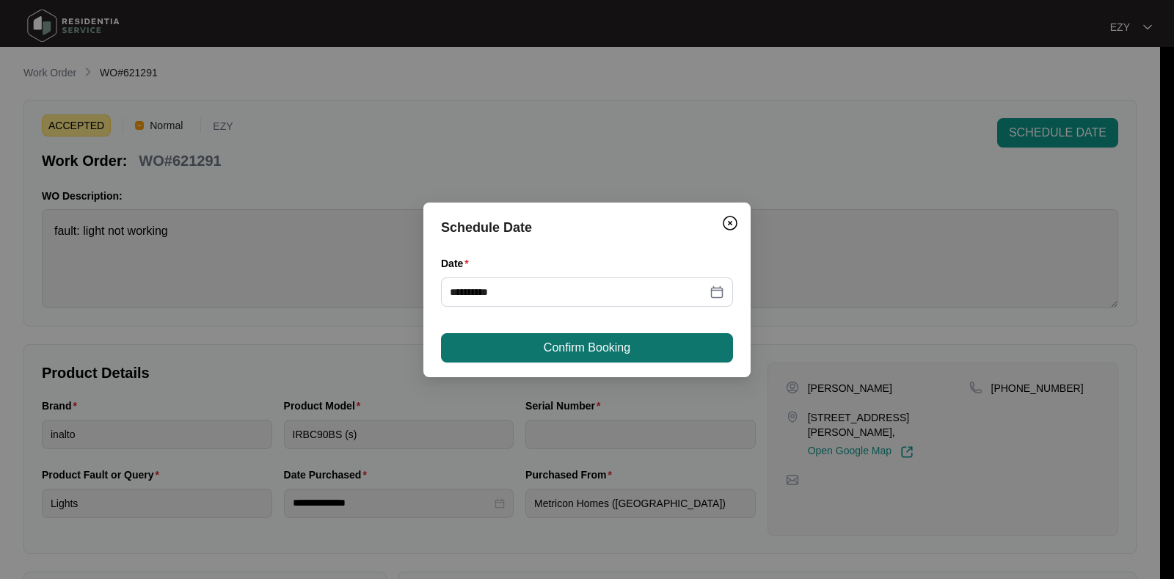
click at [572, 350] on span "Confirm Booking" at bounding box center [587, 348] width 87 height 18
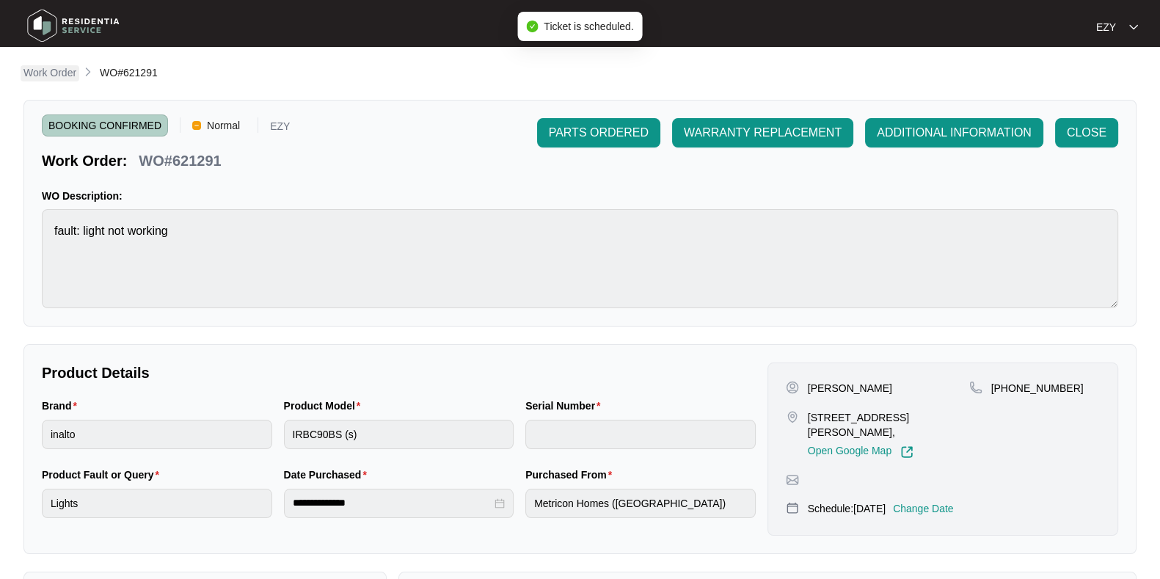
click at [54, 68] on p "Work Order" at bounding box center [49, 72] width 53 height 15
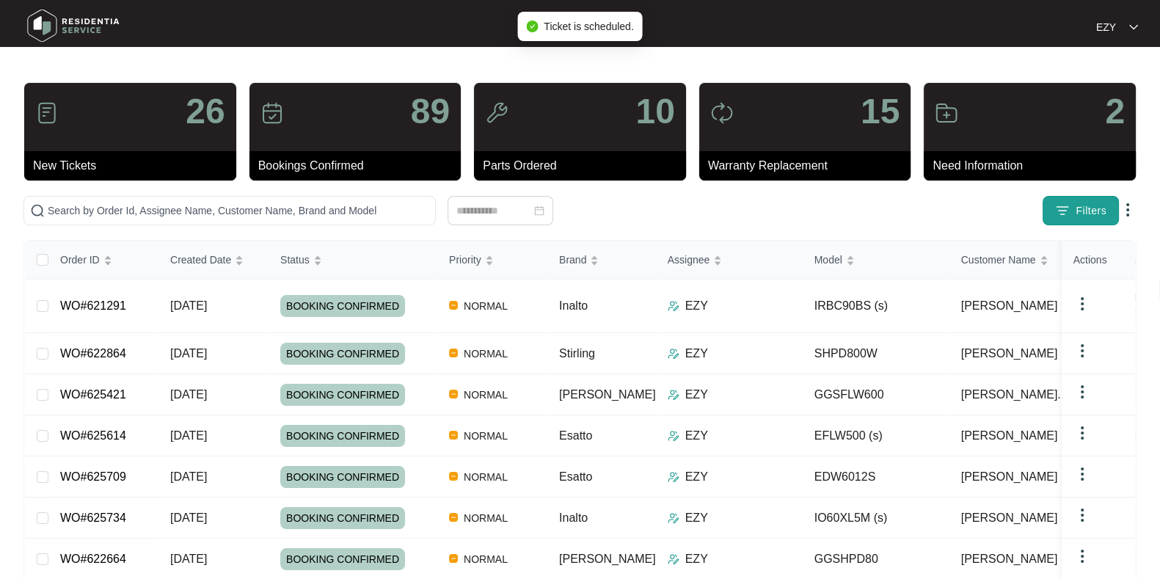
click at [1063, 221] on button "Filters" at bounding box center [1081, 210] width 76 height 29
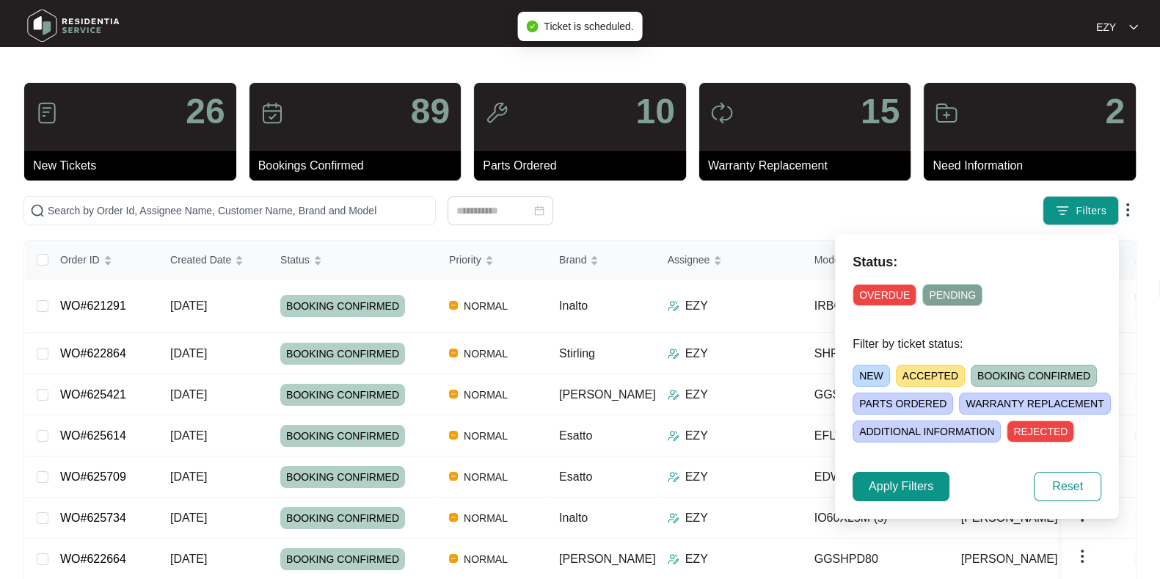
click at [943, 378] on span "ACCEPTED" at bounding box center [930, 376] width 69 height 22
click at [906, 489] on span "Apply Filters" at bounding box center [901, 487] width 65 height 18
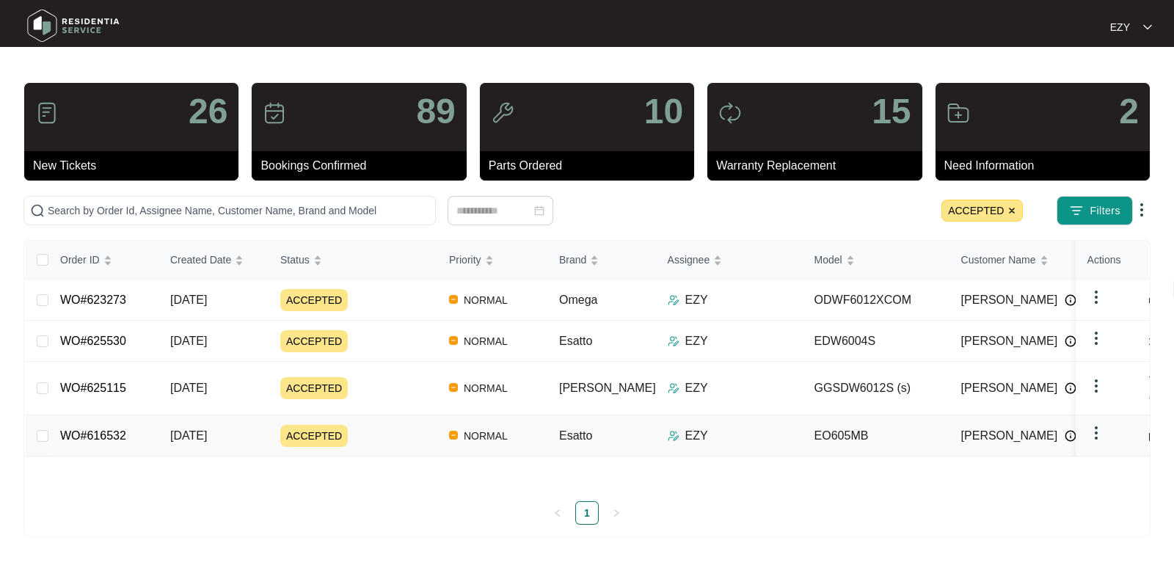
click at [415, 425] on div "ACCEPTED" at bounding box center [358, 436] width 157 height 22
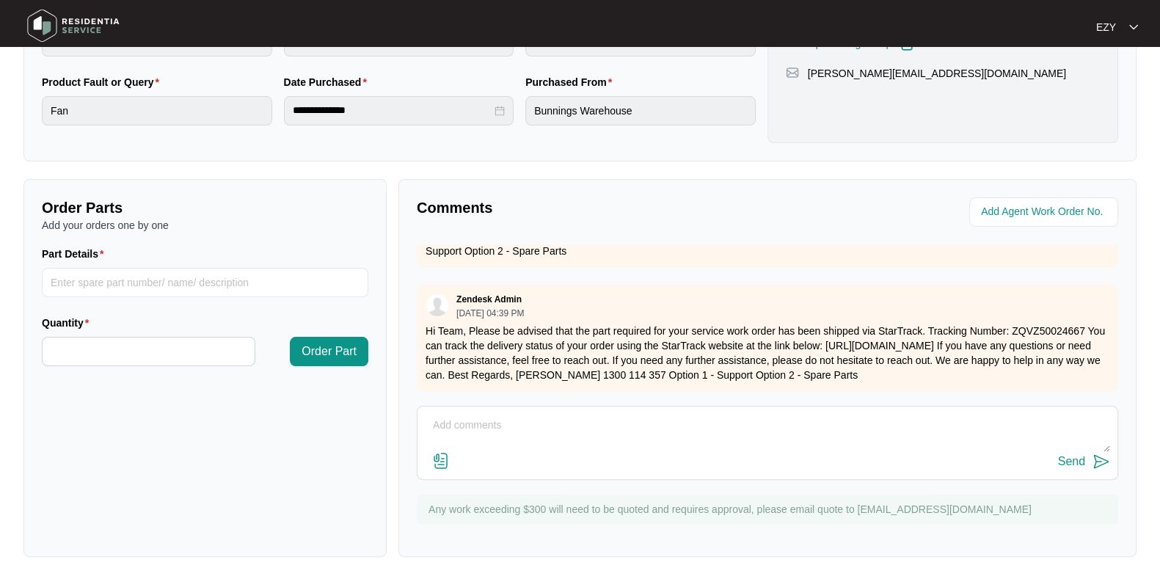
scroll to position [66, 0]
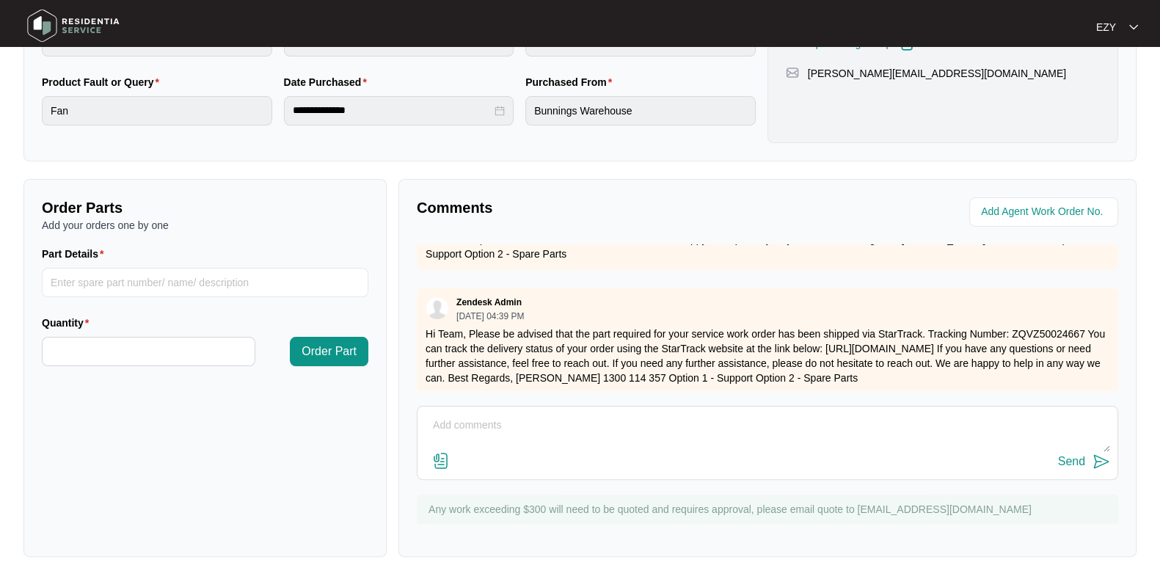
click at [1032, 331] on p "Hi Team, Please be advised that the part required for your service work order h…" at bounding box center [768, 356] width 684 height 59
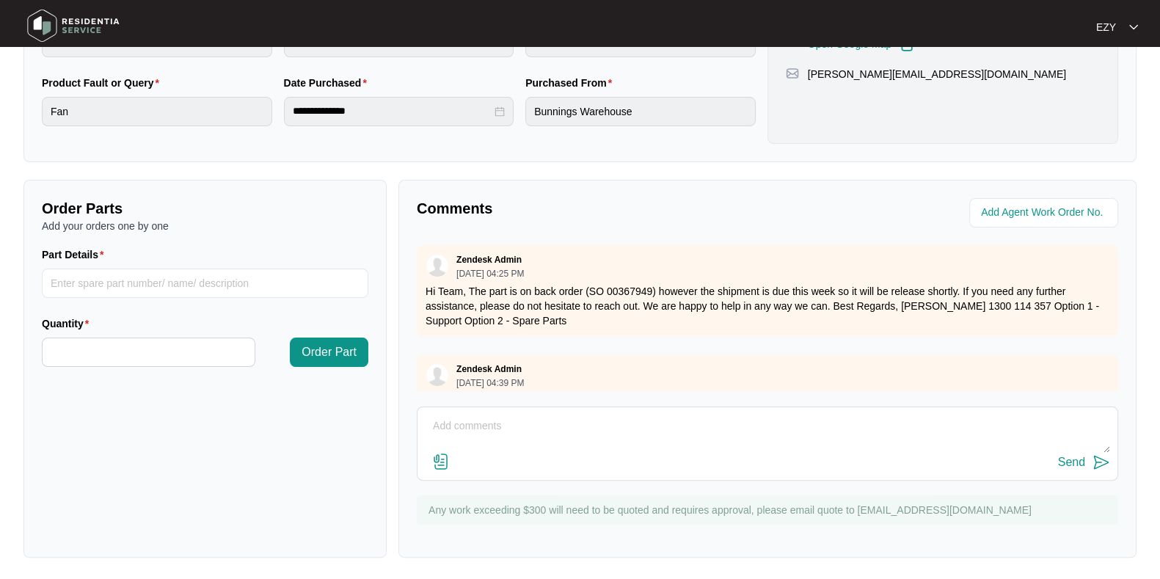
click at [409, 144] on div "**********" at bounding box center [579, 57] width 1113 height 210
drag, startPoint x: 409, startPoint y: 144, endPoint x: 330, endPoint y: 567, distance: 430.1
click at [330, 567] on main "**********" at bounding box center [580, 94] width 1160 height 973
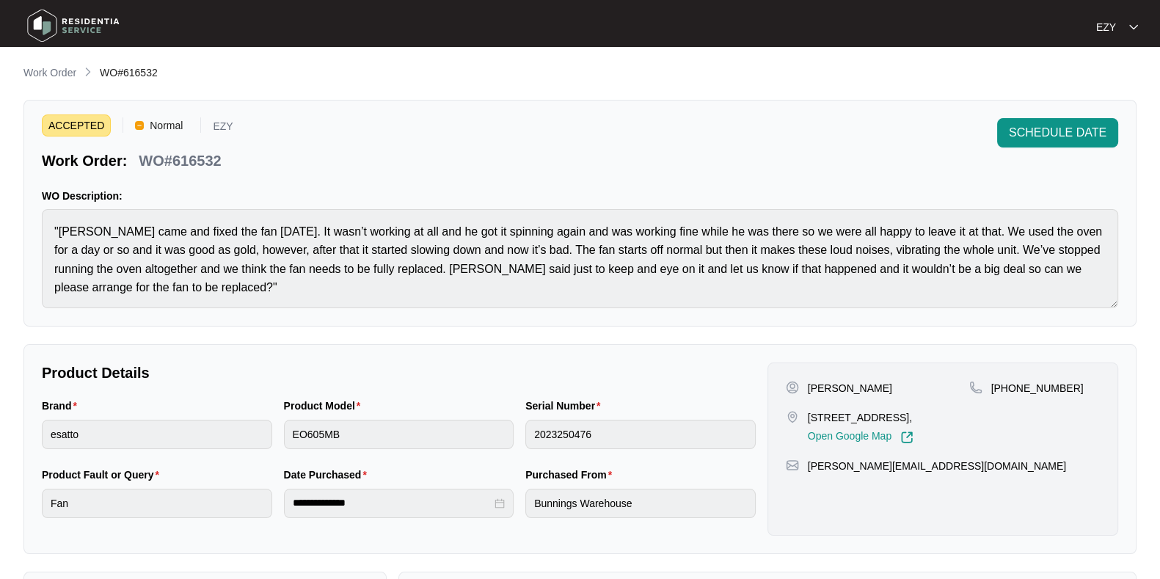
click at [197, 166] on p "WO#616532" at bounding box center [180, 160] width 82 height 21
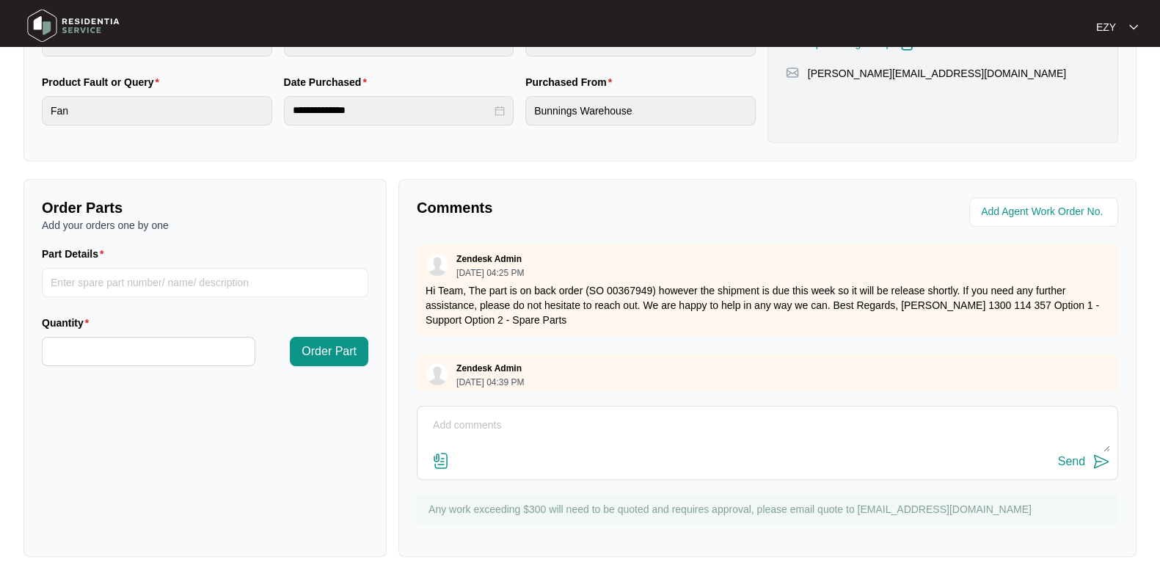
scroll to position [83, 0]
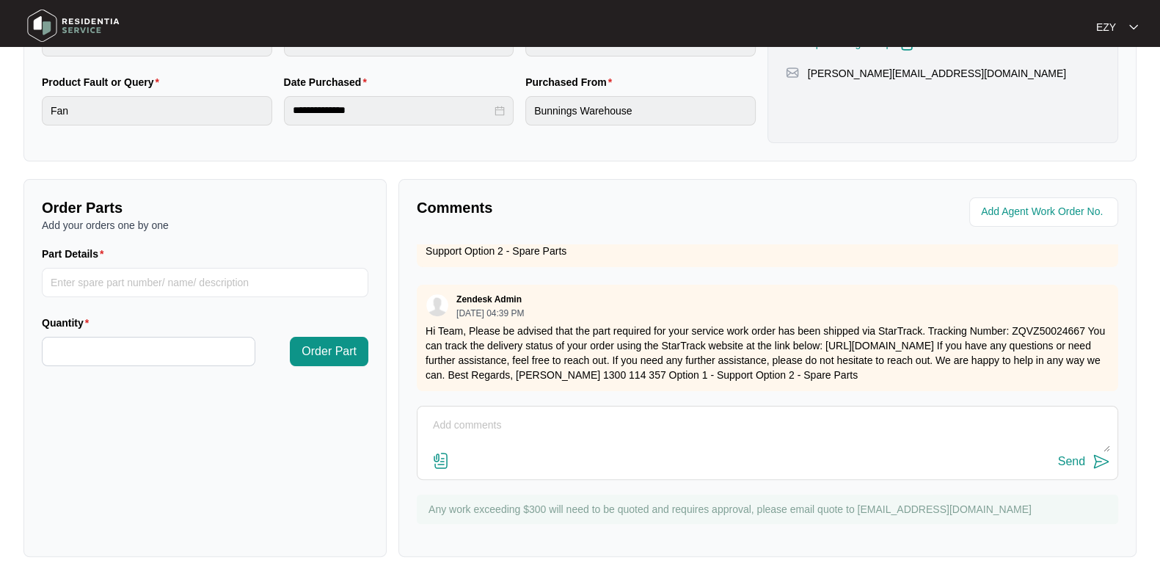
click at [679, 439] on textarea at bounding box center [767, 433] width 685 height 38
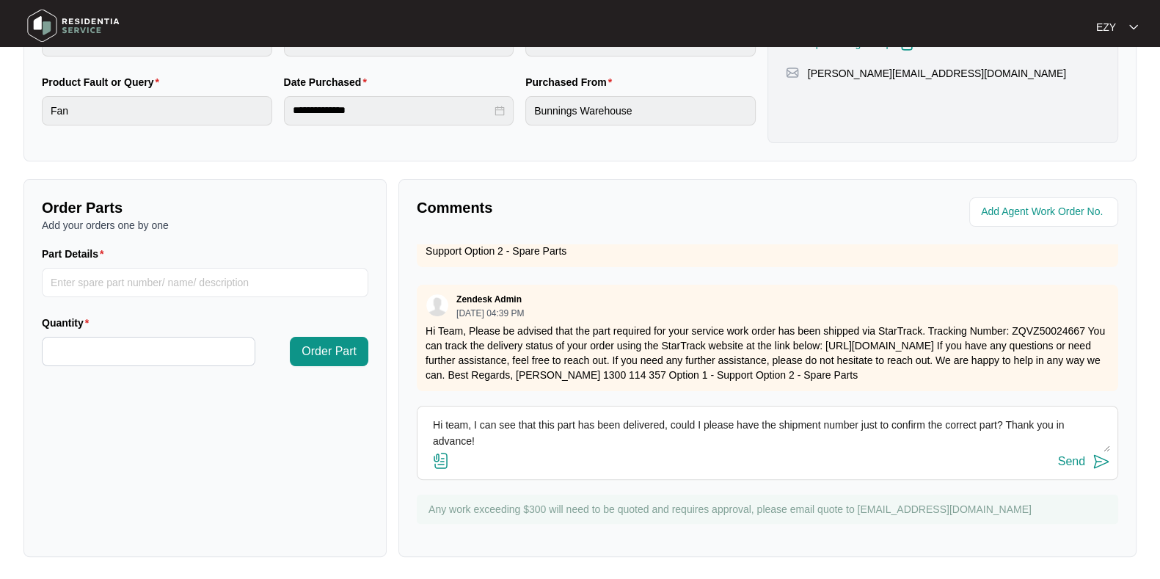
type textarea "Hi team, I can see that this part has been delivered, could I please have the s…"
click at [1079, 459] on div "Send" at bounding box center [1071, 461] width 27 height 13
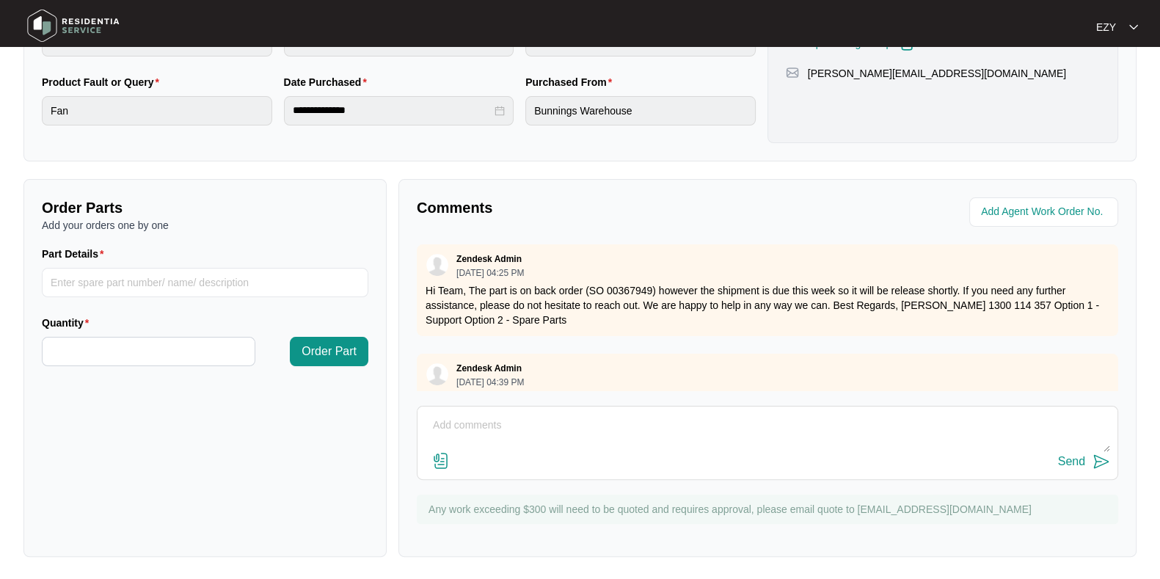
scroll to position [0, 0]
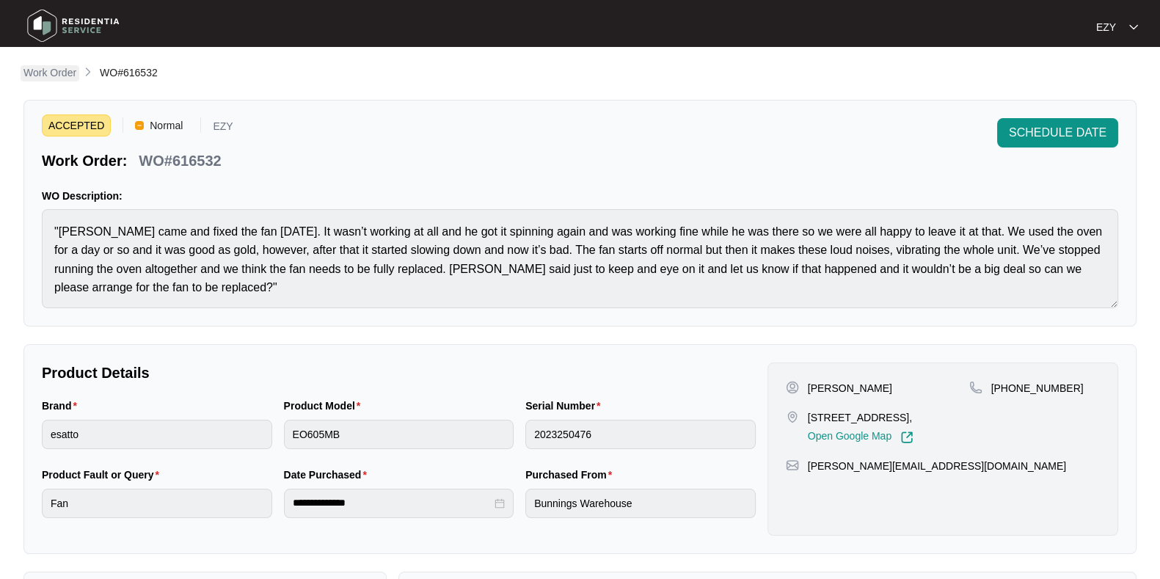
click at [48, 67] on p "Work Order" at bounding box center [49, 72] width 53 height 15
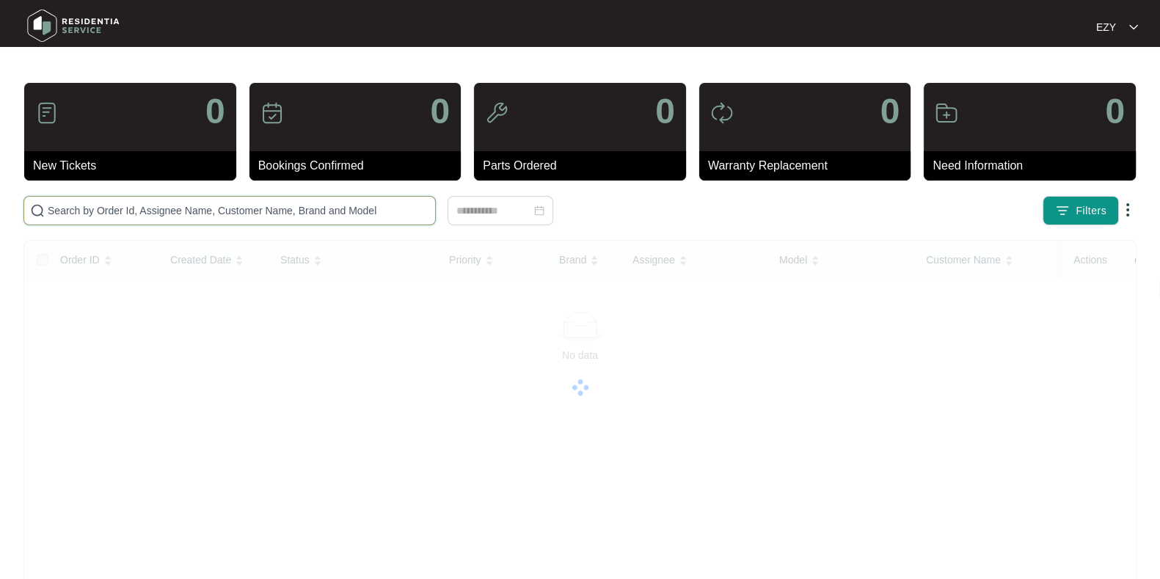
click at [363, 213] on input "text" at bounding box center [239, 211] width 382 height 16
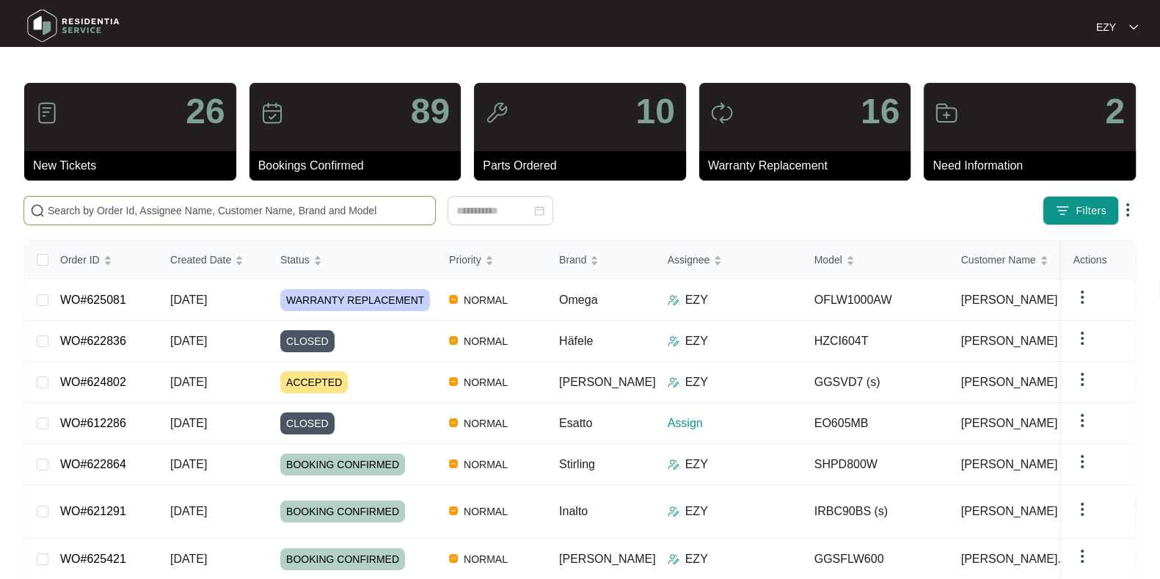
paste input "624802"
type input "624802"
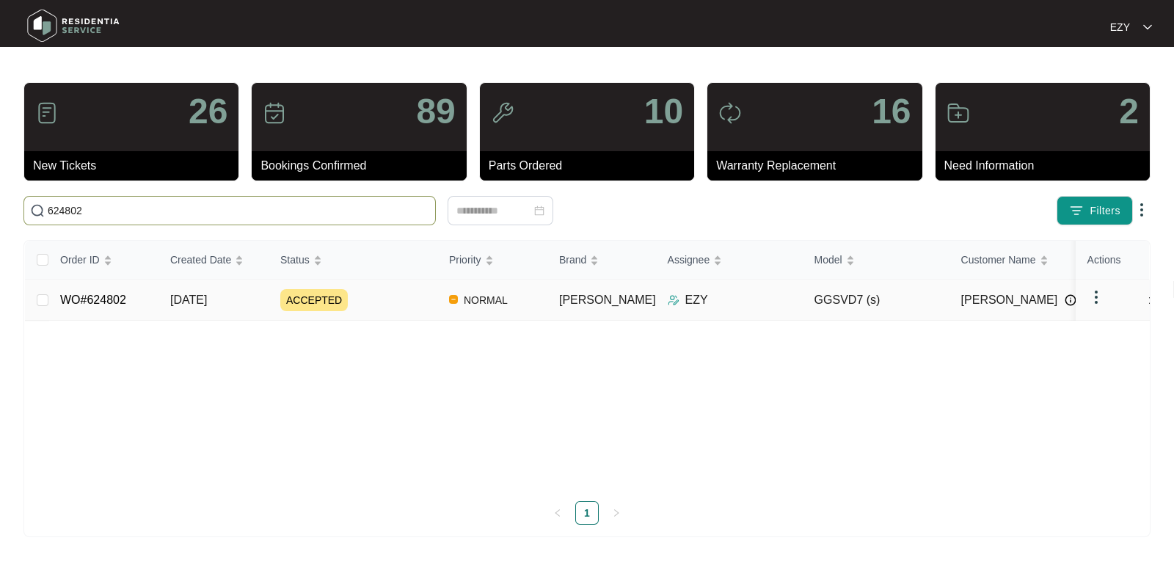
click at [253, 302] on td "[DATE]" at bounding box center [214, 300] width 110 height 41
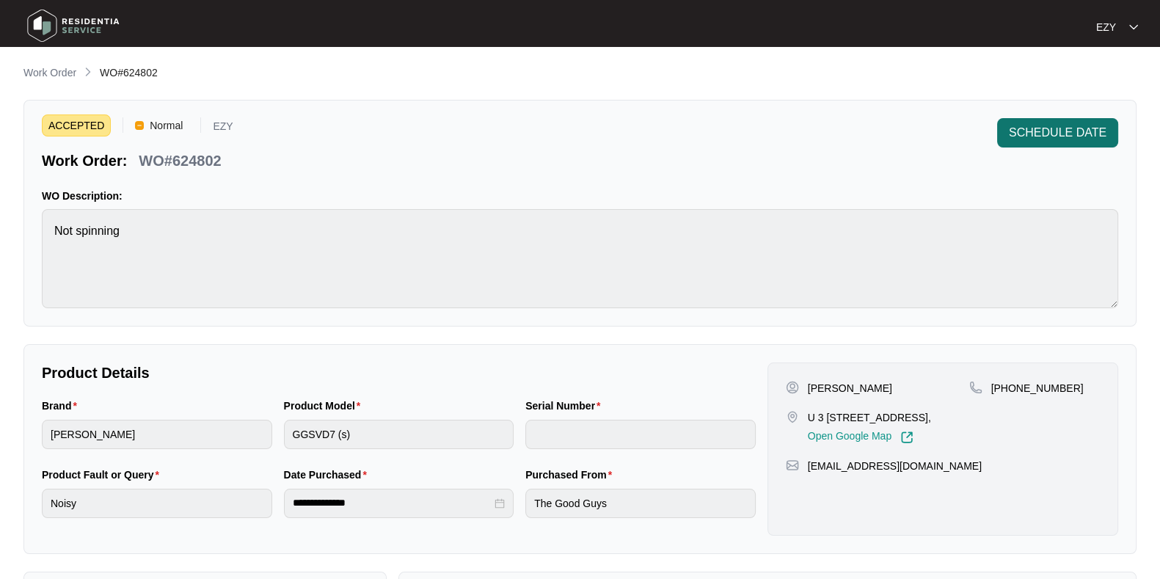
click at [1041, 134] on span "SCHEDULE DATE" at bounding box center [1058, 133] width 98 height 18
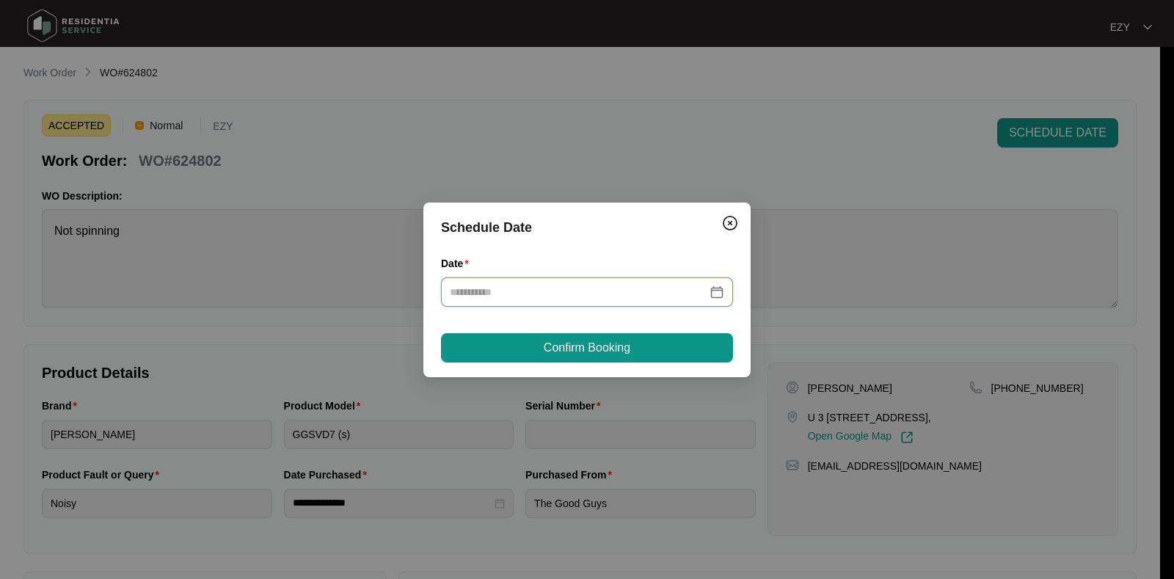
click at [685, 288] on input "Date" at bounding box center [578, 292] width 257 height 16
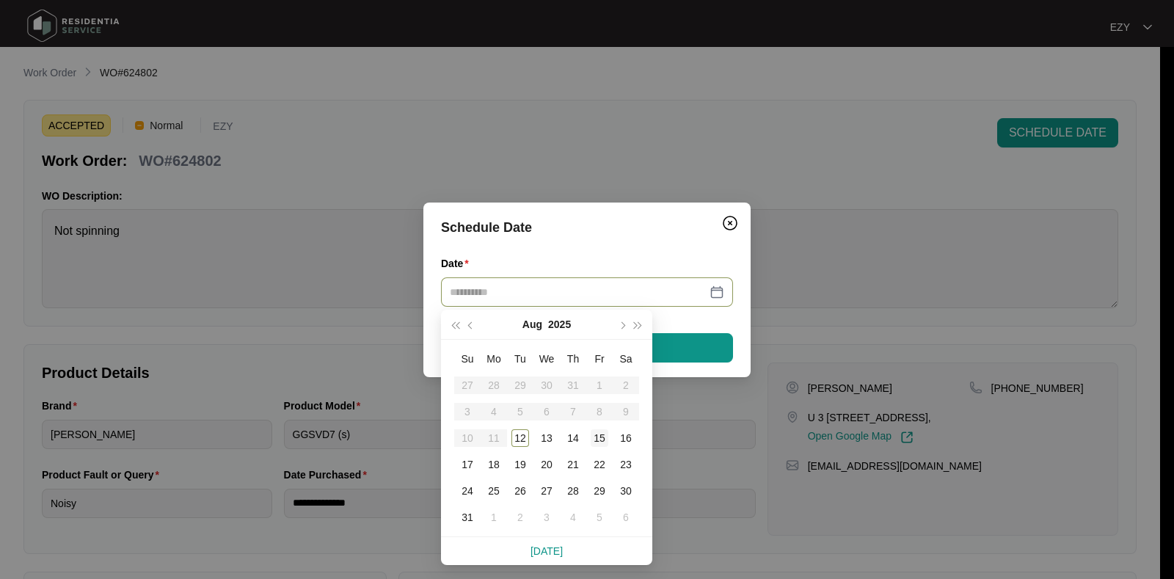
type input "**********"
click at [608, 437] on td "15" at bounding box center [599, 438] width 26 height 26
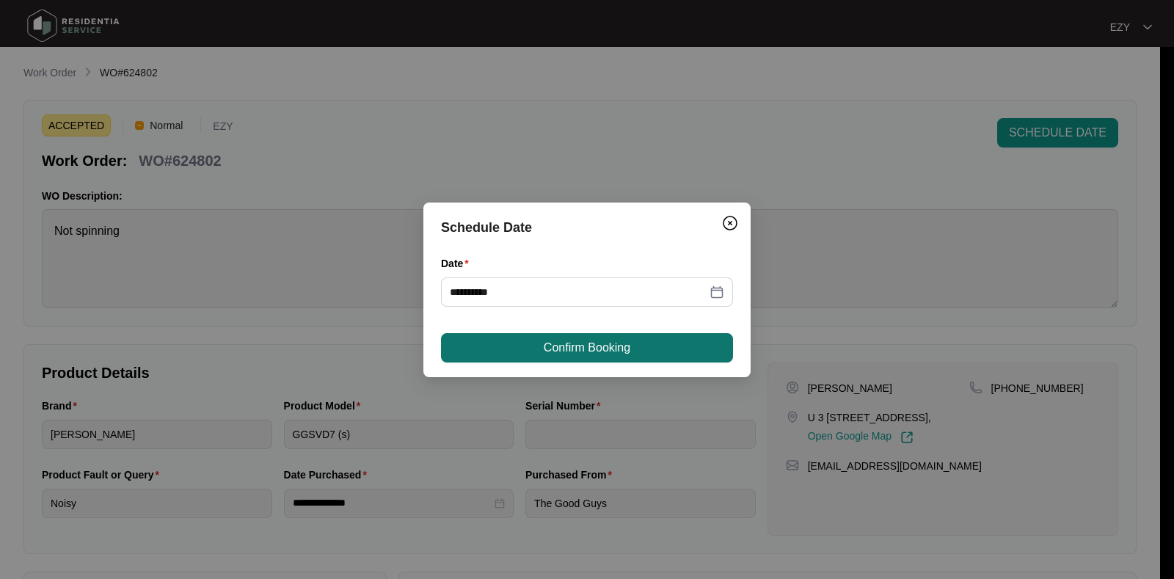
click at [603, 357] on button "Confirm Booking" at bounding box center [587, 347] width 292 height 29
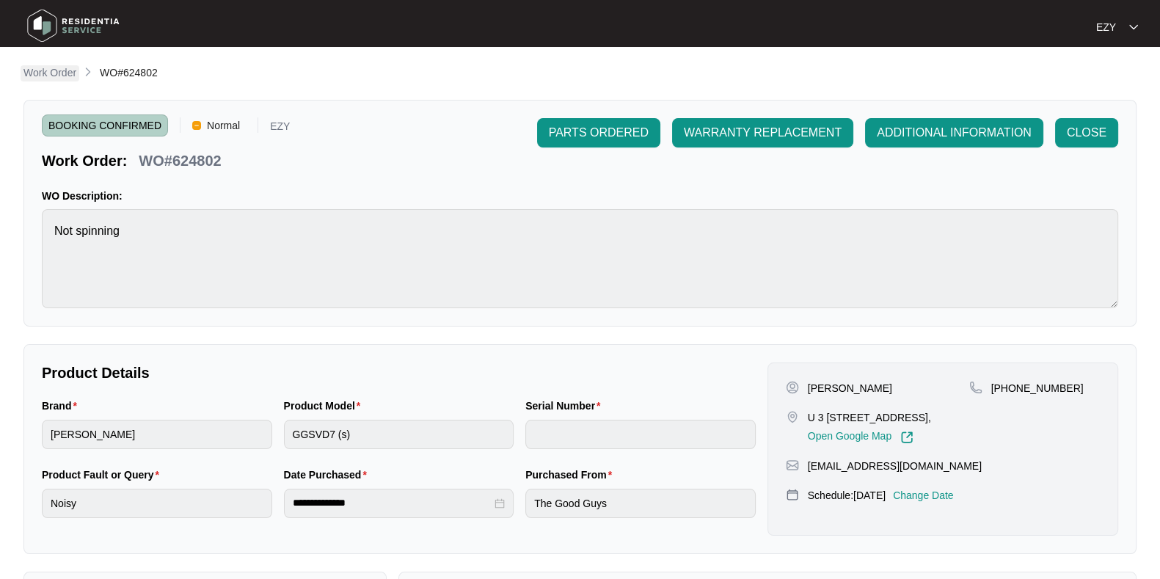
click at [59, 75] on p "Work Order" at bounding box center [49, 72] width 53 height 15
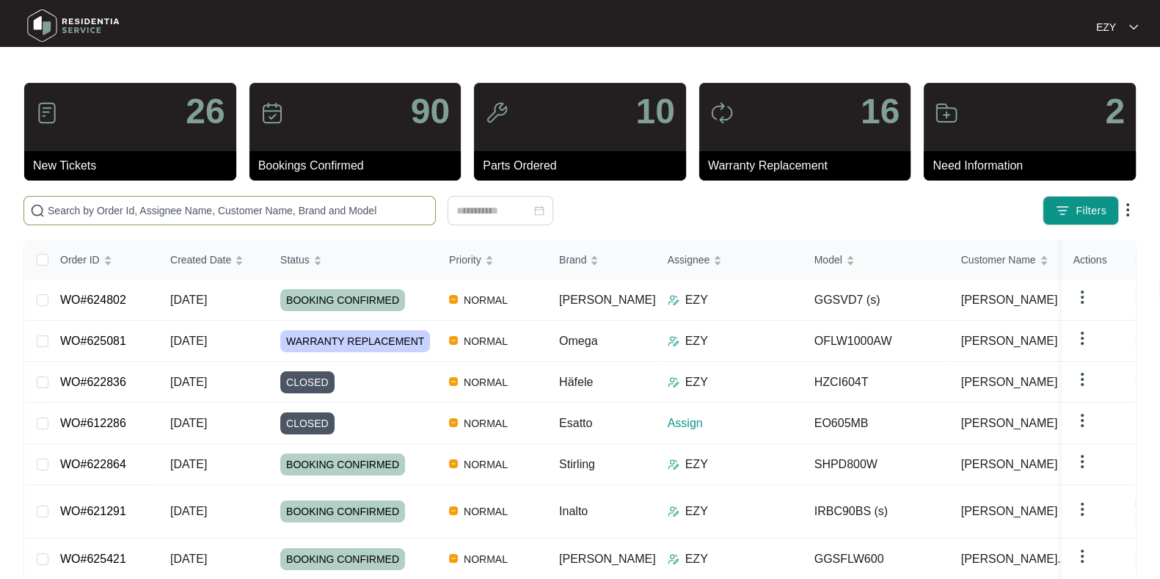
click at [220, 200] on span at bounding box center [229, 210] width 412 height 29
paste input "624924"
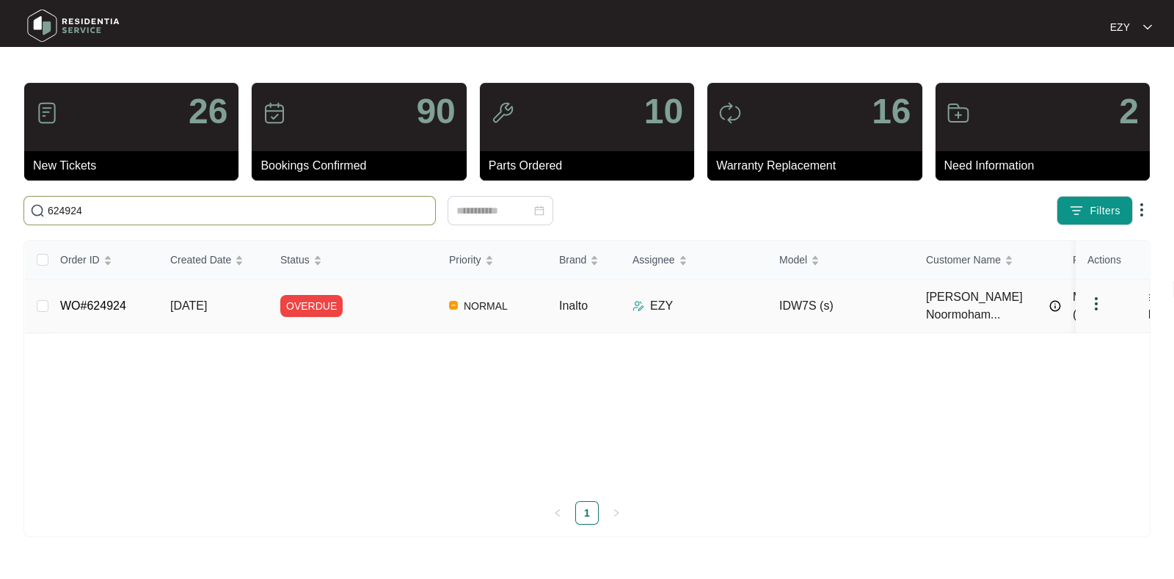
type input "624924"
click at [358, 299] on div "OVERDUE" at bounding box center [358, 306] width 157 height 22
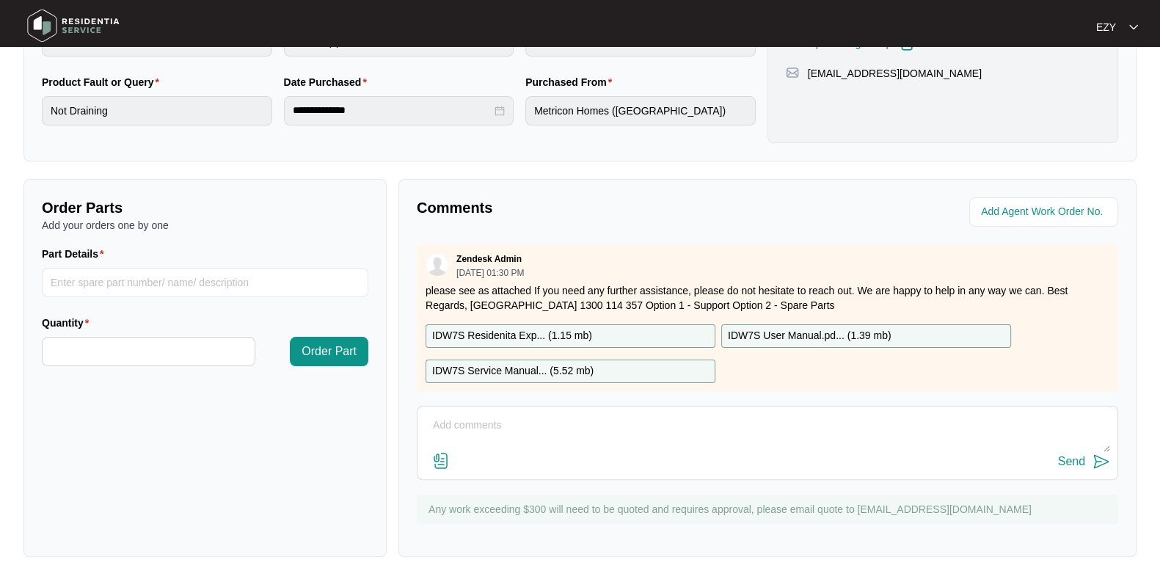
scroll to position [26, 0]
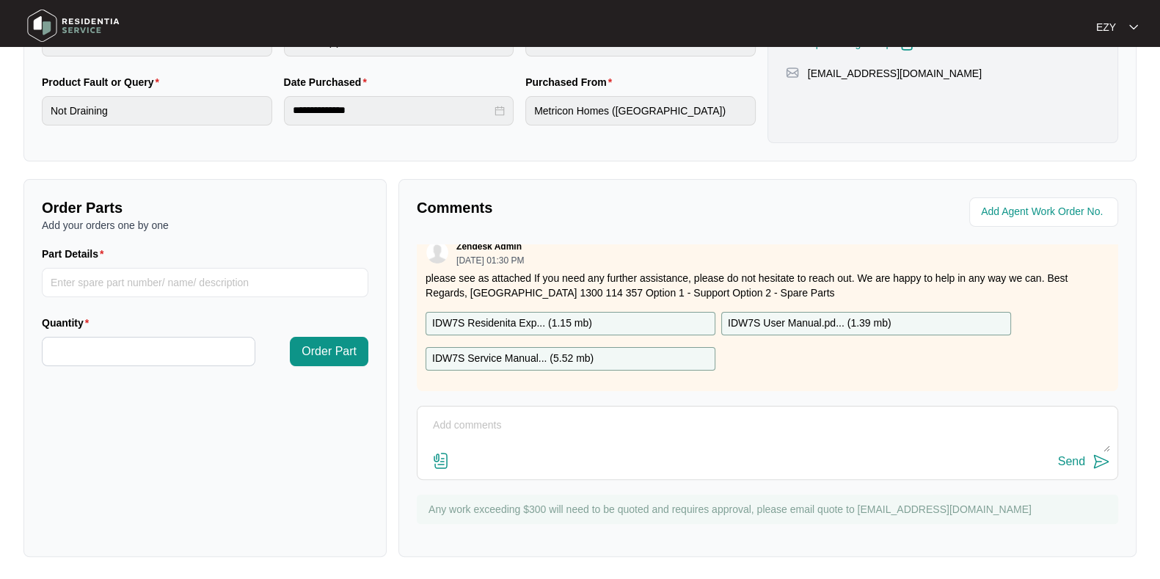
click at [617, 457] on div "Send" at bounding box center [767, 462] width 685 height 20
click at [571, 416] on textarea at bounding box center [767, 433] width 685 height 38
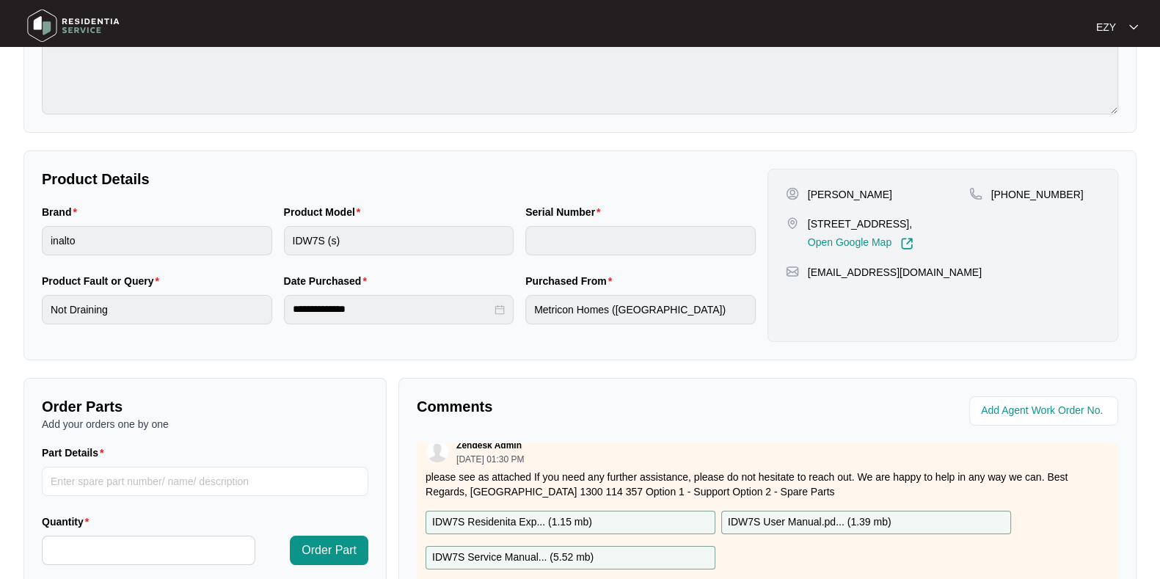
scroll to position [393, 0]
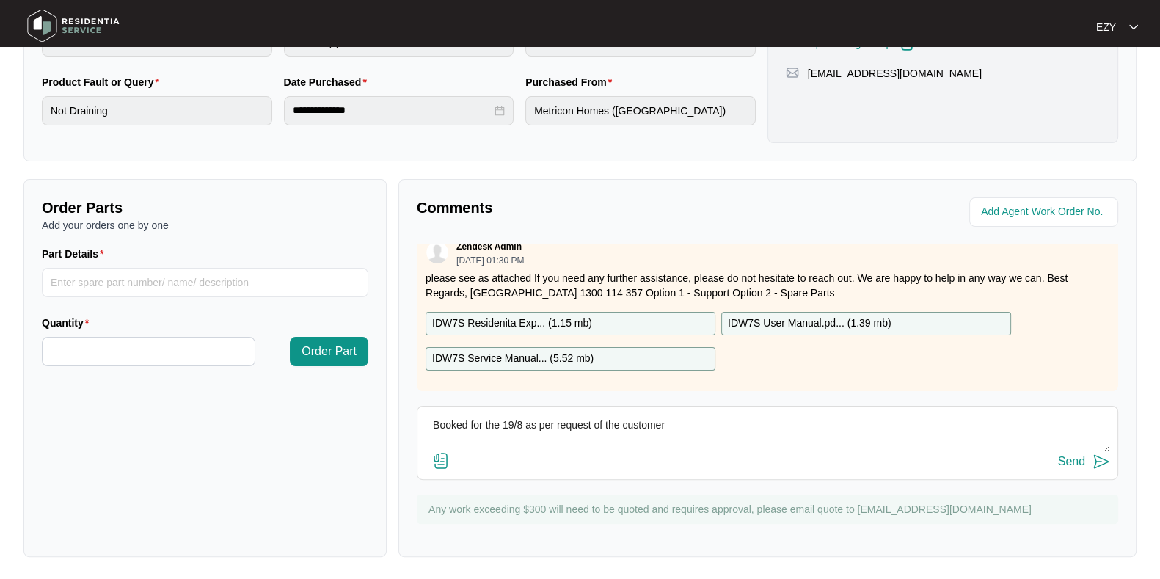
type textarea "Booked for the 19/8 as per request of the customer"
click at [1099, 469] on img at bounding box center [1102, 462] width 18 height 18
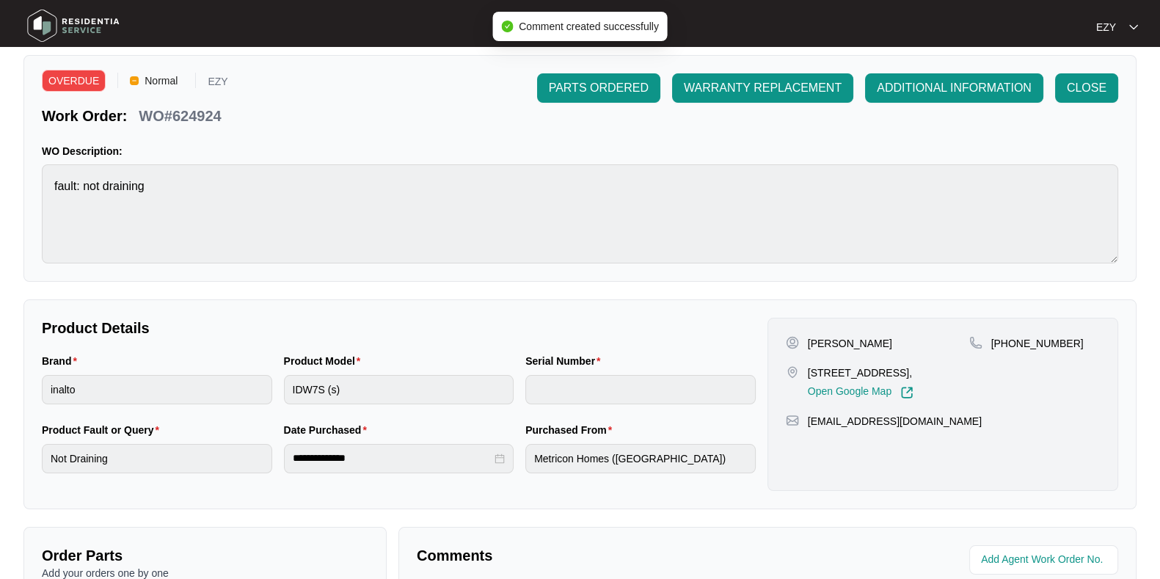
scroll to position [0, 0]
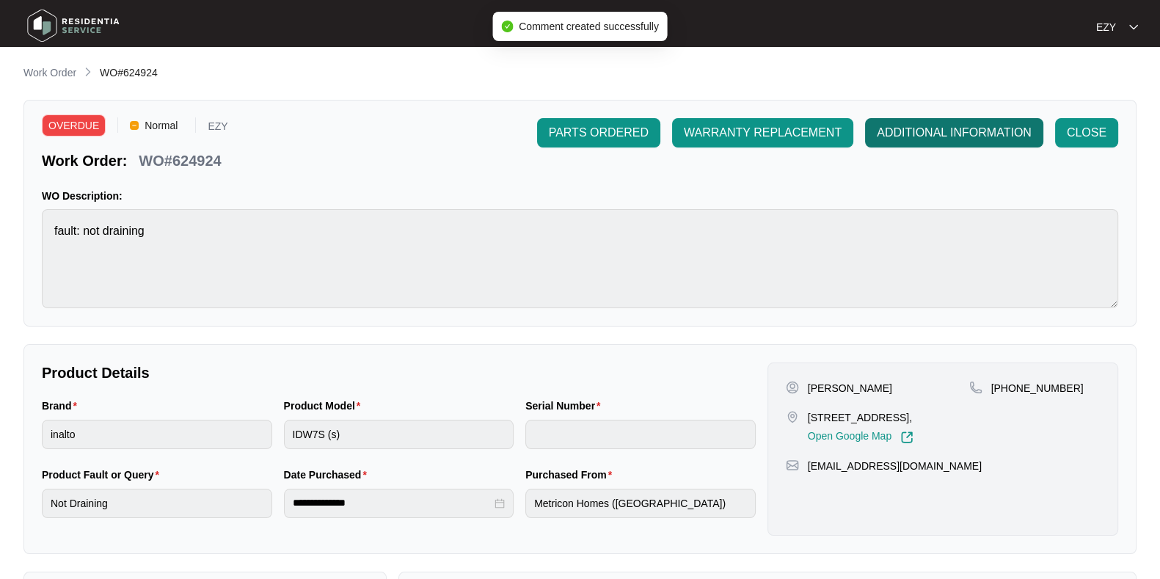
click at [892, 127] on span "ADDITIONAL INFORMATION" at bounding box center [954, 133] width 155 height 18
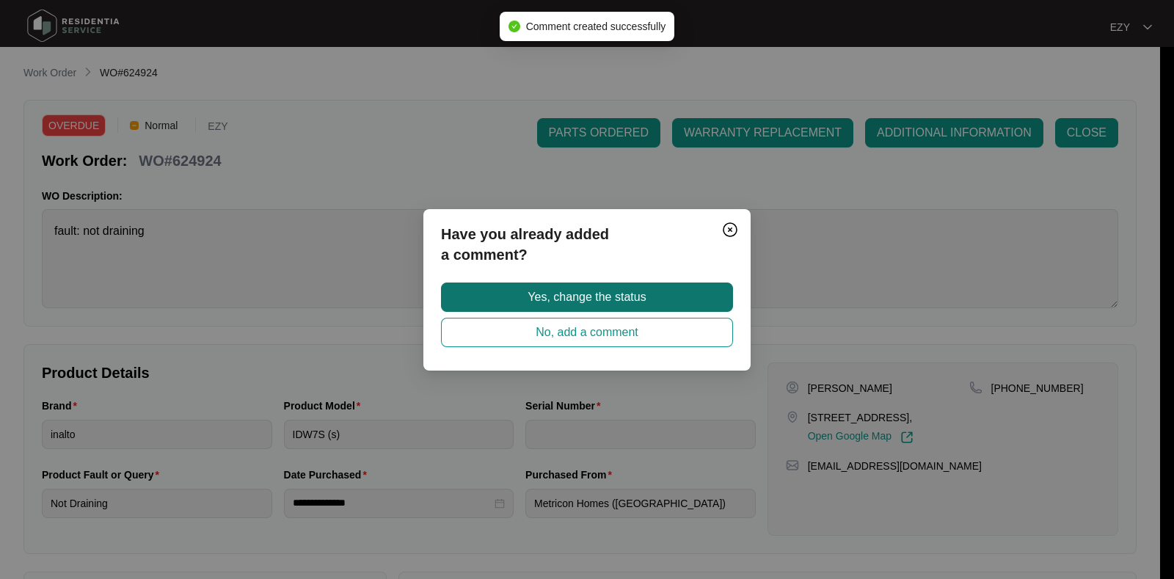
click at [550, 294] on span "Yes, change the status" at bounding box center [587, 297] width 118 height 18
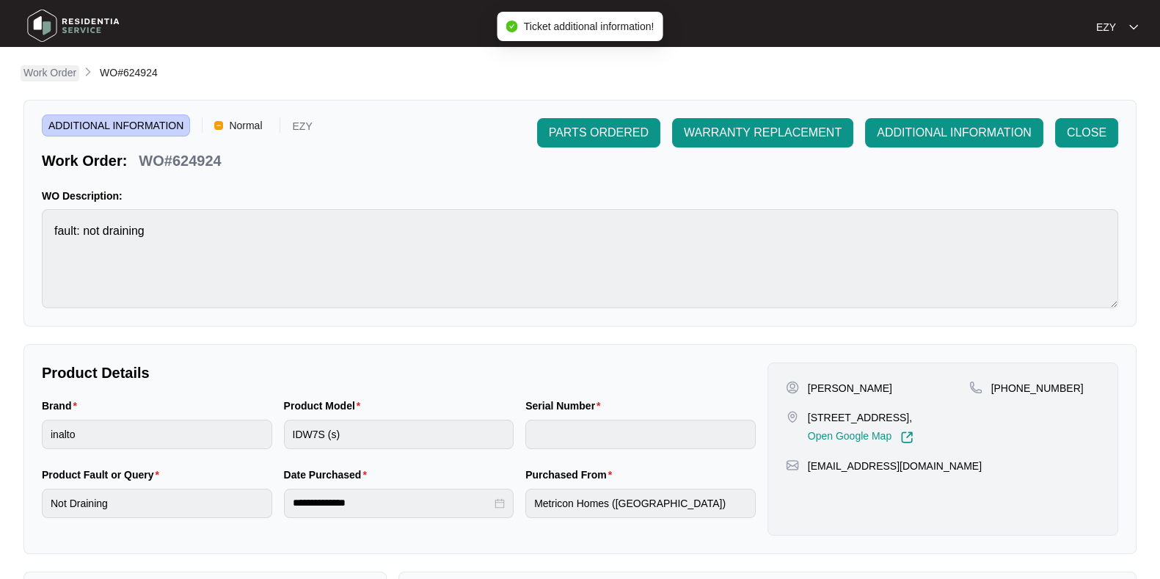
click at [61, 71] on p "Work Order" at bounding box center [49, 72] width 53 height 15
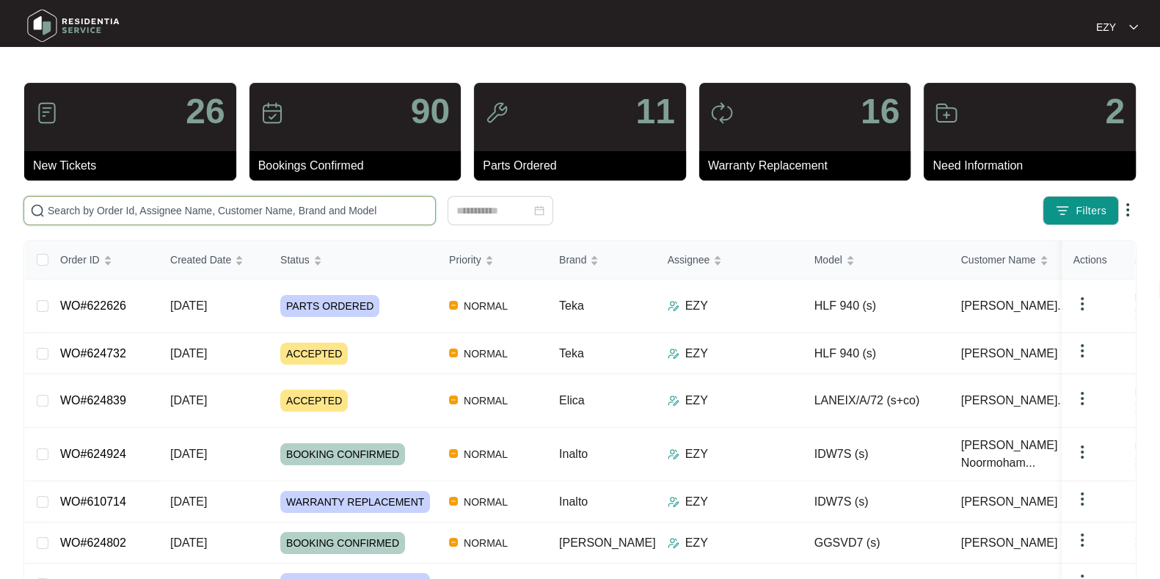
click at [242, 207] on input "text" at bounding box center [239, 211] width 382 height 16
paste input "624839"
type input "624839"
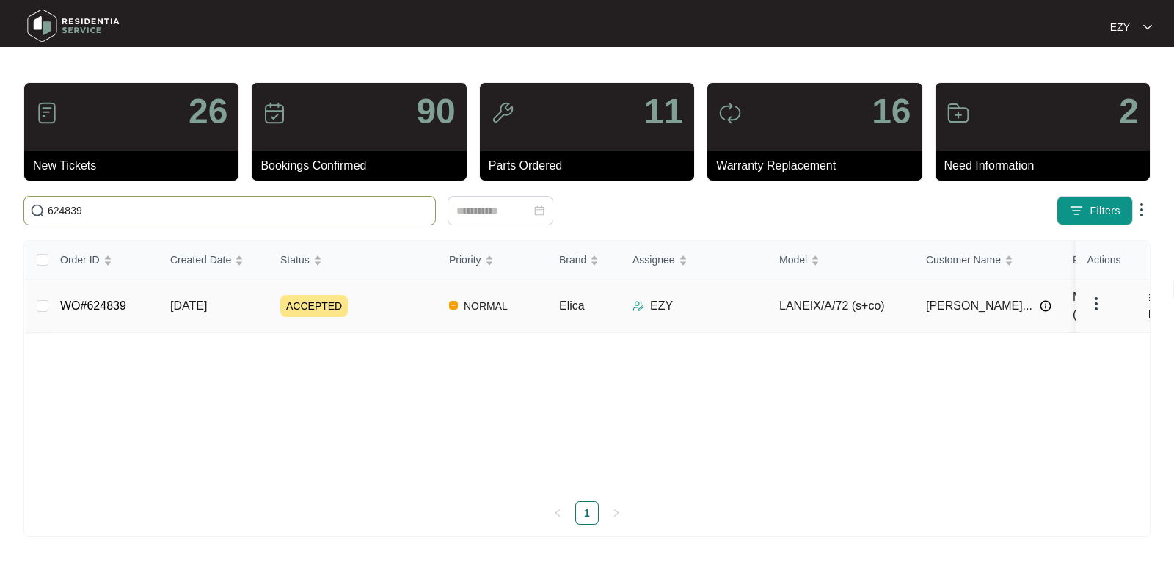
click at [398, 298] on div "ACCEPTED" at bounding box center [358, 306] width 157 height 22
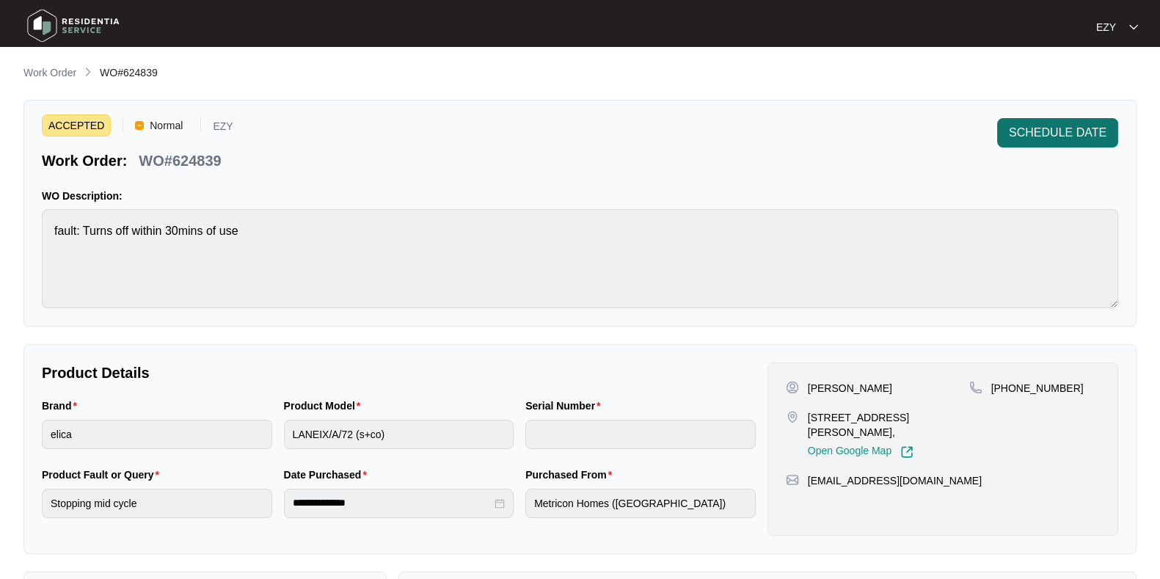
click at [1052, 131] on span "SCHEDULE DATE" at bounding box center [1058, 133] width 98 height 18
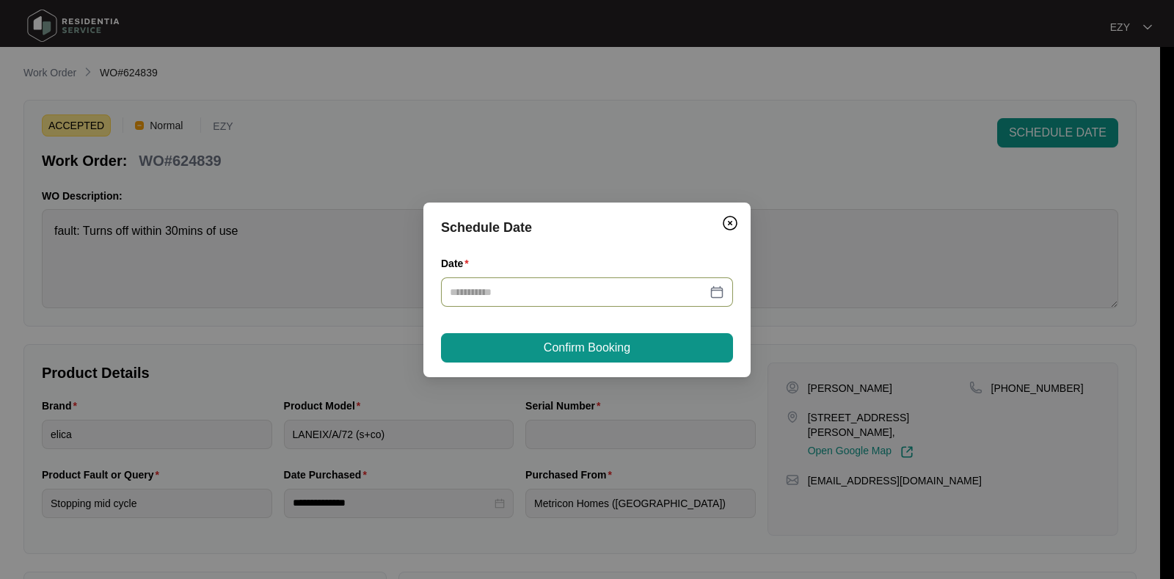
click at [687, 278] on div at bounding box center [587, 291] width 292 height 29
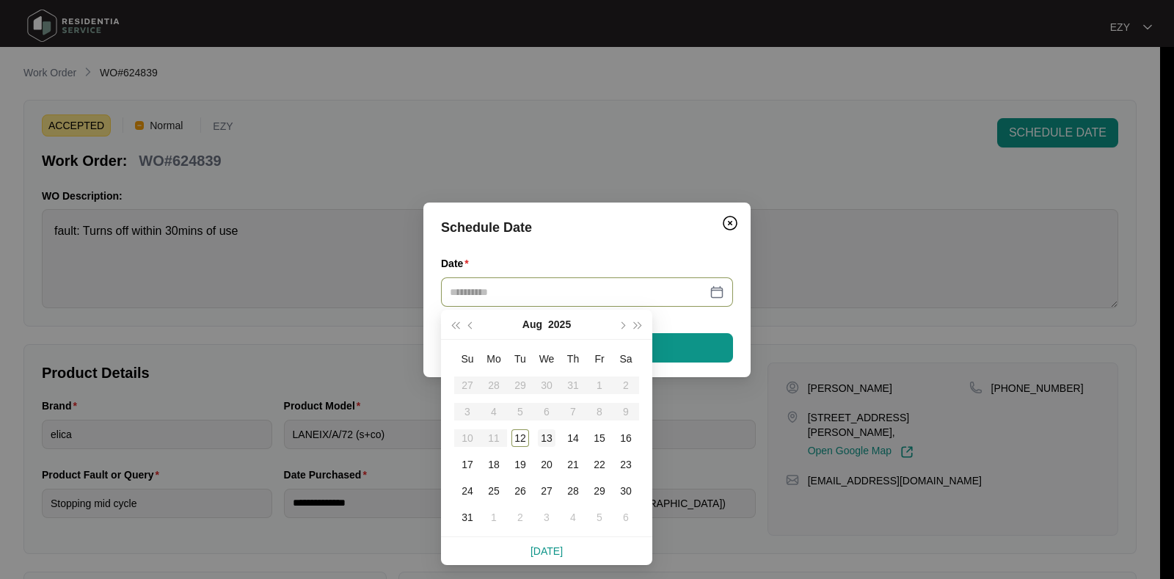
type input "**********"
click at [551, 437] on div "13" at bounding box center [547, 438] width 18 height 18
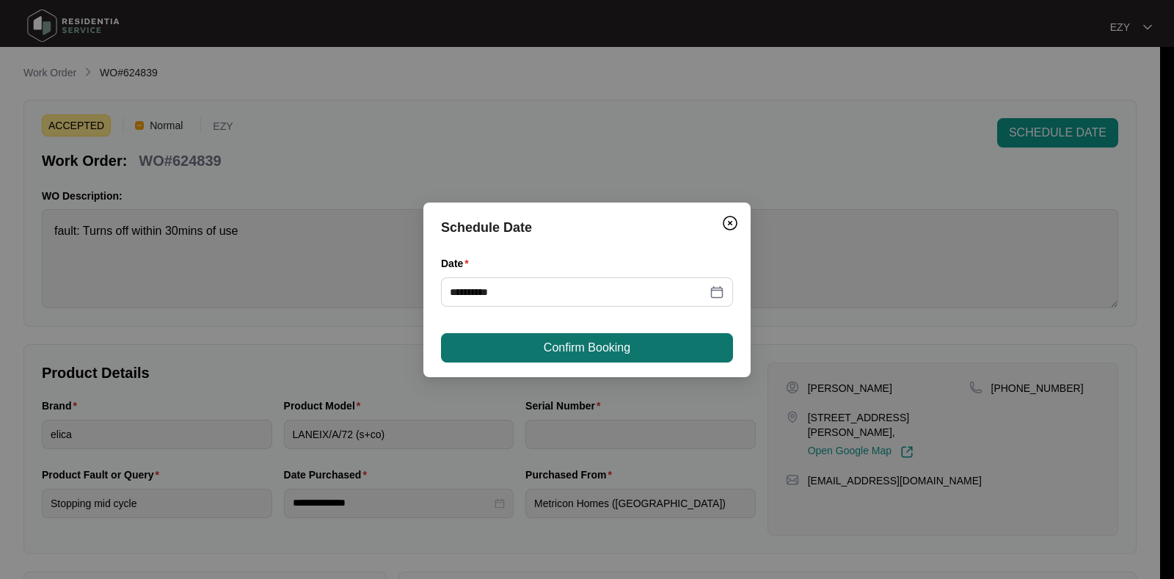
click at [574, 352] on span "Confirm Booking" at bounding box center [587, 348] width 87 height 18
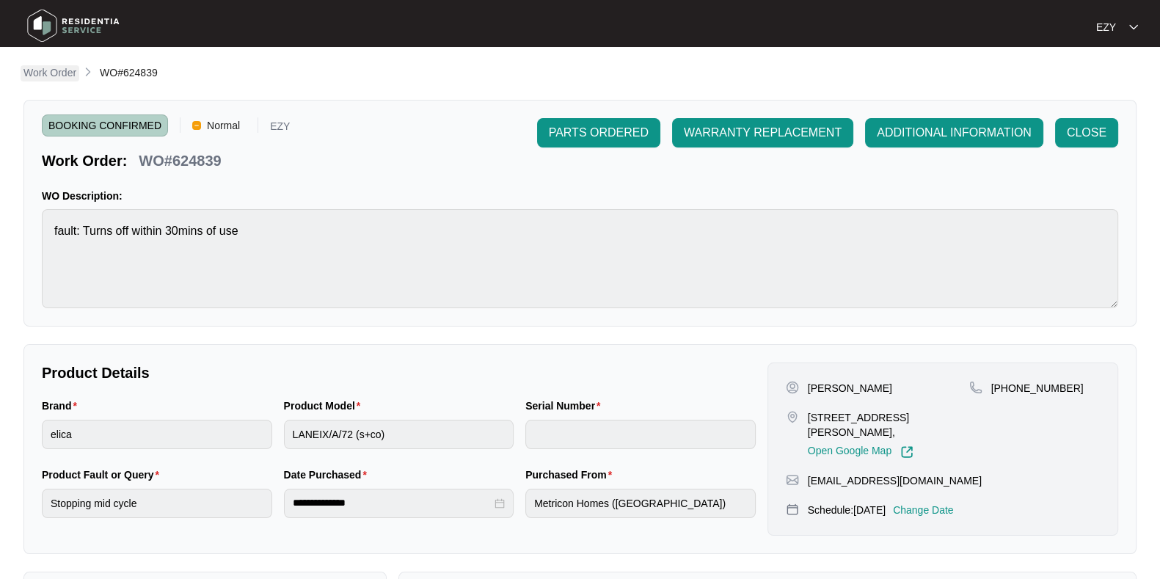
click at [58, 70] on p "Work Order" at bounding box center [49, 72] width 53 height 15
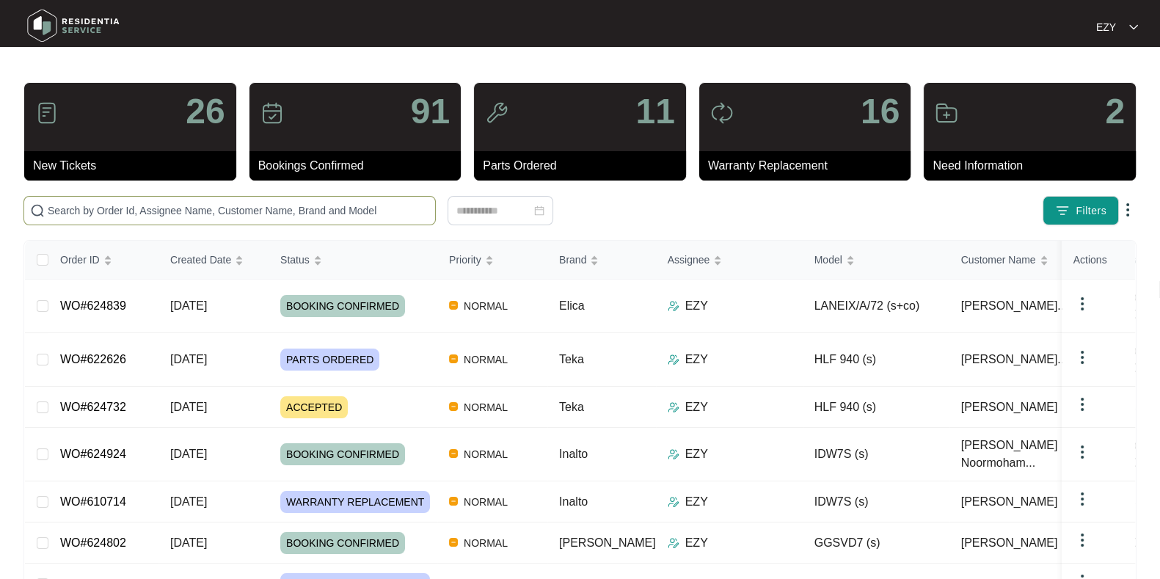
click at [267, 212] on input "text" at bounding box center [239, 211] width 382 height 16
paste input "624732"
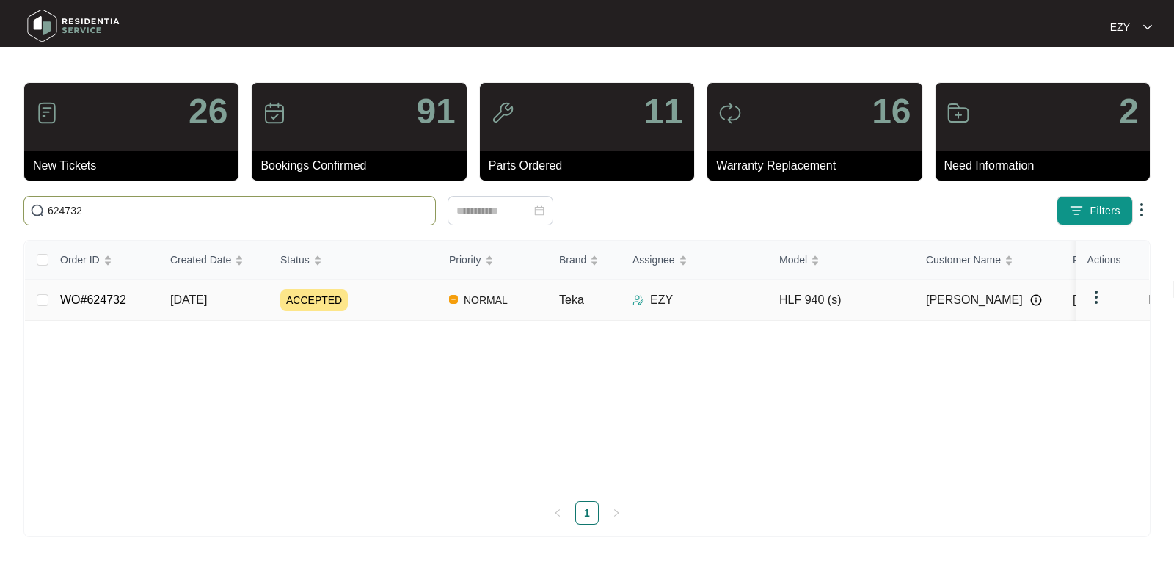
type input "624732"
click at [207, 294] on span "[DATE]" at bounding box center [188, 300] width 37 height 12
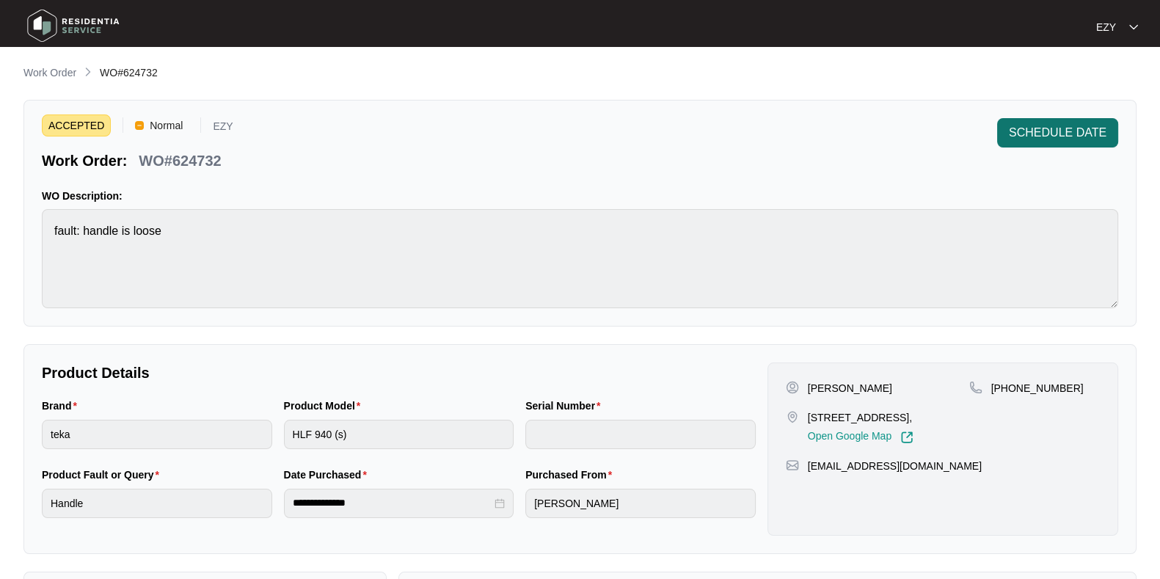
click at [1027, 137] on span "SCHEDULE DATE" at bounding box center [1058, 133] width 98 height 18
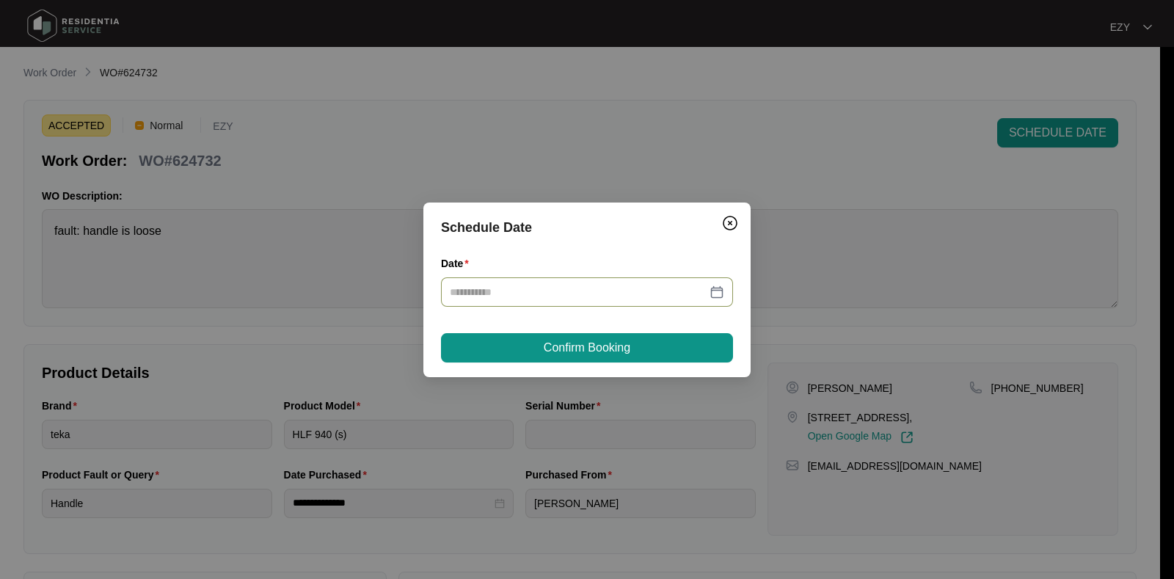
click at [569, 302] on div at bounding box center [587, 291] width 292 height 29
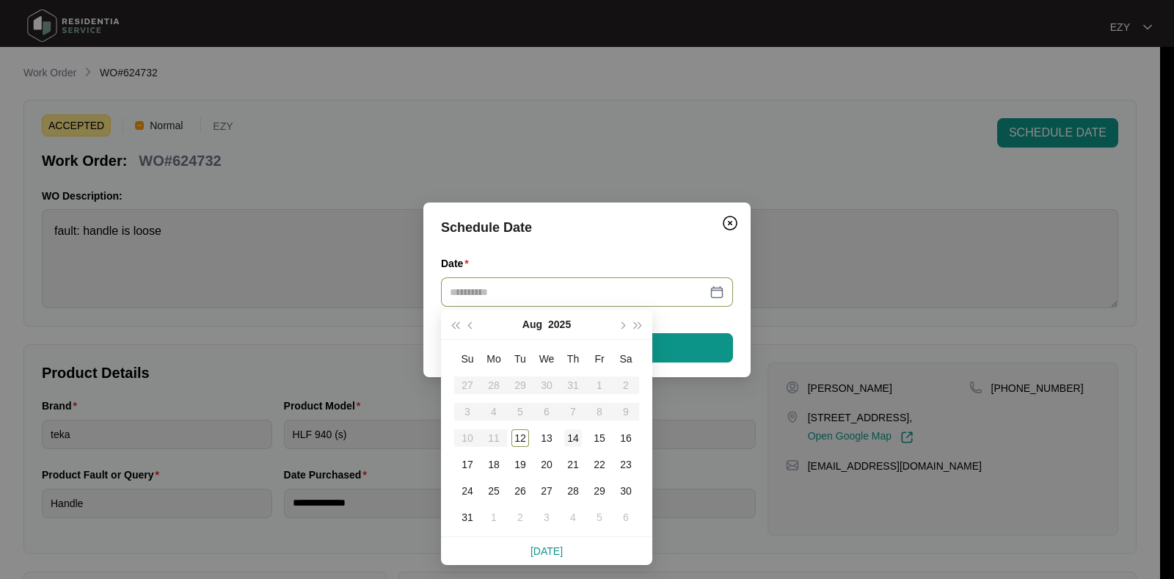
type input "**********"
click at [576, 439] on div "14" at bounding box center [573, 438] width 18 height 18
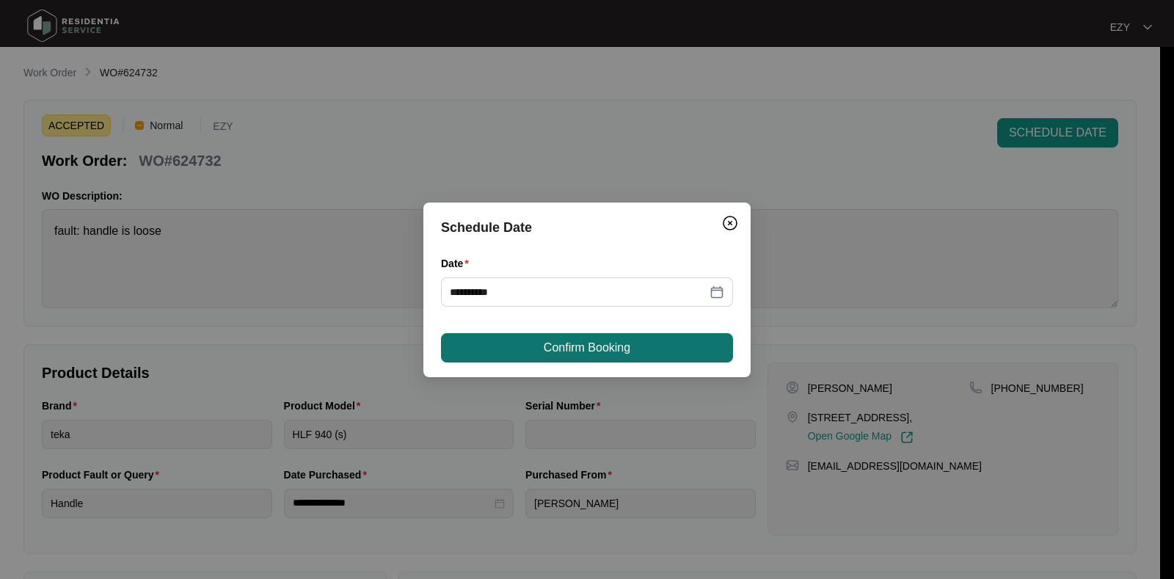
click at [554, 341] on span "Confirm Booking" at bounding box center [587, 348] width 87 height 18
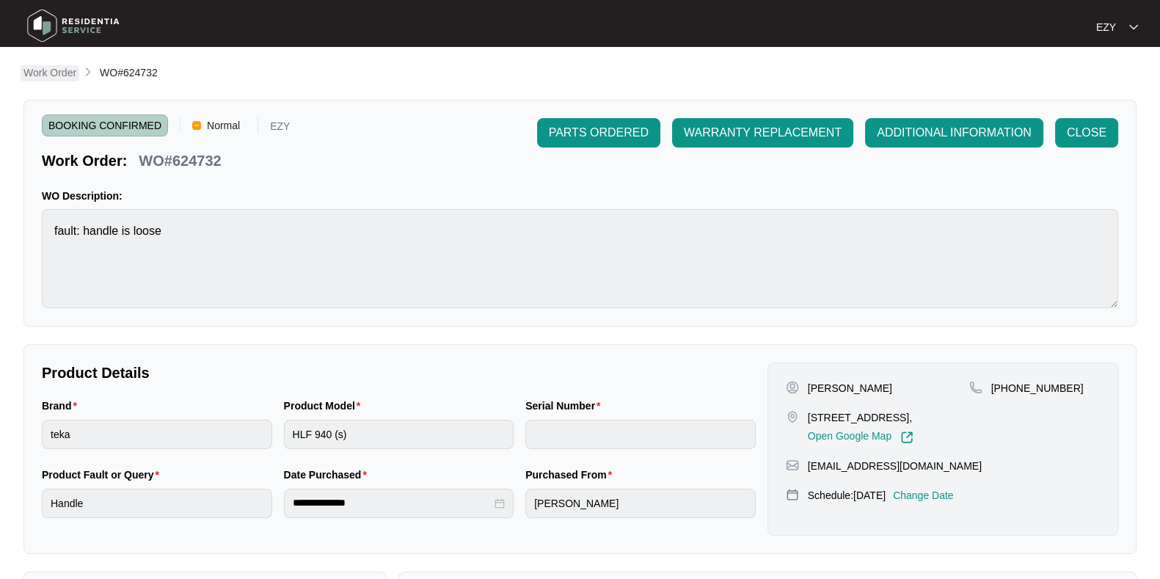
click at [61, 68] on p "Work Order" at bounding box center [49, 72] width 53 height 15
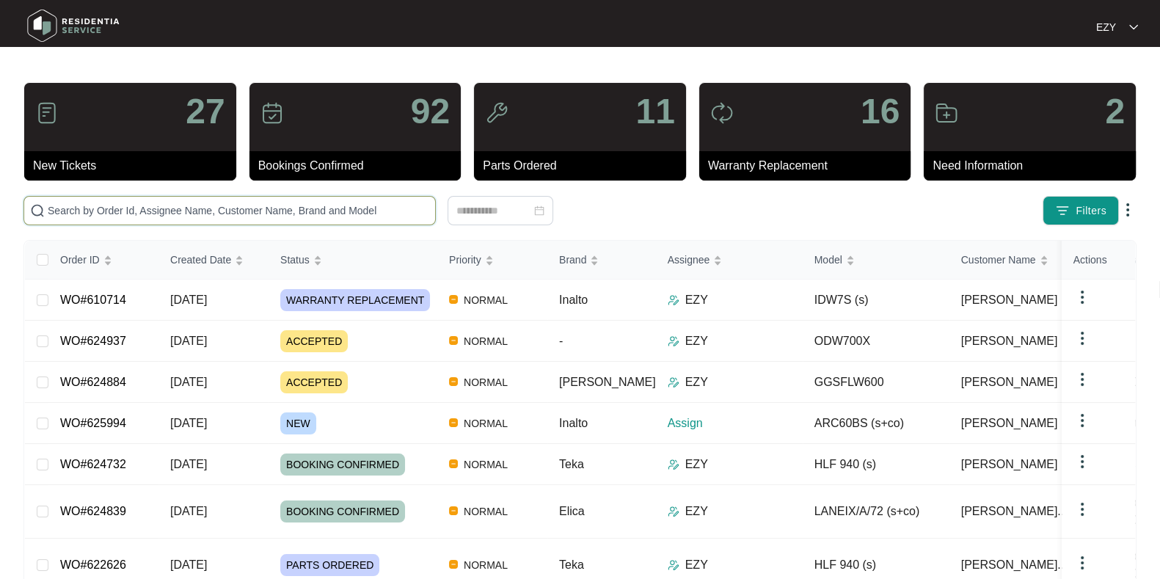
click at [307, 209] on input "text" at bounding box center [239, 211] width 382 height 16
paste input "624884"
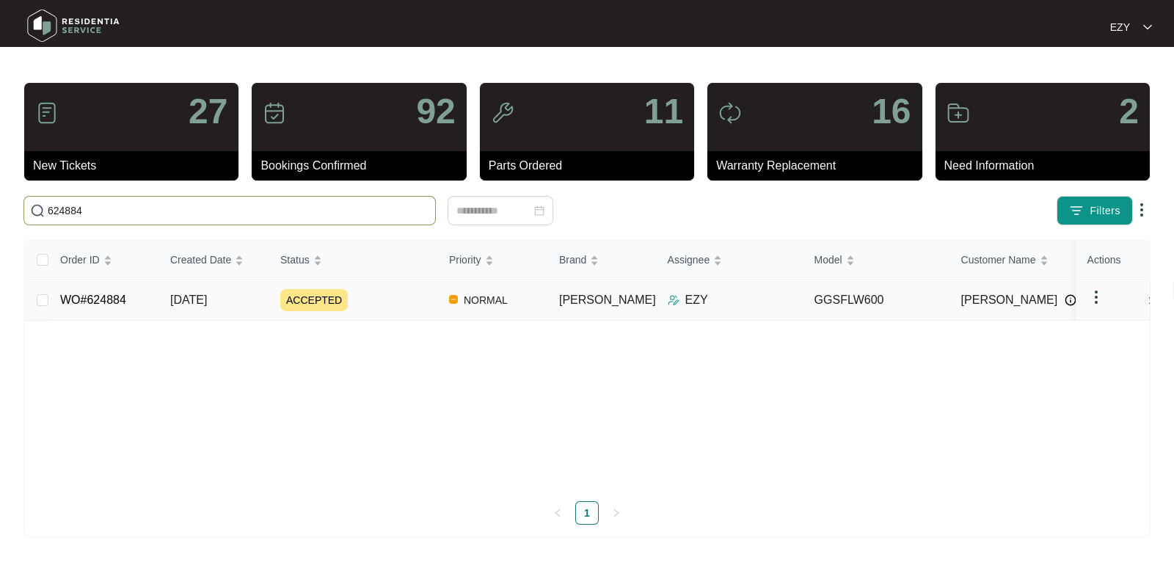
type input "624884"
click at [207, 299] on span "[DATE]" at bounding box center [188, 300] width 37 height 12
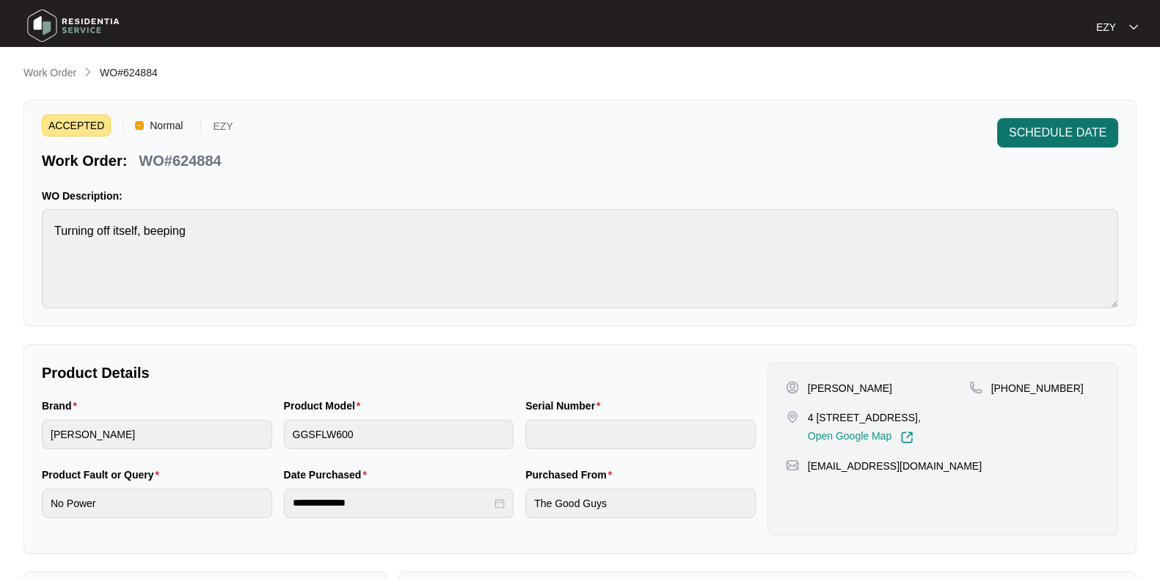
click at [1024, 139] on span "SCHEDULE DATE" at bounding box center [1058, 133] width 98 height 18
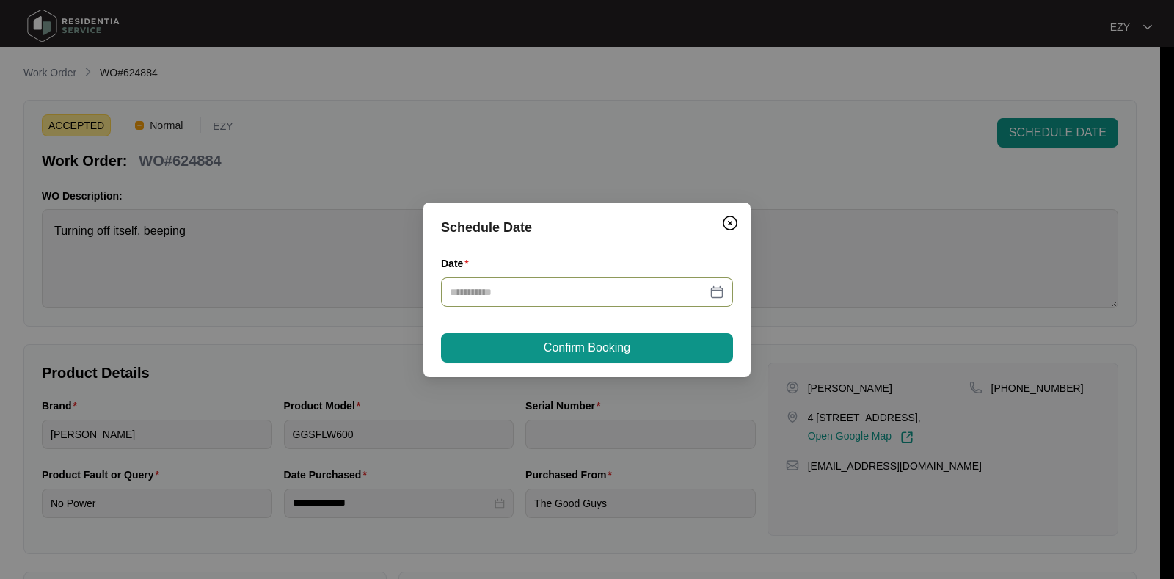
click at [553, 305] on div at bounding box center [587, 291] width 292 height 29
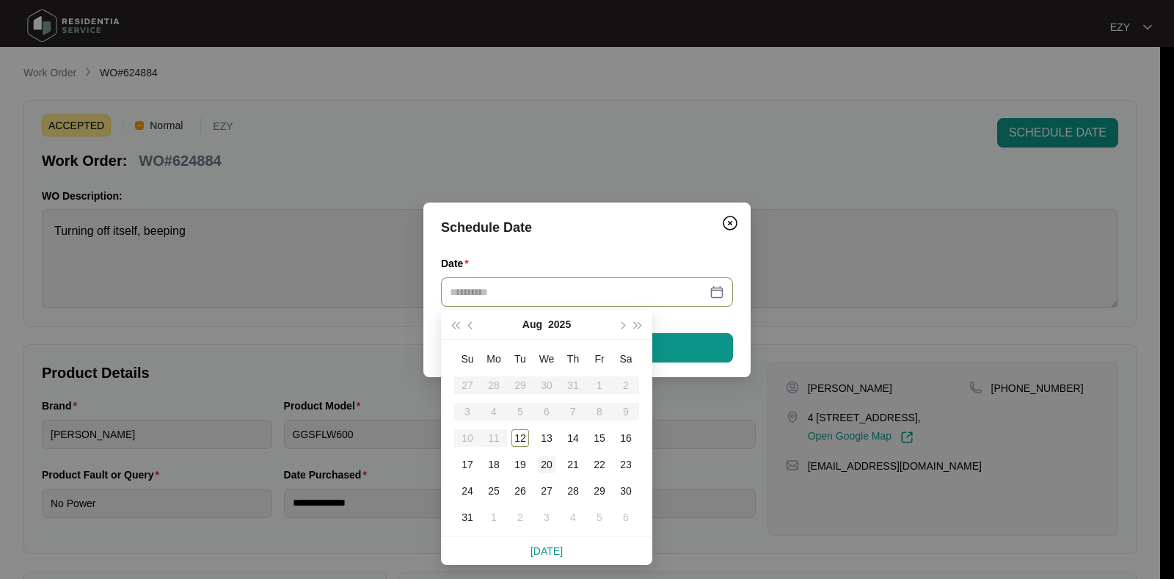
click at [539, 452] on td "20" at bounding box center [547, 464] width 26 height 26
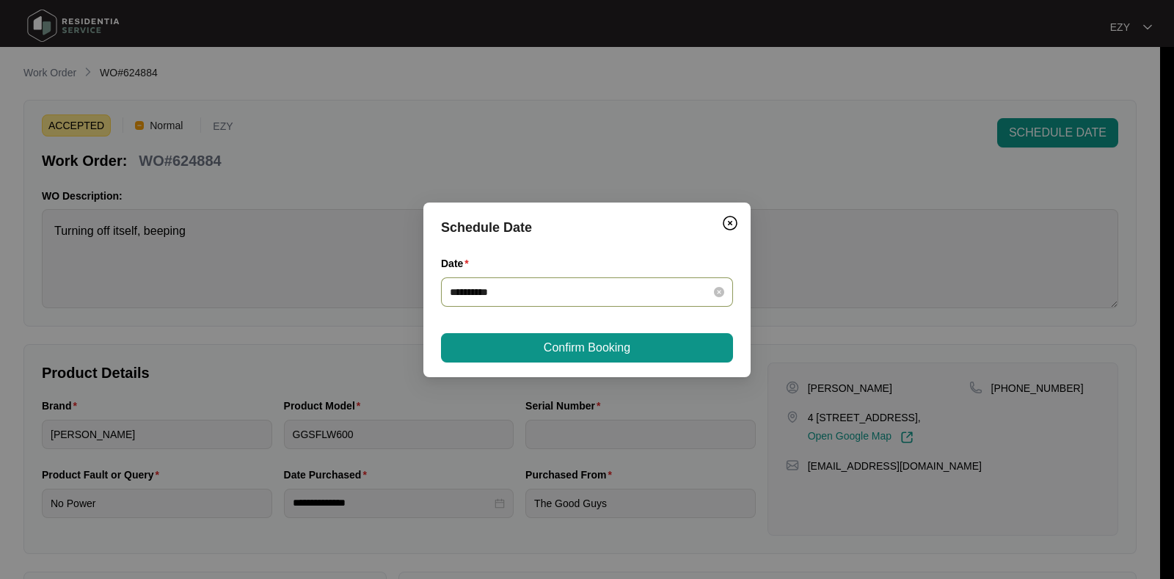
click at [620, 291] on input "**********" at bounding box center [578, 292] width 257 height 16
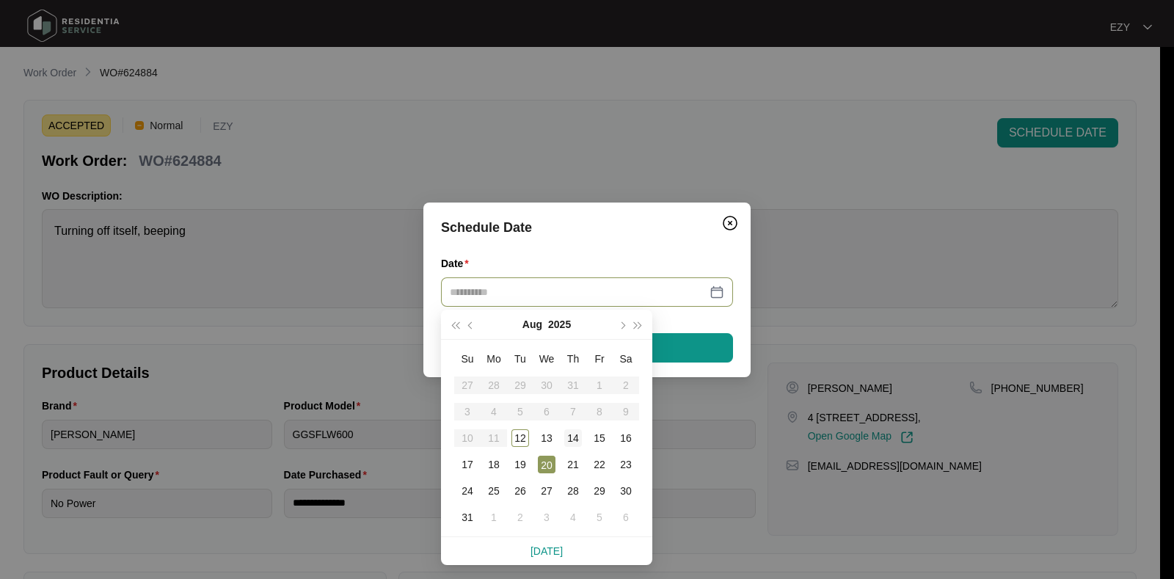
click at [576, 440] on div "14" at bounding box center [573, 438] width 18 height 18
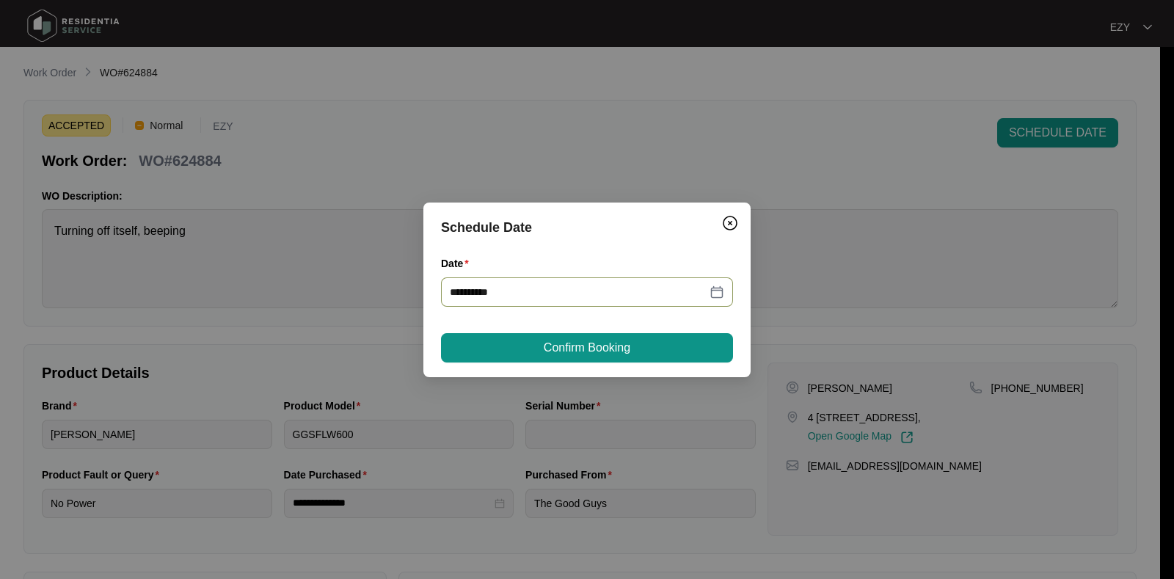
type input "**********"
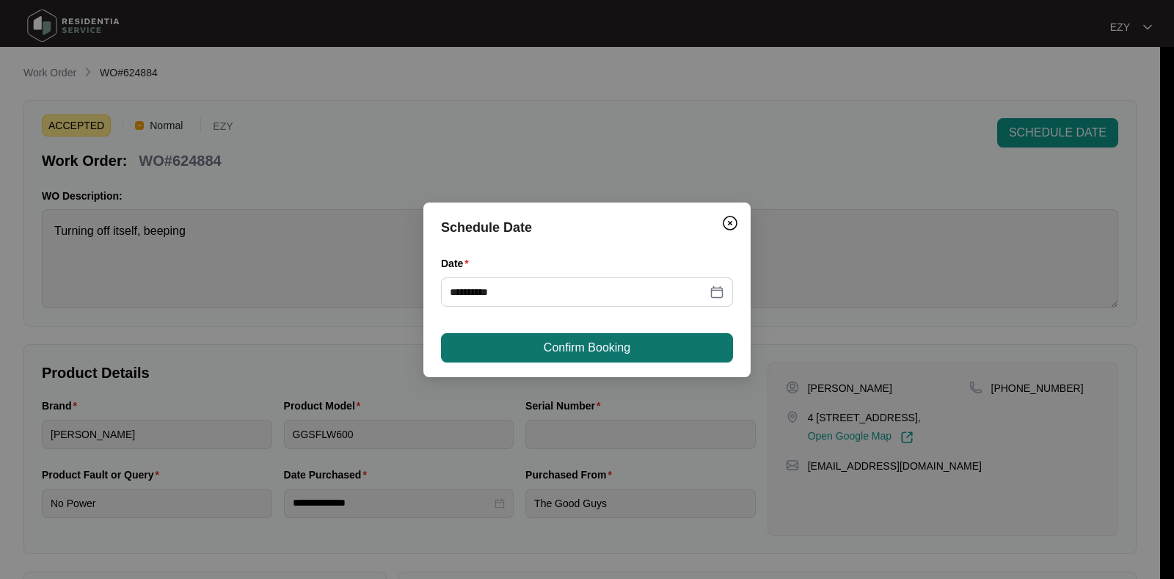
click at [666, 346] on button "Confirm Booking" at bounding box center [587, 347] width 292 height 29
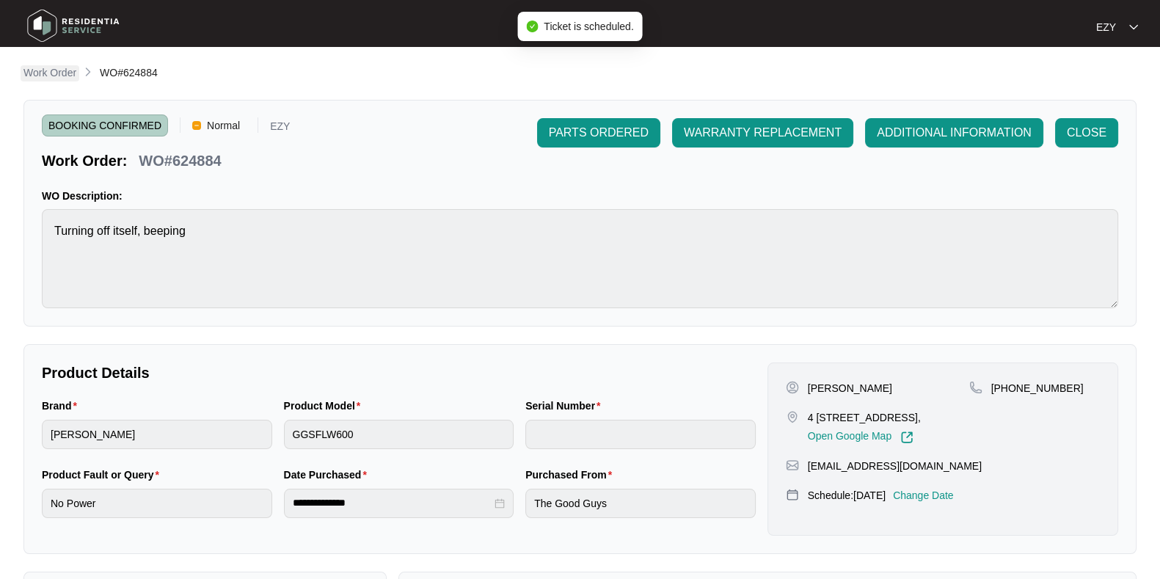
click at [54, 68] on p "Work Order" at bounding box center [49, 72] width 53 height 15
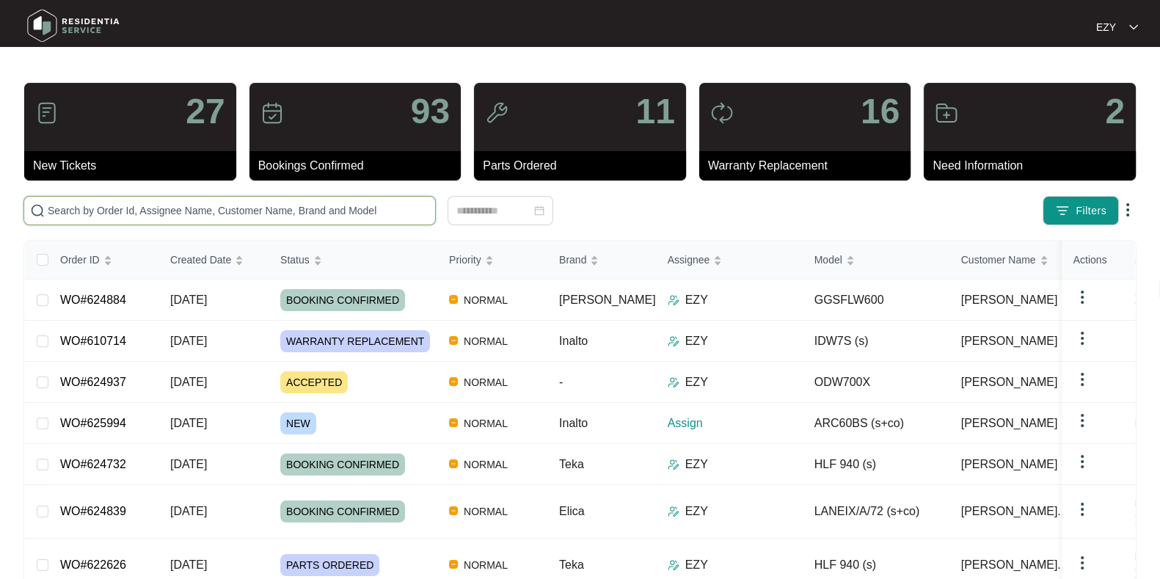
click at [330, 207] on input "text" at bounding box center [239, 211] width 382 height 16
paste input "624937"
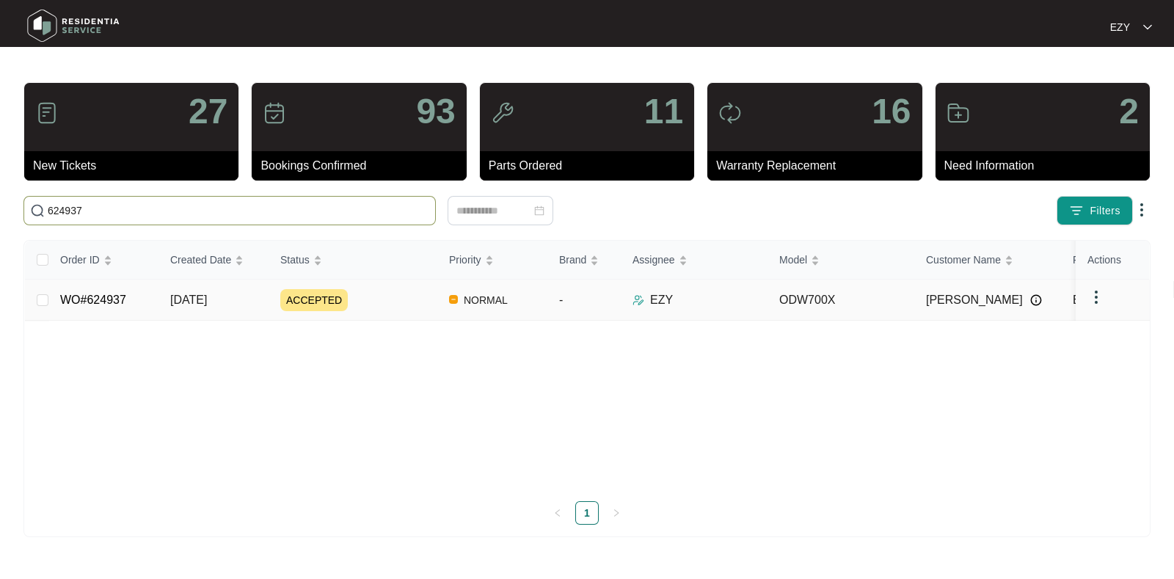
type input "624937"
click at [400, 295] on div "ACCEPTED" at bounding box center [358, 300] width 157 height 22
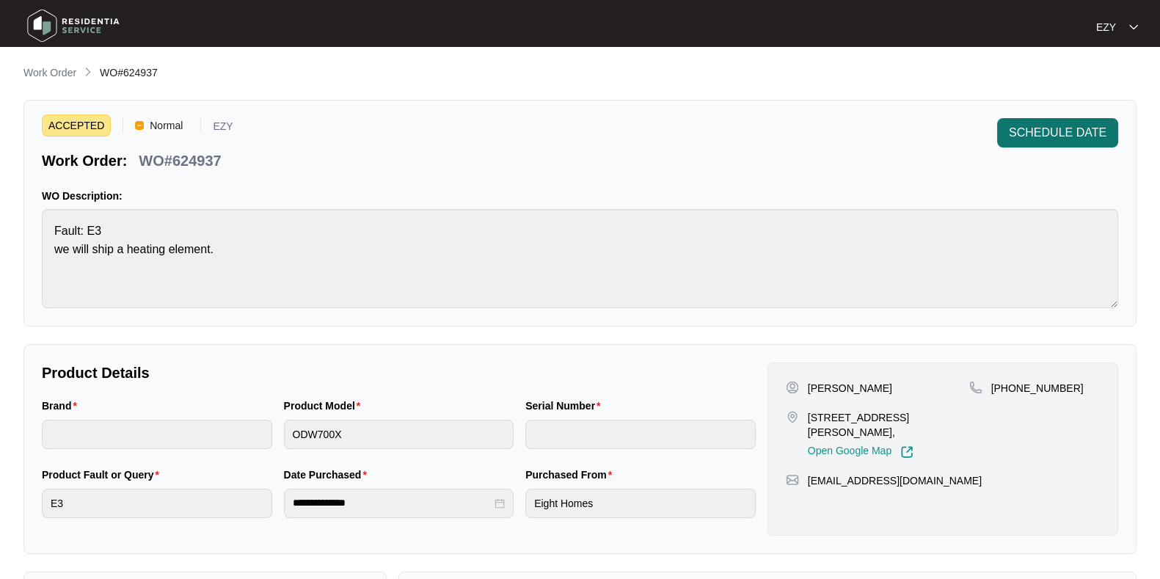
click at [1055, 132] on span "SCHEDULE DATE" at bounding box center [1058, 133] width 98 height 18
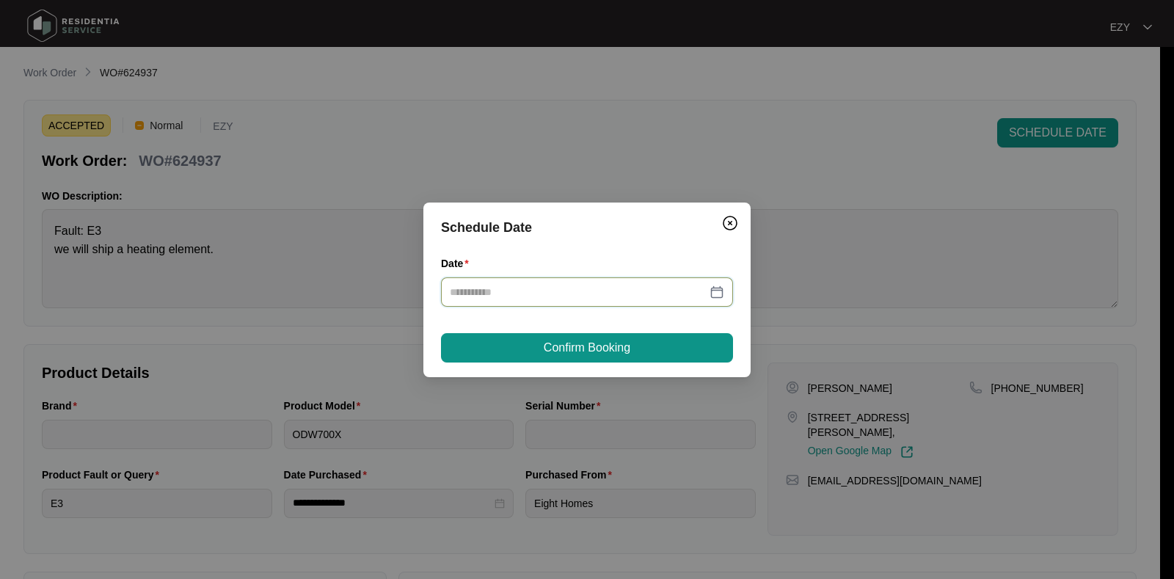
click at [567, 291] on input "Date" at bounding box center [578, 292] width 257 height 16
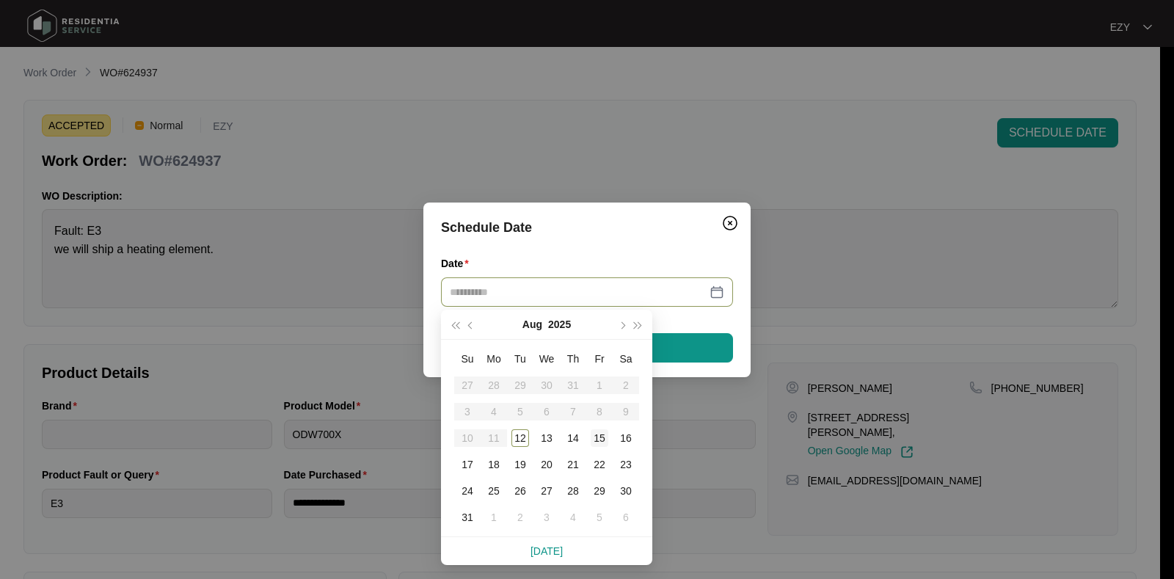
type input "**********"
click at [609, 434] on td "15" at bounding box center [599, 438] width 26 height 26
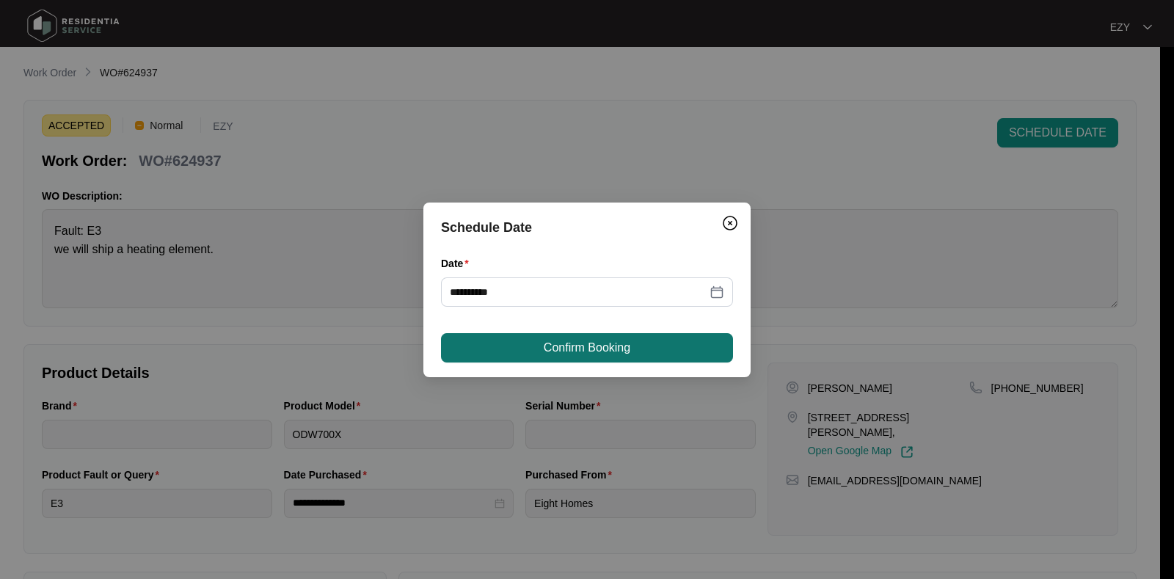
click at [605, 339] on span "Confirm Booking" at bounding box center [587, 348] width 87 height 18
